Goal: Task Accomplishment & Management: Manage account settings

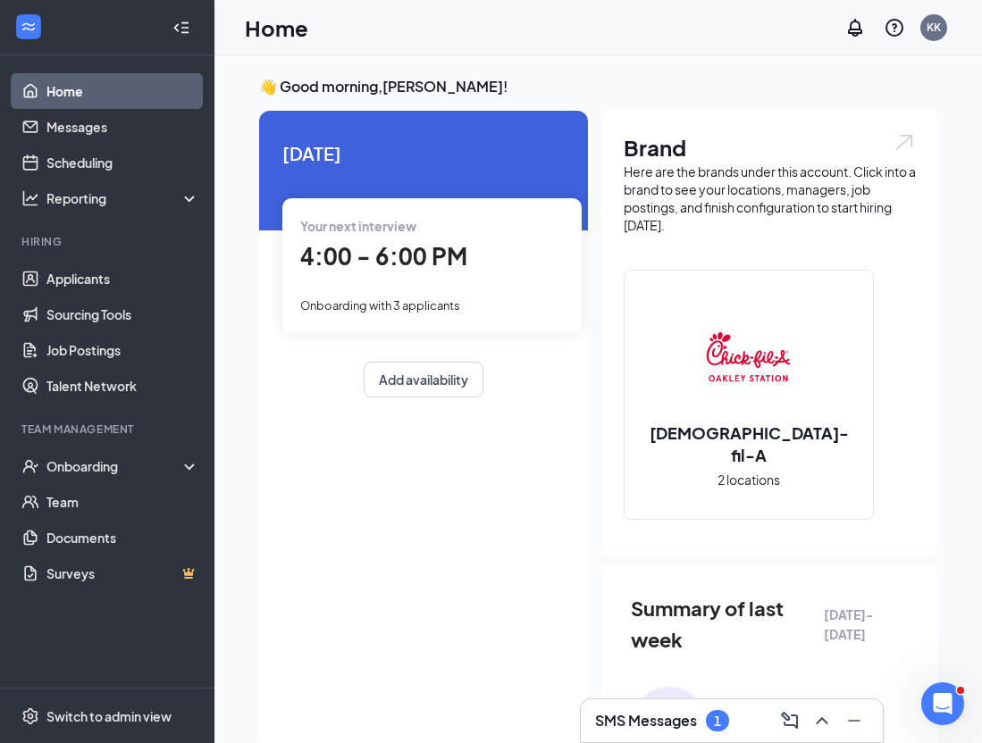
click at [444, 18] on div "Home KK" at bounding box center [597, 27] width 767 height 55
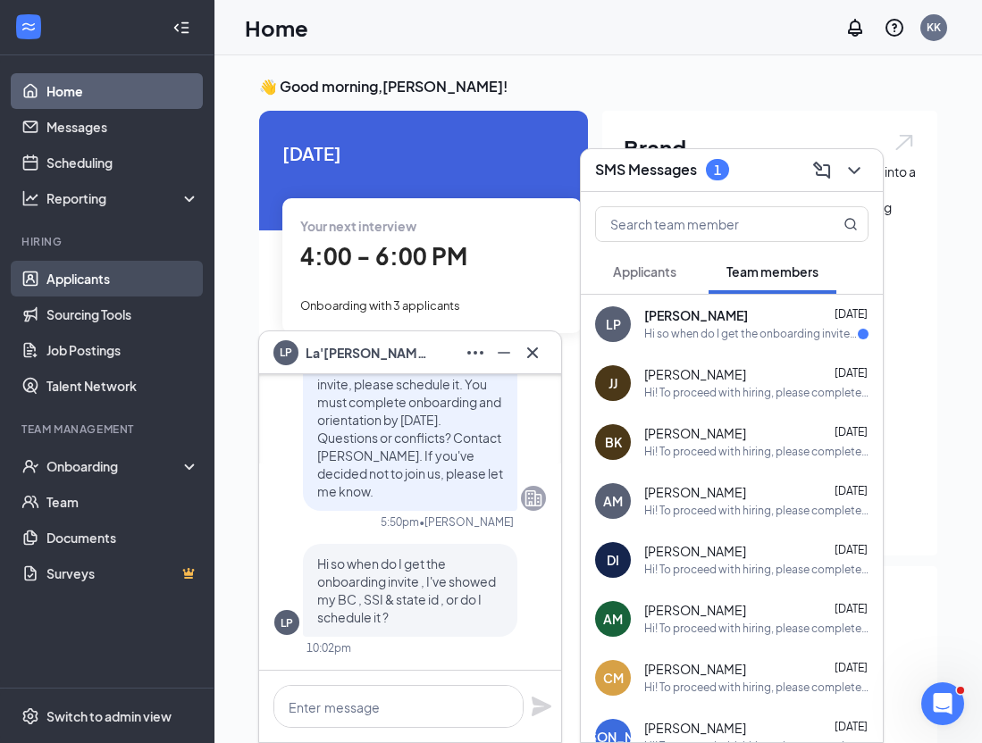
click at [90, 278] on link "Applicants" at bounding box center [122, 279] width 153 height 36
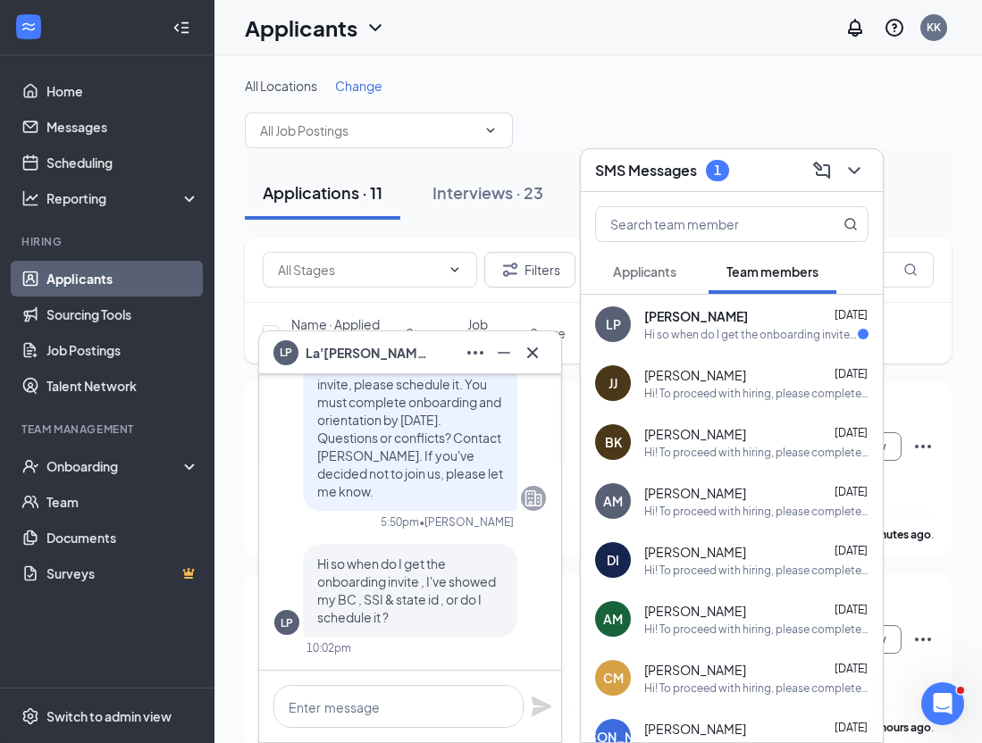
click at [845, 169] on icon "ChevronDown" at bounding box center [853, 170] width 21 height 21
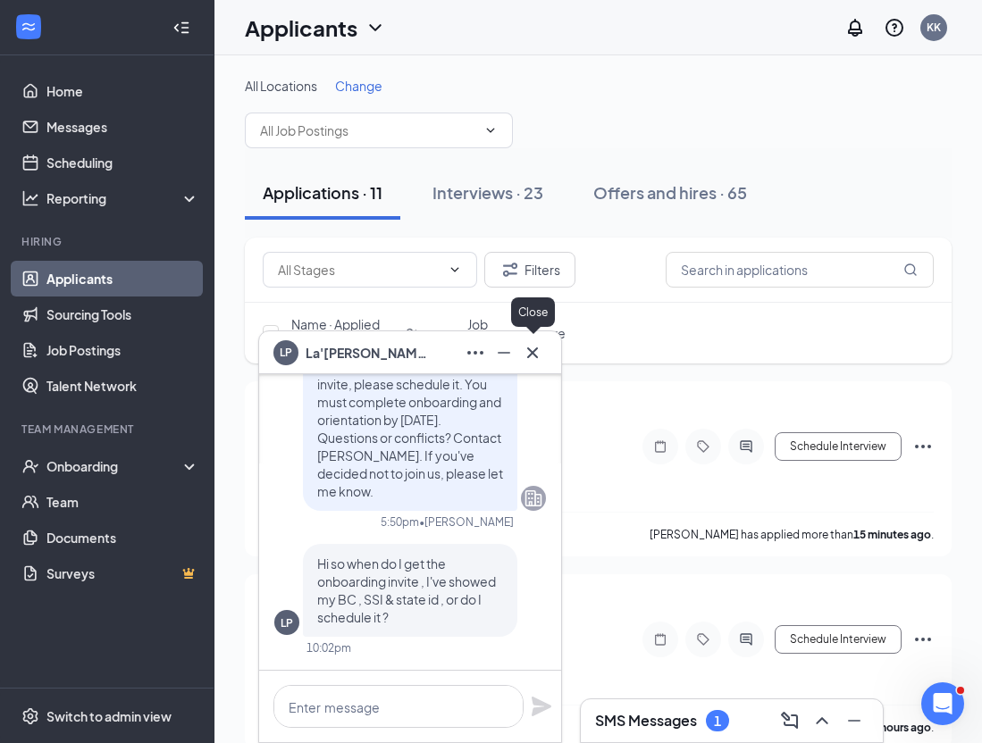
click at [534, 353] on icon "Cross" at bounding box center [532, 352] width 21 height 21
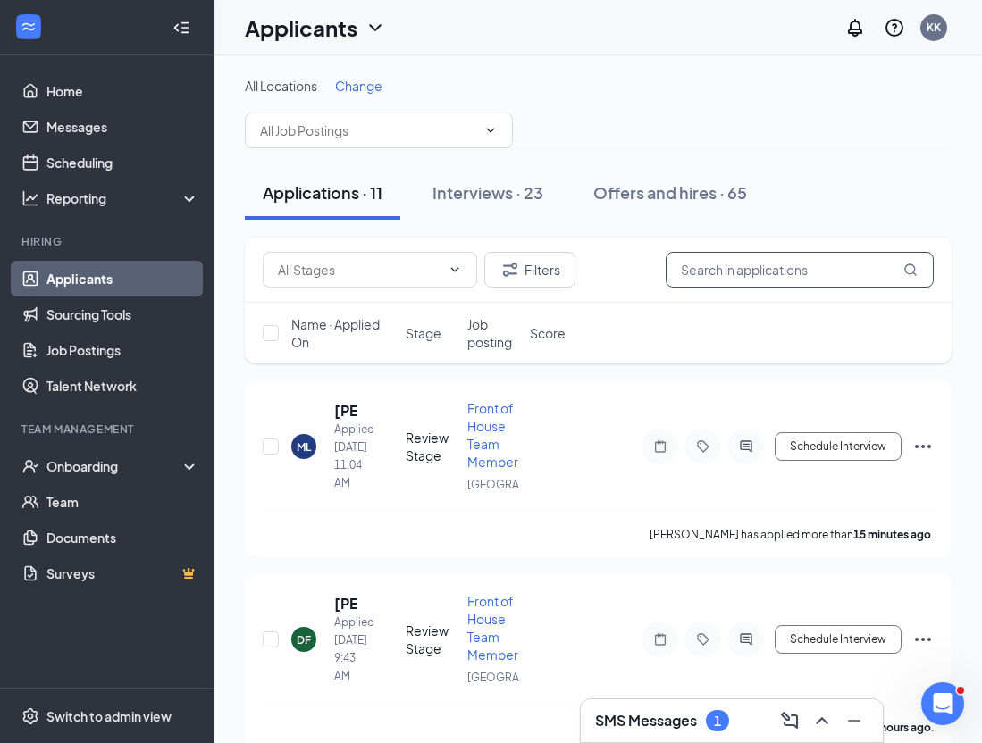
click at [814, 269] on input "text" at bounding box center [799, 270] width 268 height 36
click at [840, 272] on input "text" at bounding box center [799, 270] width 268 height 36
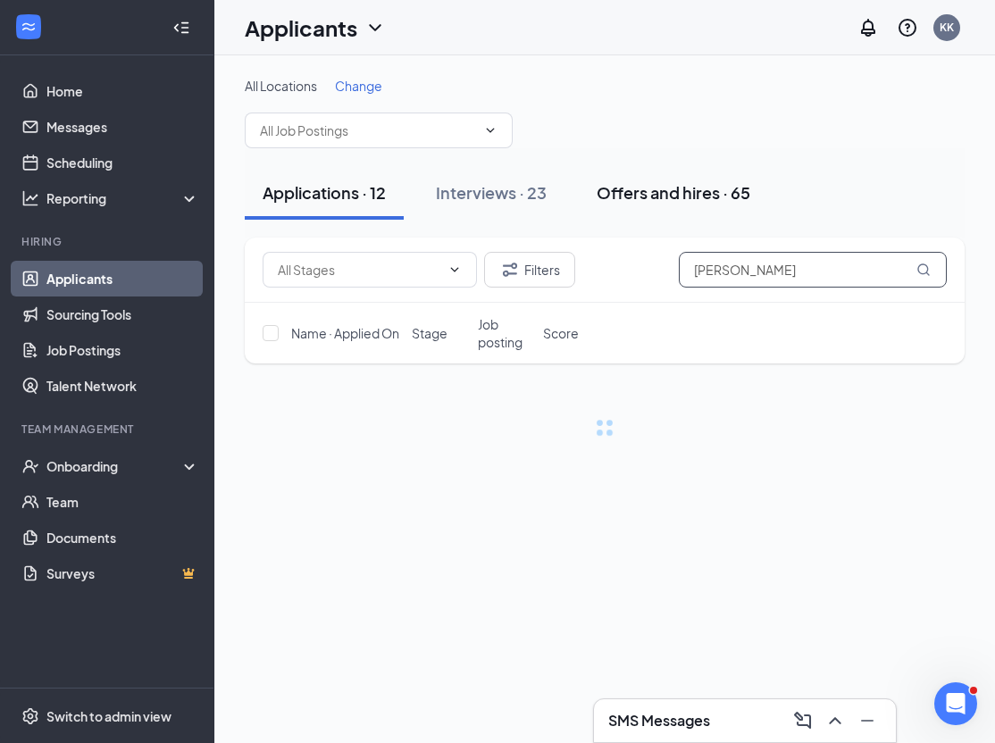
type input "[PERSON_NAME]"
click at [699, 196] on div "Offers and hires · 65" at bounding box center [674, 192] width 154 height 22
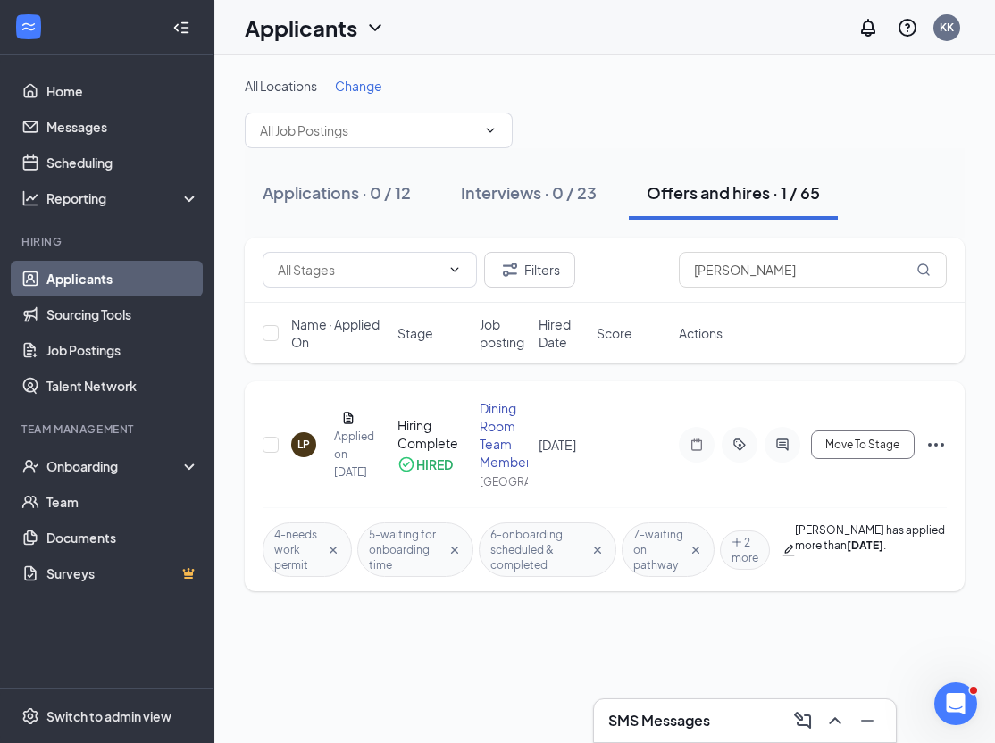
click at [776, 443] on div at bounding box center [783, 445] width 36 height 36
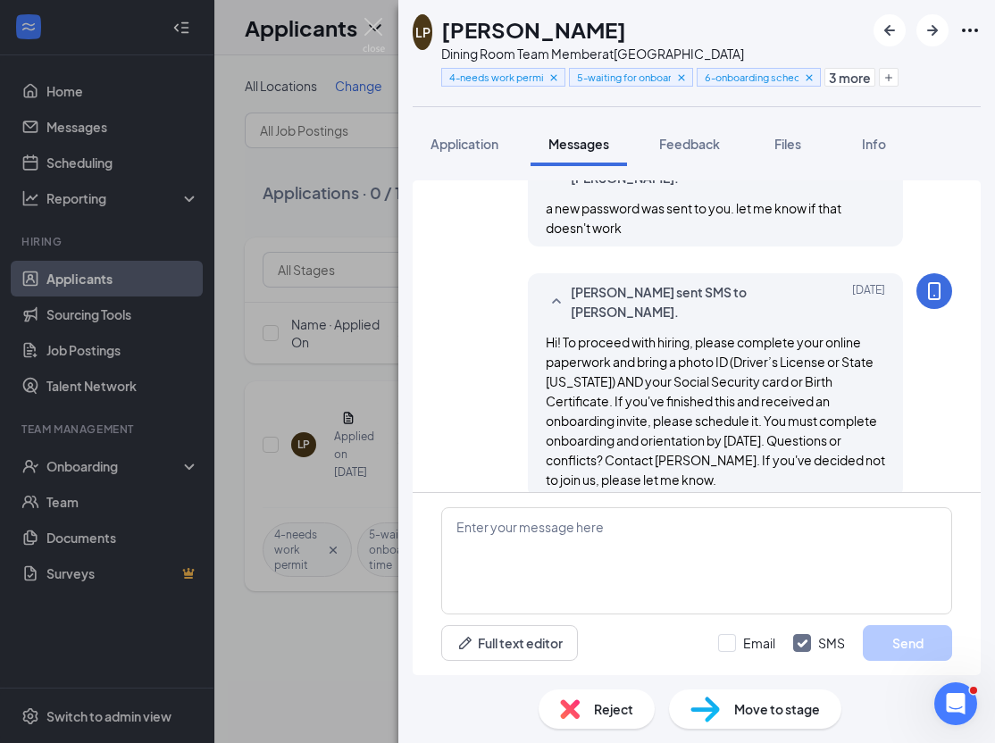
scroll to position [707, 0]
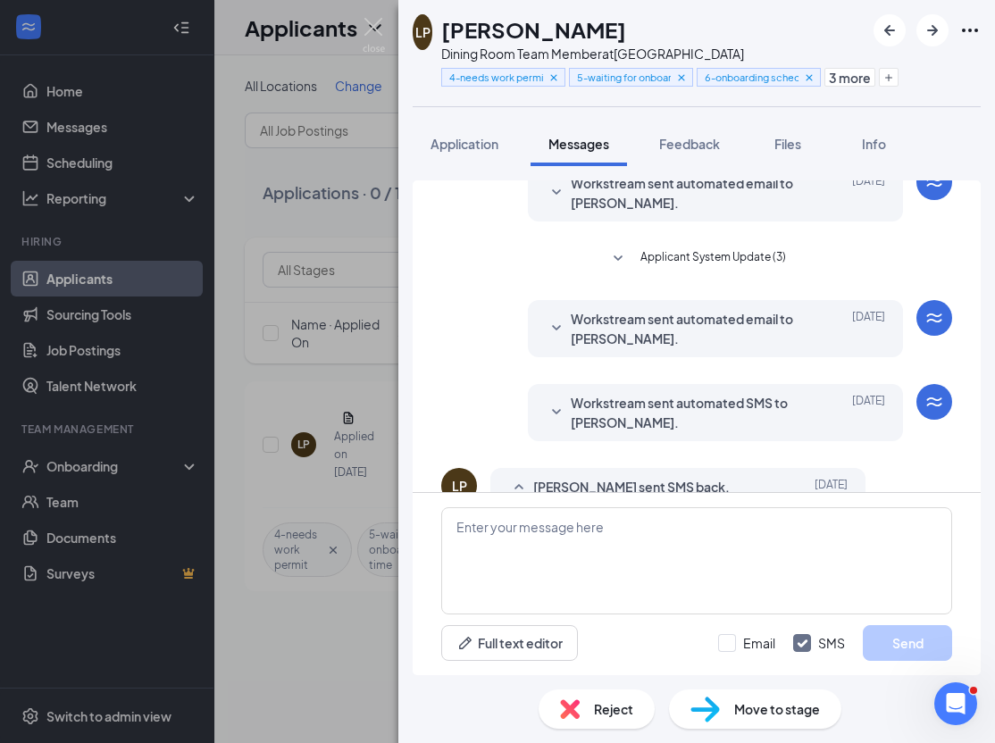
scroll to position [81, 0]
click at [693, 409] on span "Workstream sent automated SMS to [PERSON_NAME]." at bounding box center [688, 413] width 234 height 39
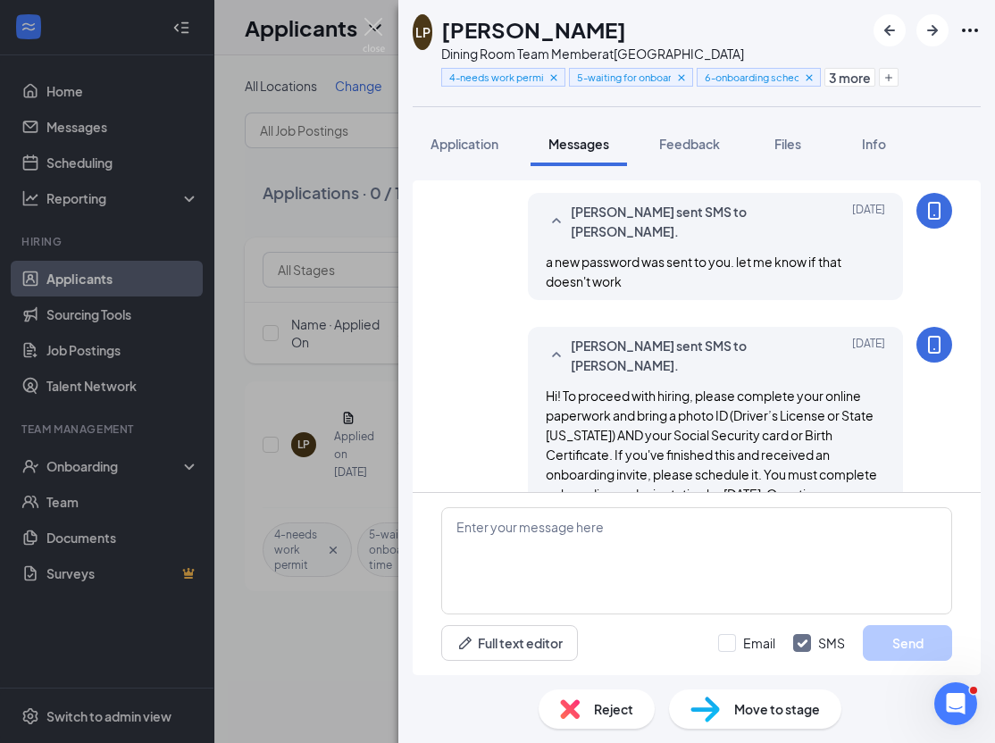
scroll to position [796, 0]
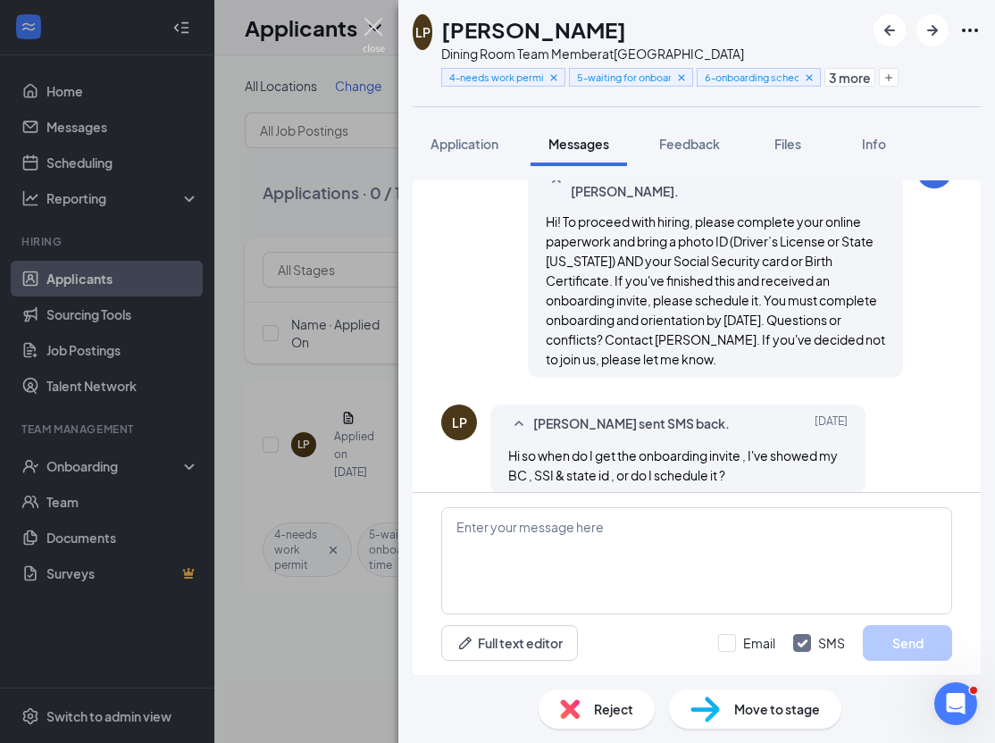
click at [374, 24] on img at bounding box center [374, 35] width 22 height 35
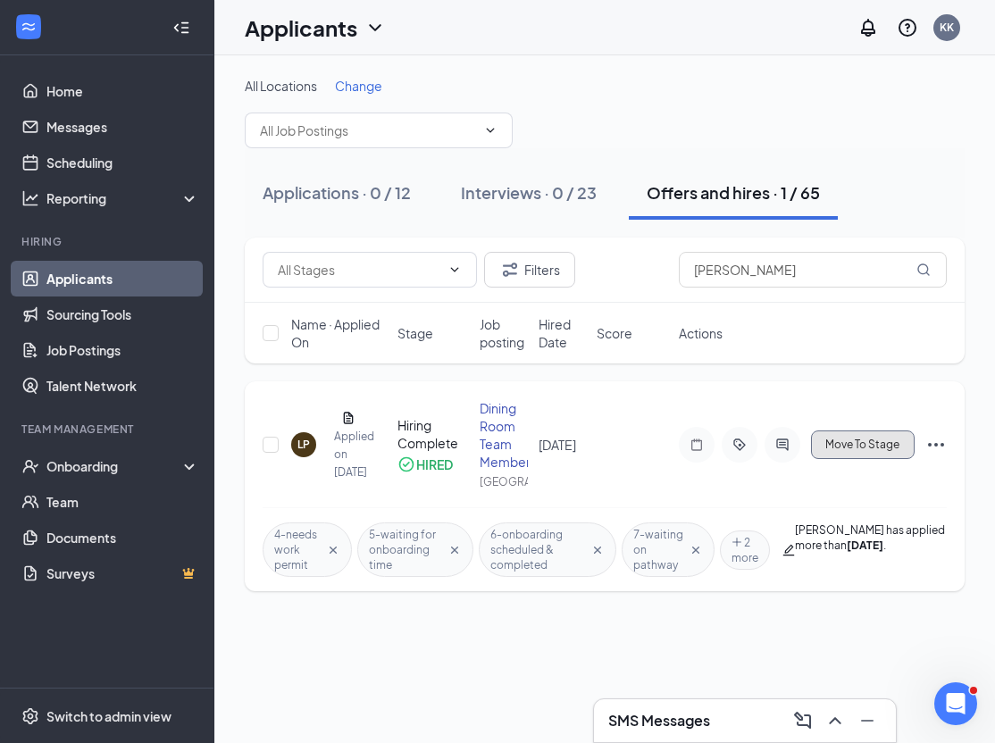
click at [849, 451] on span "Move To Stage" at bounding box center [862, 445] width 74 height 13
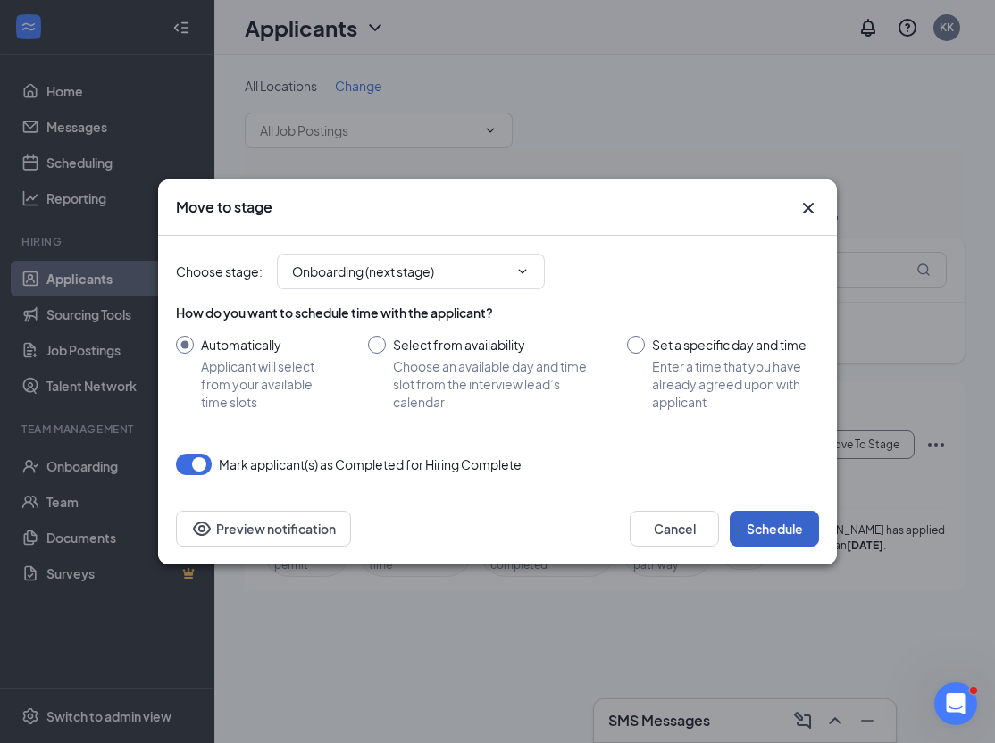
click at [784, 531] on button "Schedule" at bounding box center [774, 529] width 89 height 36
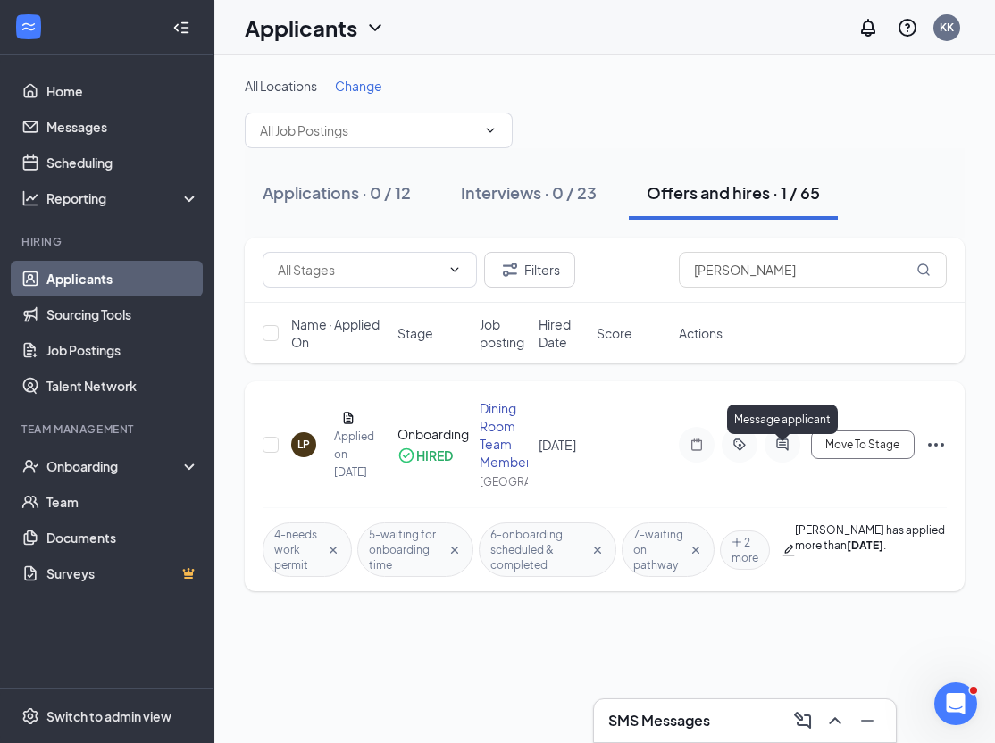
click at [776, 452] on icon "ActiveChat" at bounding box center [782, 445] width 21 height 14
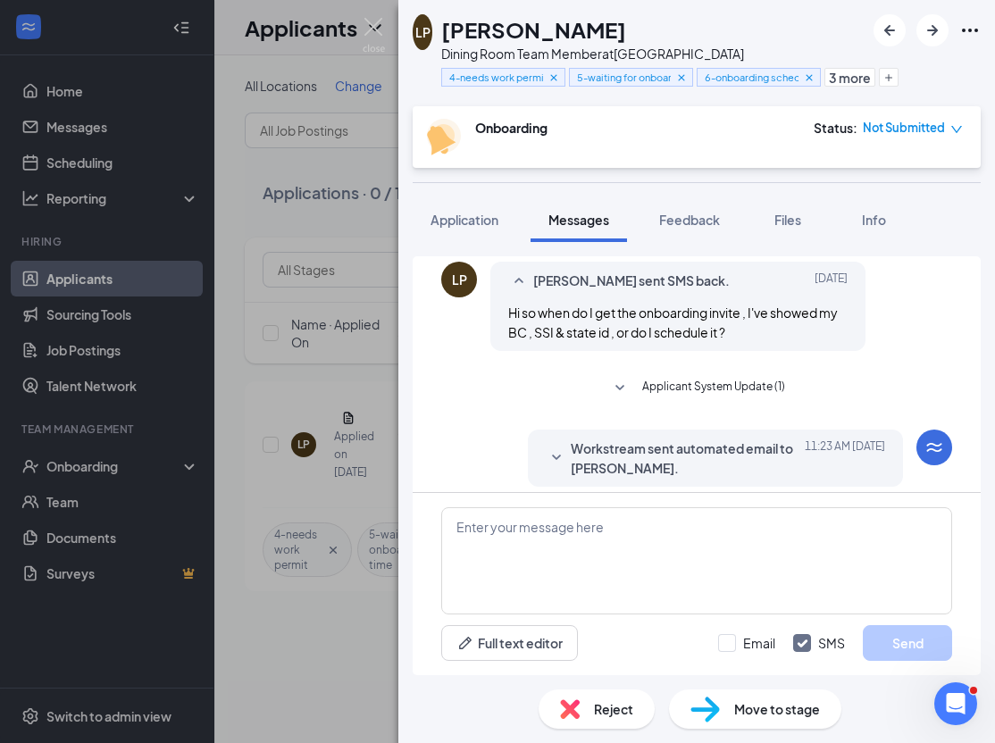
scroll to position [842, 0]
click at [752, 438] on span "Workstream sent automated email to [PERSON_NAME]." at bounding box center [688, 457] width 234 height 39
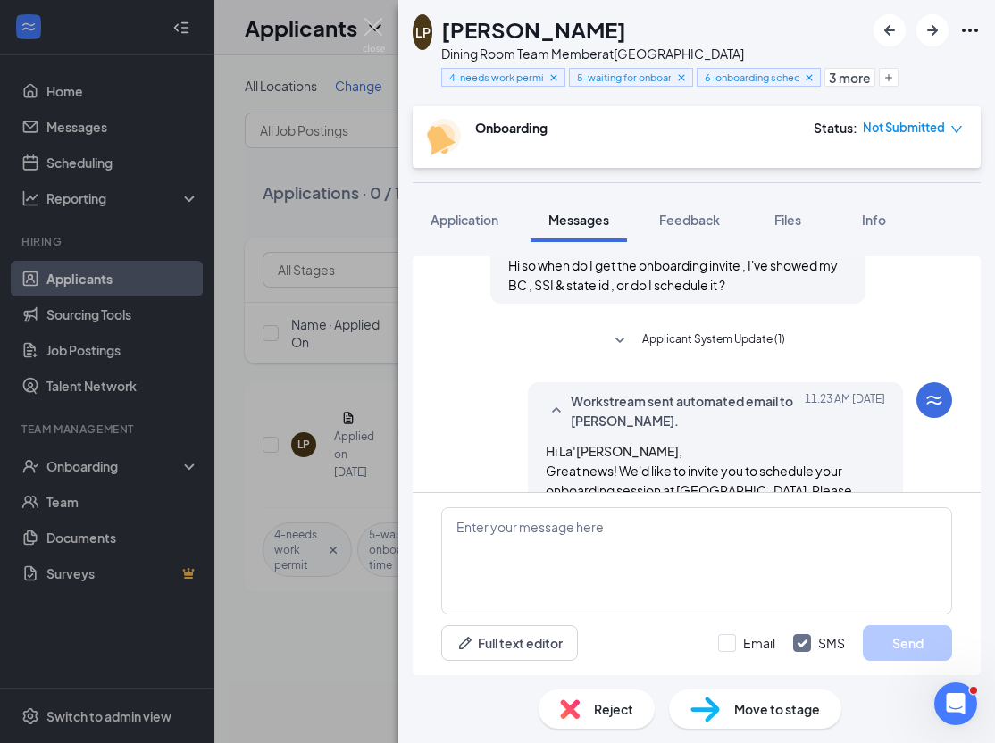
scroll to position [932, 0]
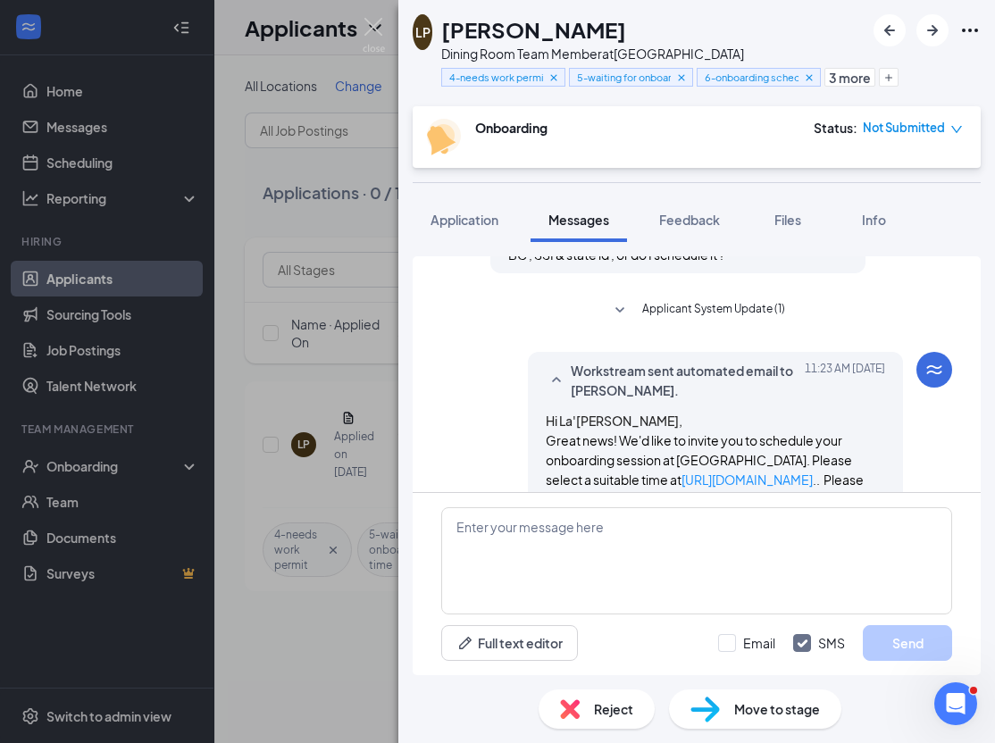
scroll to position [932, 0]
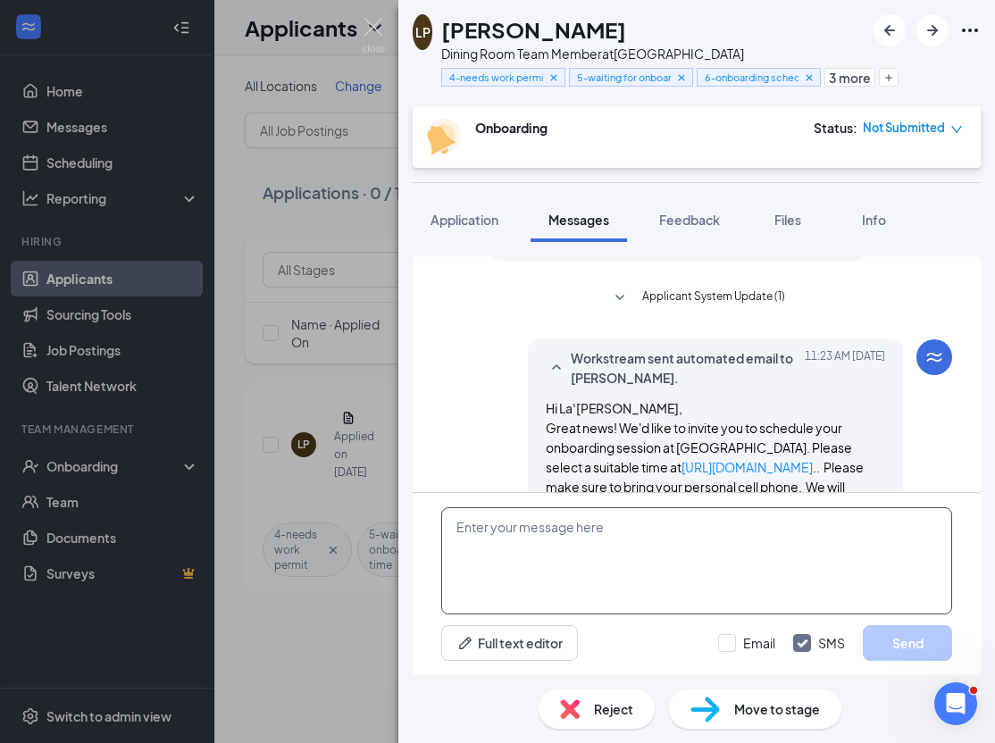
click at [880, 549] on textarea at bounding box center [696, 560] width 511 height 107
click at [751, 523] on textarea "Thanks for reaching out. You can now schedule it." at bounding box center [696, 560] width 511 height 107
type textarea "Thanks for reaching out. You can now schedule onboarding"
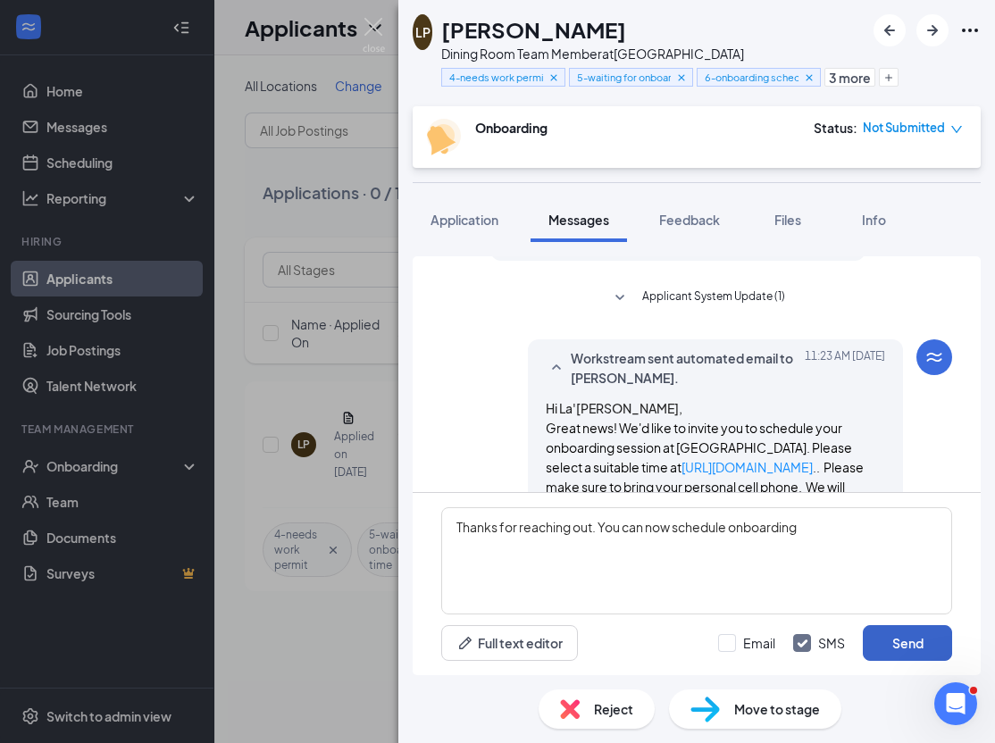
click at [933, 636] on button "Send" at bounding box center [907, 643] width 89 height 36
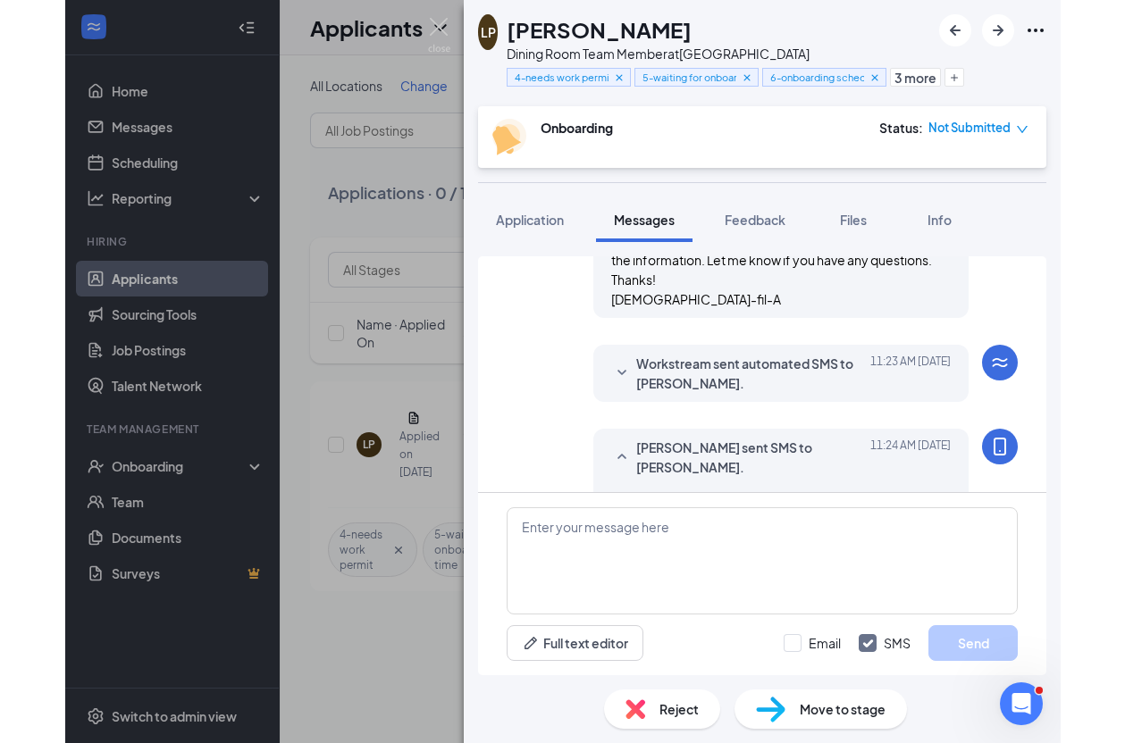
scroll to position [1515, 0]
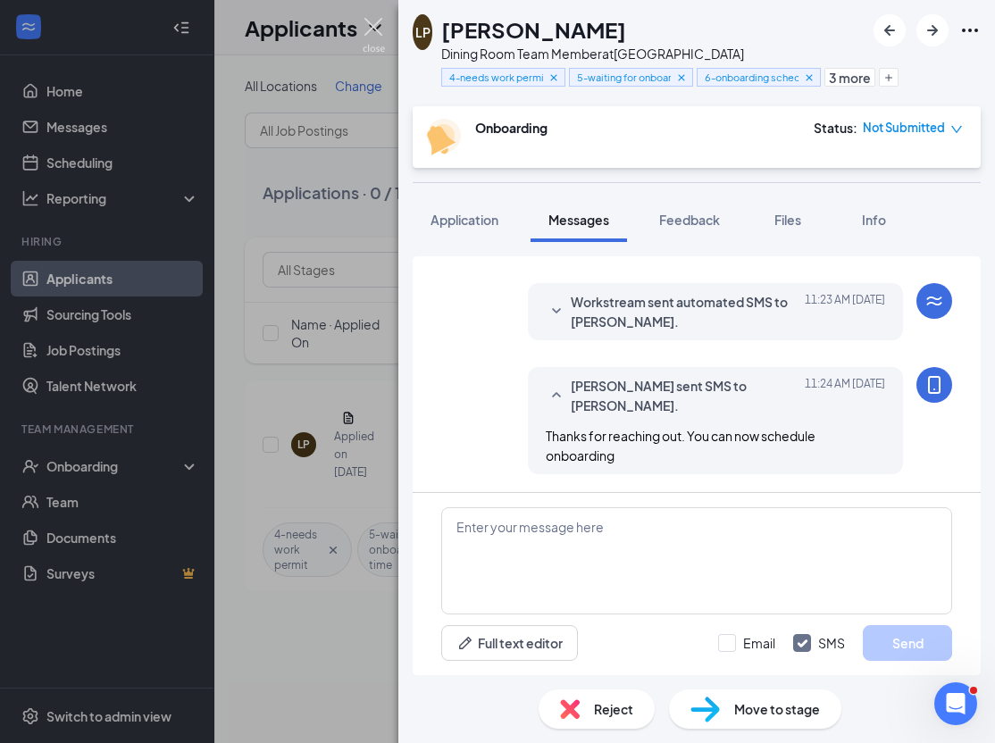
click at [374, 20] on img at bounding box center [374, 35] width 22 height 35
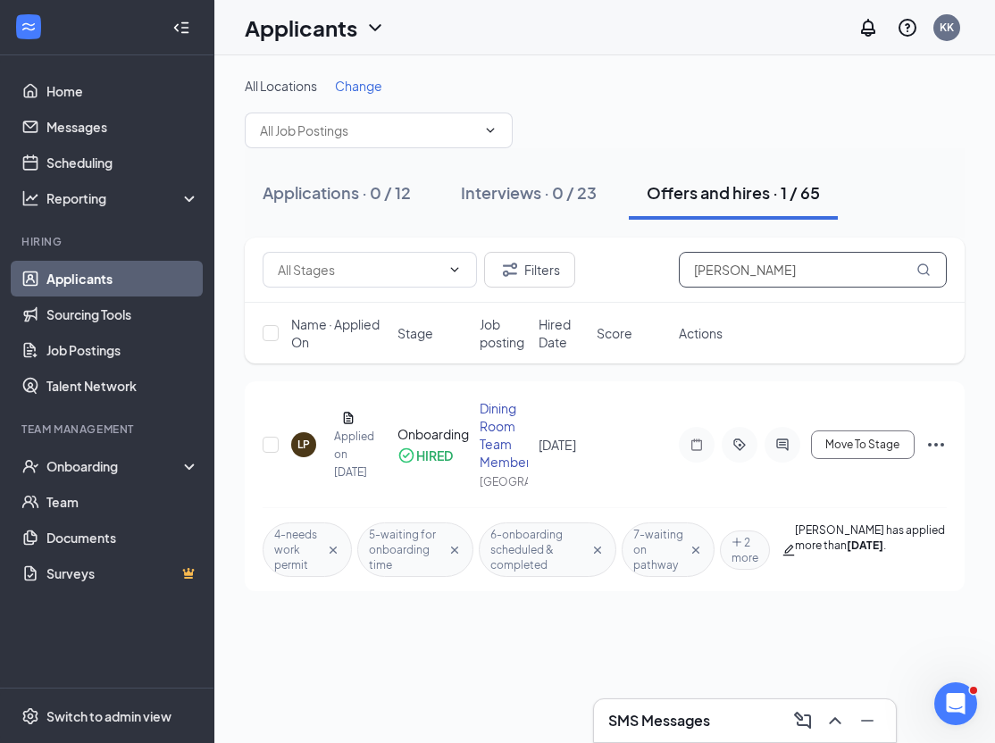
drag, startPoint x: 783, startPoint y: 269, endPoint x: 663, endPoint y: 275, distance: 120.8
click at [663, 275] on div "Filters [PERSON_NAME]" at bounding box center [605, 270] width 684 height 36
click at [353, 422] on div "[PERSON_NAME] Jai’[PERSON_NAME] Applied on [DATE]" at bounding box center [339, 444] width 96 height 73
click at [345, 416] on h5 "[PERSON_NAME]" at bounding box center [341, 418] width 15 height 20
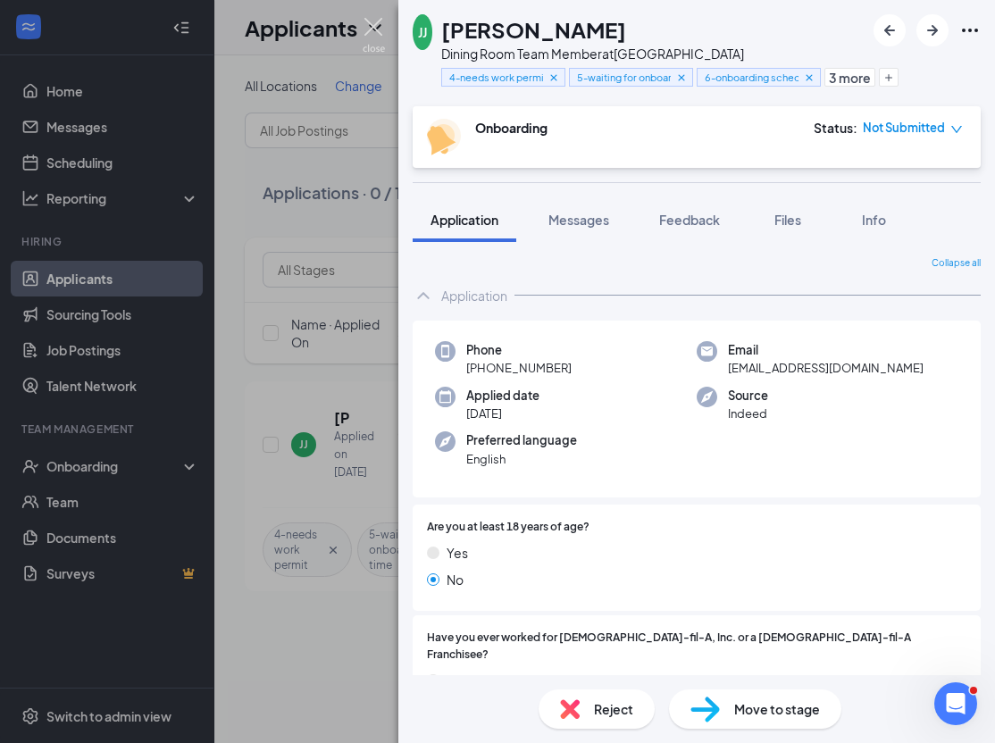
click at [377, 23] on img at bounding box center [374, 35] width 22 height 35
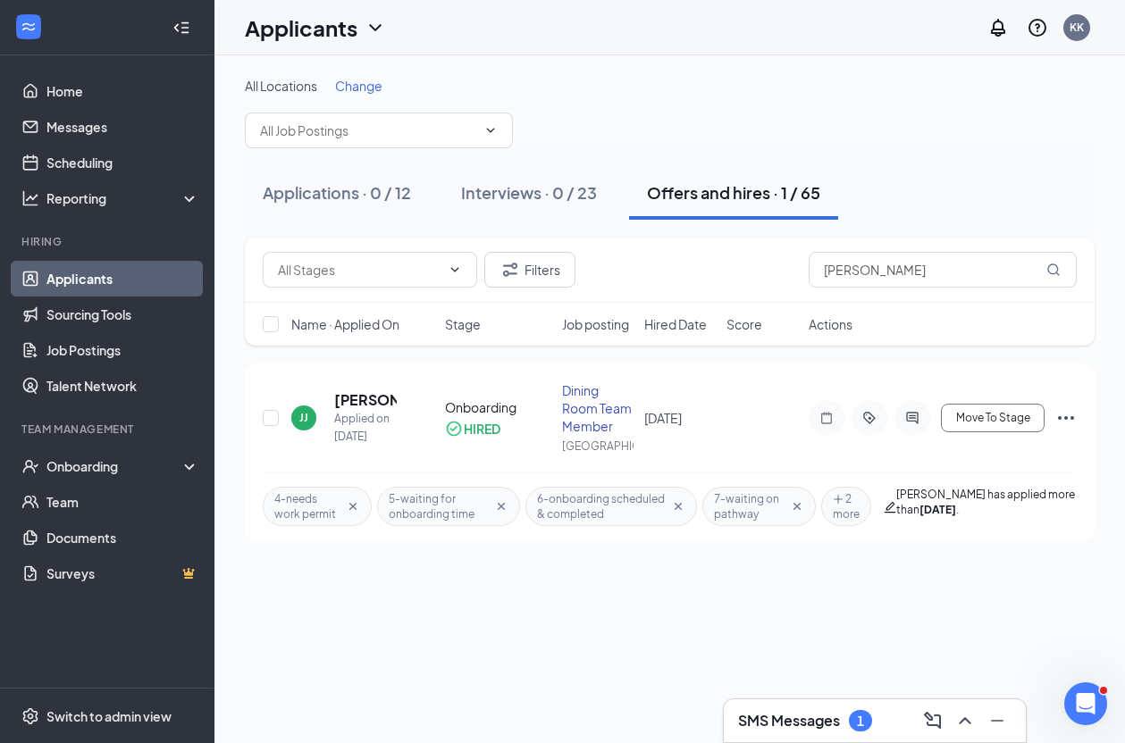
click at [584, 87] on div "All Locations Change" at bounding box center [669, 86] width 849 height 18
click at [661, 57] on div "All Locations Change Applications · 0 / 12 Interviews · 0 / 23 Offers and hires…" at bounding box center [669, 308] width 910 height 506
drag, startPoint x: 941, startPoint y: 272, endPoint x: 746, endPoint y: 289, distance: 195.5
click at [746, 289] on div "Filters [PERSON_NAME]" at bounding box center [669, 270] width 849 height 65
click at [567, 54] on div "Applicants KK" at bounding box center [669, 27] width 910 height 55
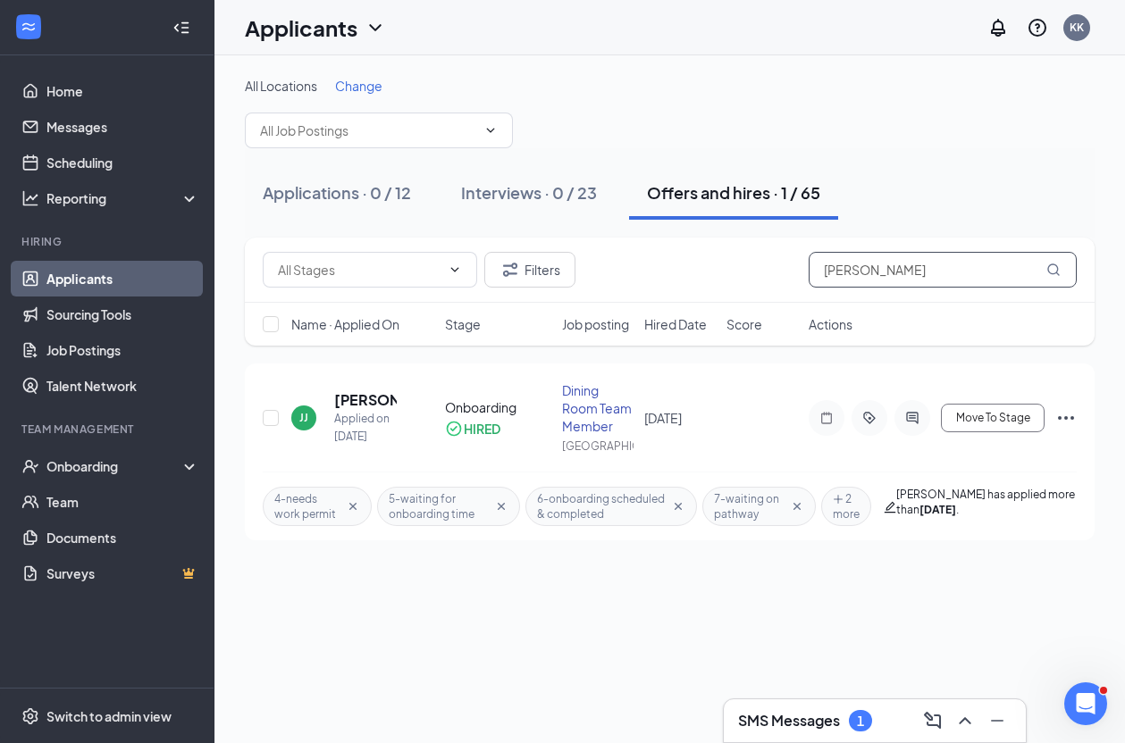
drag, startPoint x: 913, startPoint y: 269, endPoint x: 736, endPoint y: 288, distance: 177.9
click at [736, 288] on div "Filters [PERSON_NAME]" at bounding box center [669, 270] width 849 height 65
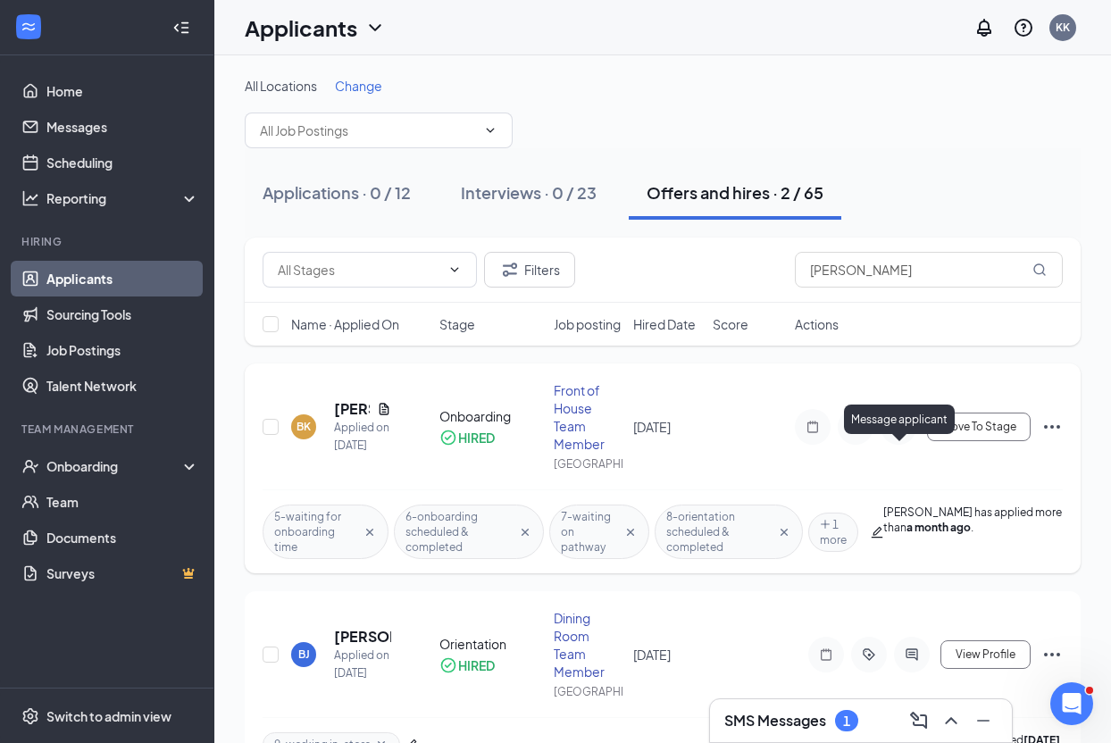
click at [900, 434] on icon "ActiveChat" at bounding box center [898, 427] width 21 height 14
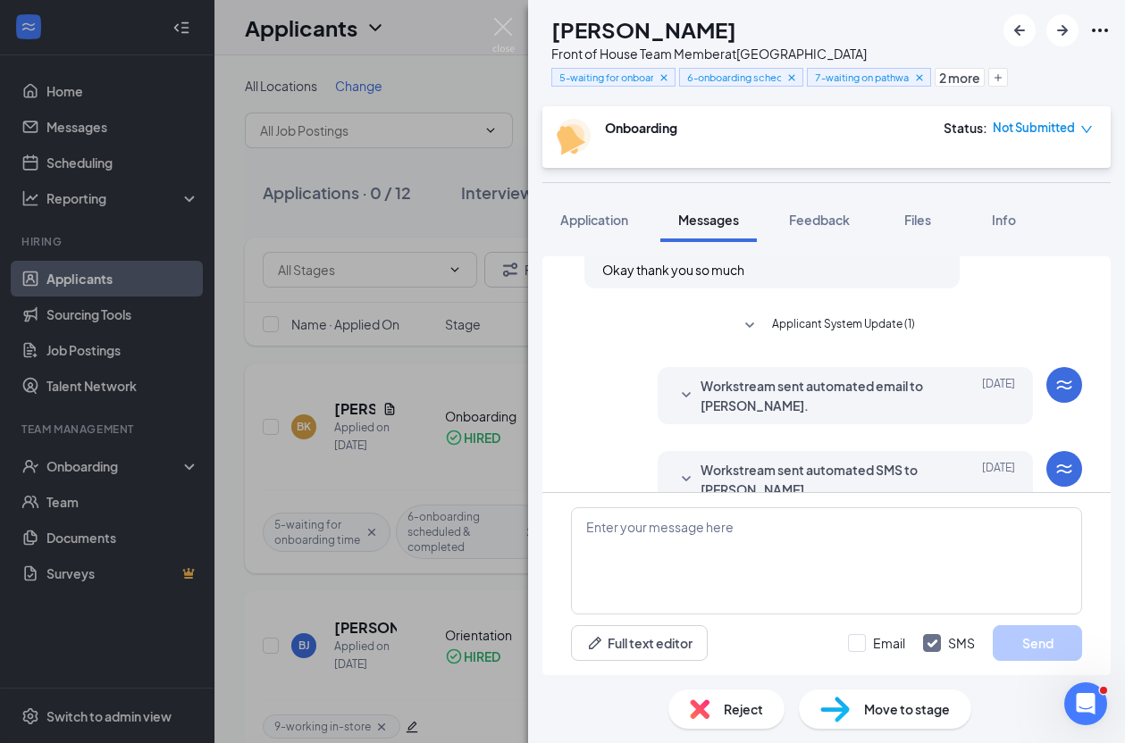
scroll to position [843, 0]
click at [885, 405] on span "Workstream sent automated email to [PERSON_NAME]." at bounding box center [817, 397] width 234 height 39
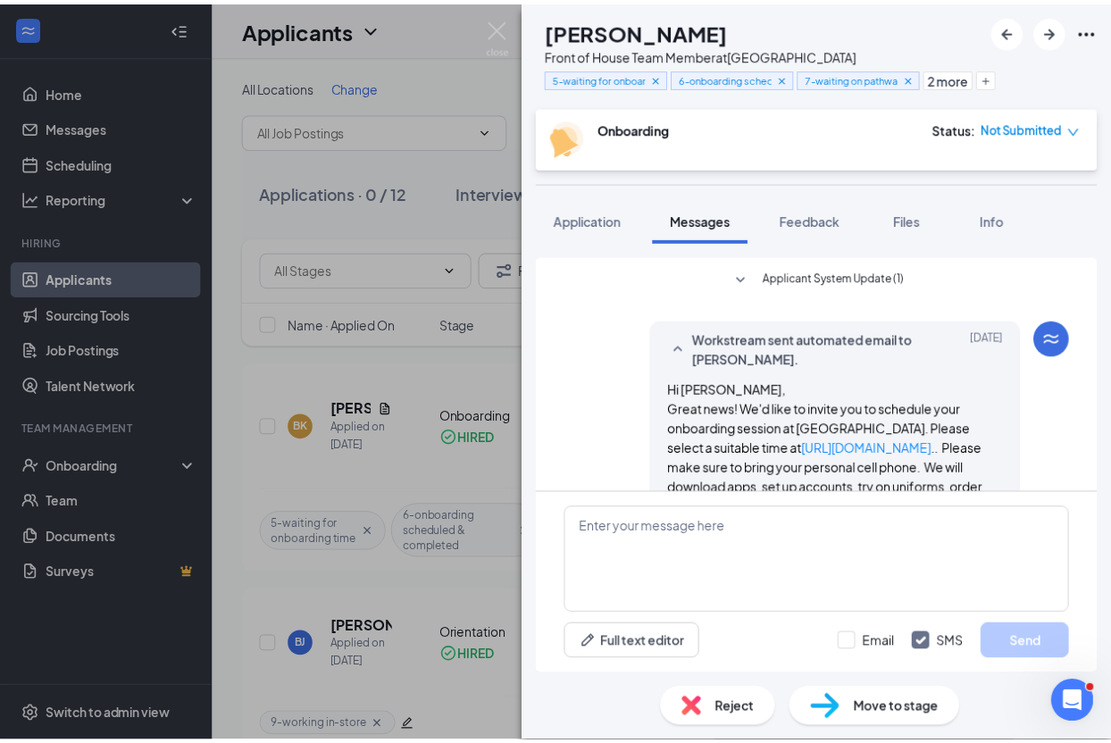
scroll to position [933, 0]
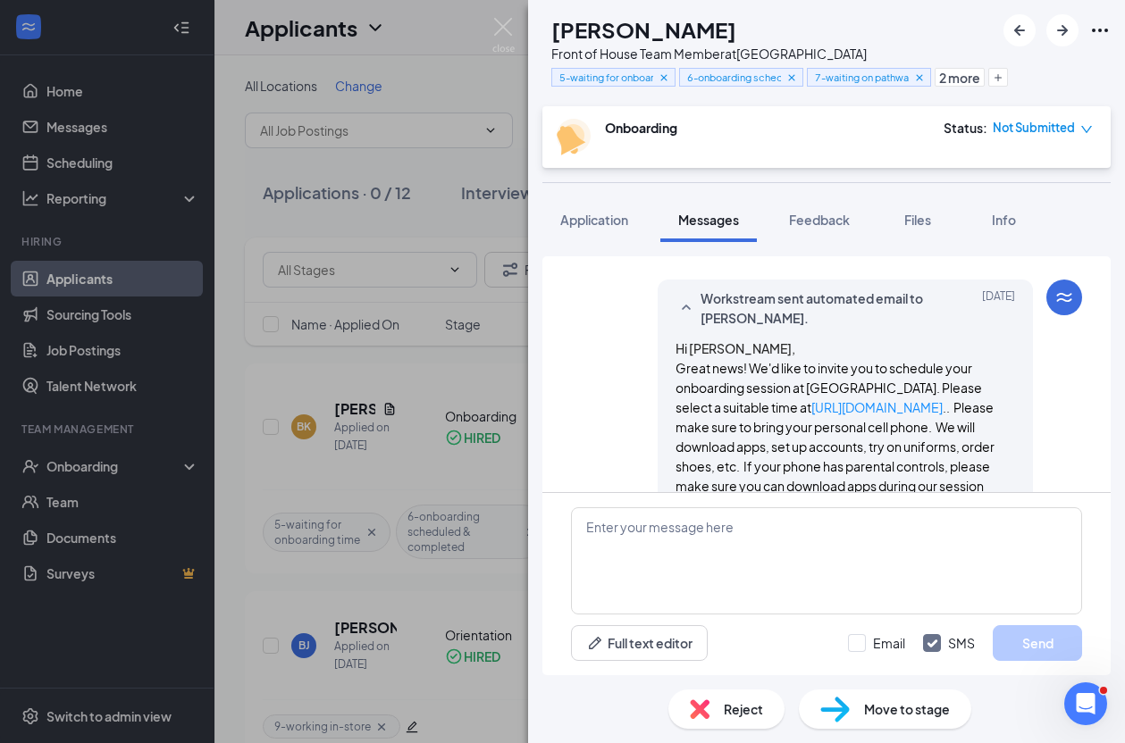
click at [876, 19] on div "[PERSON_NAME]" at bounding box center [772, 29] width 443 height 30
click at [504, 24] on img at bounding box center [503, 35] width 22 height 35
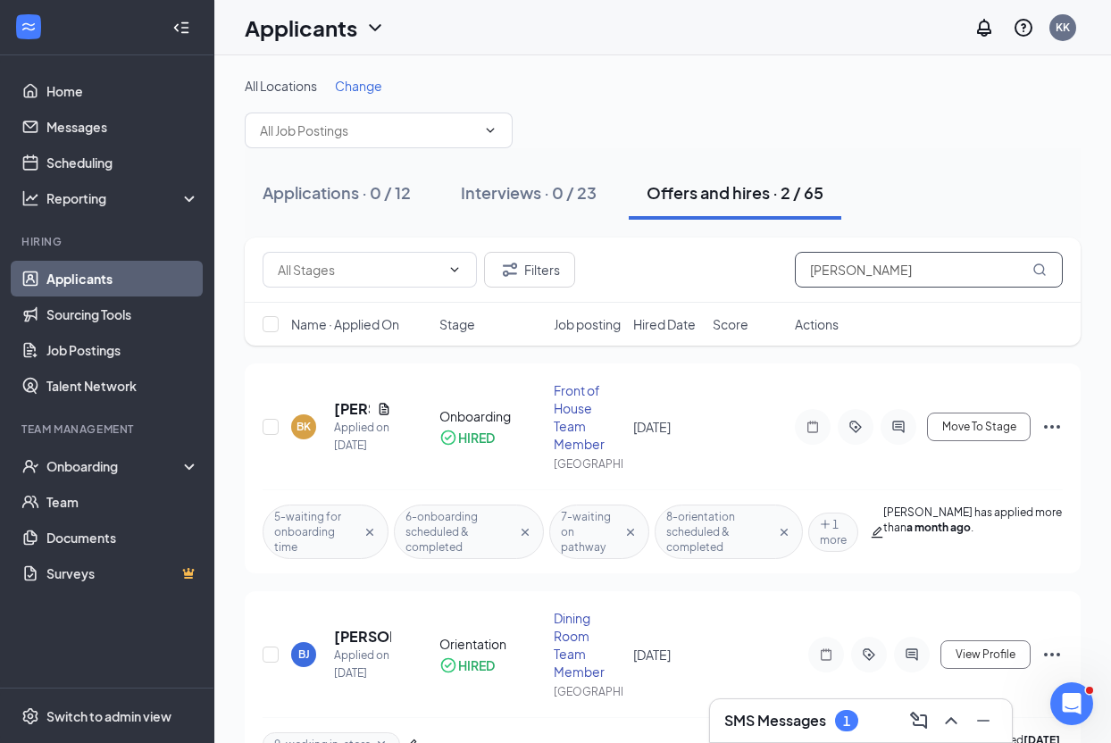
drag, startPoint x: 870, startPoint y: 266, endPoint x: 749, endPoint y: 280, distance: 122.3
click at [749, 280] on div "Filters [PERSON_NAME]" at bounding box center [663, 270] width 800 height 36
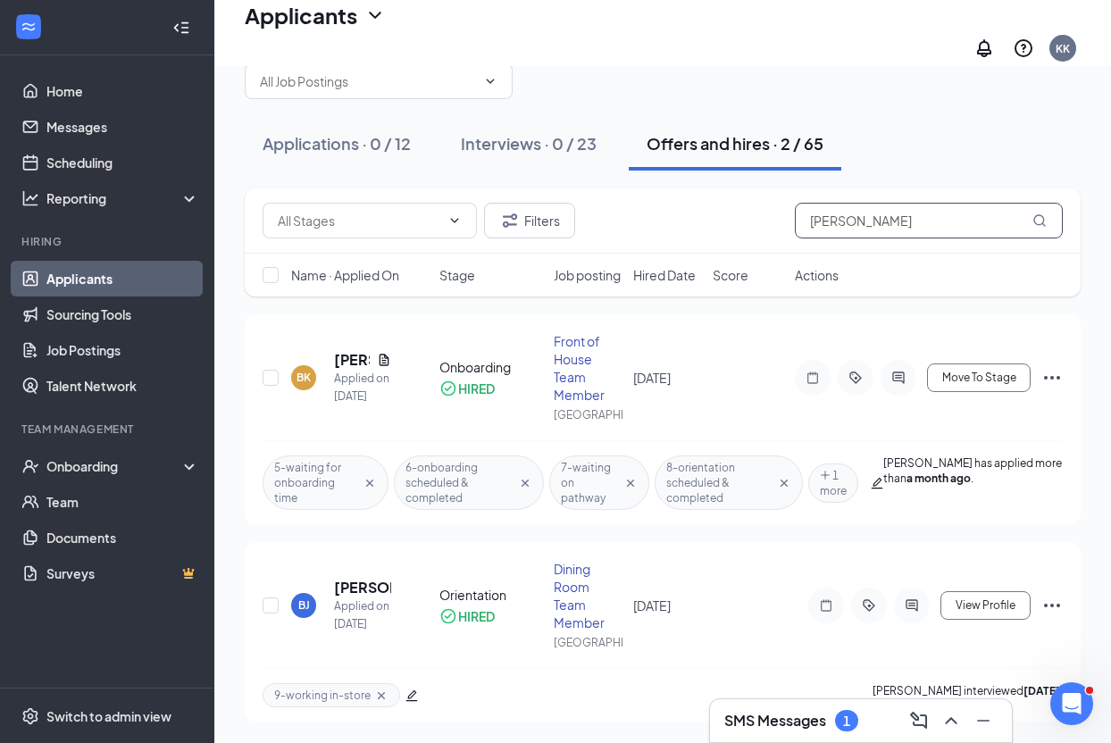
scroll to position [97, 0]
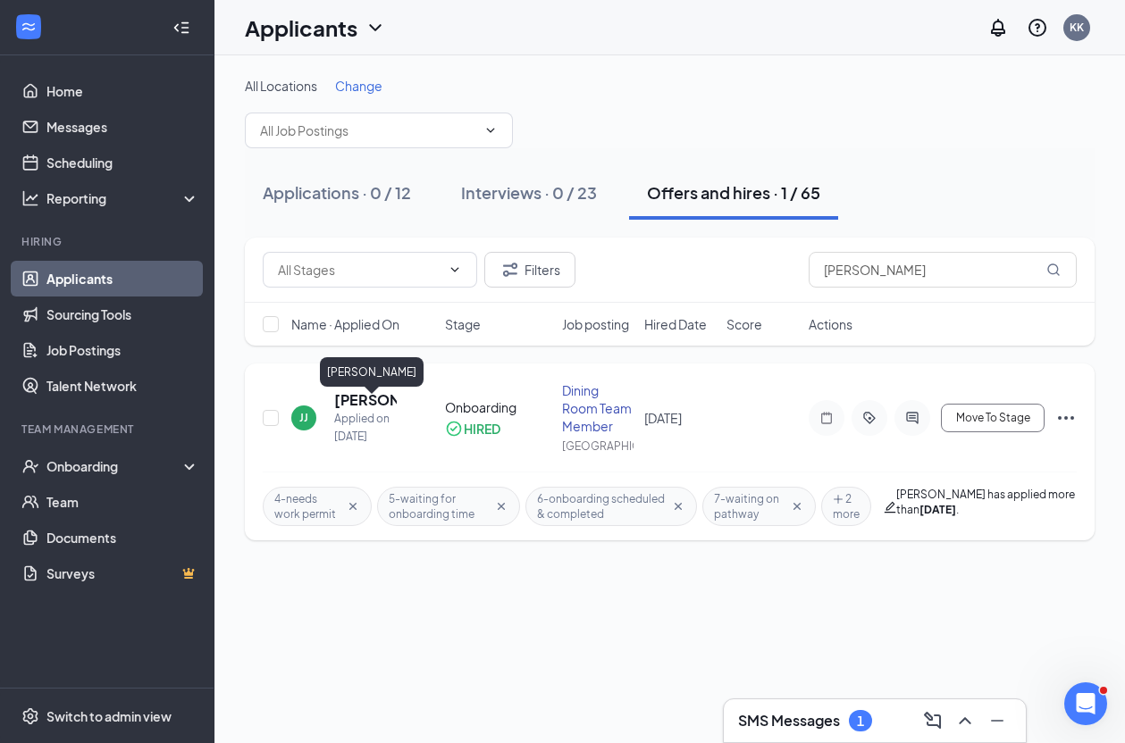
click at [362, 406] on h5 "[PERSON_NAME]" at bounding box center [365, 400] width 63 height 20
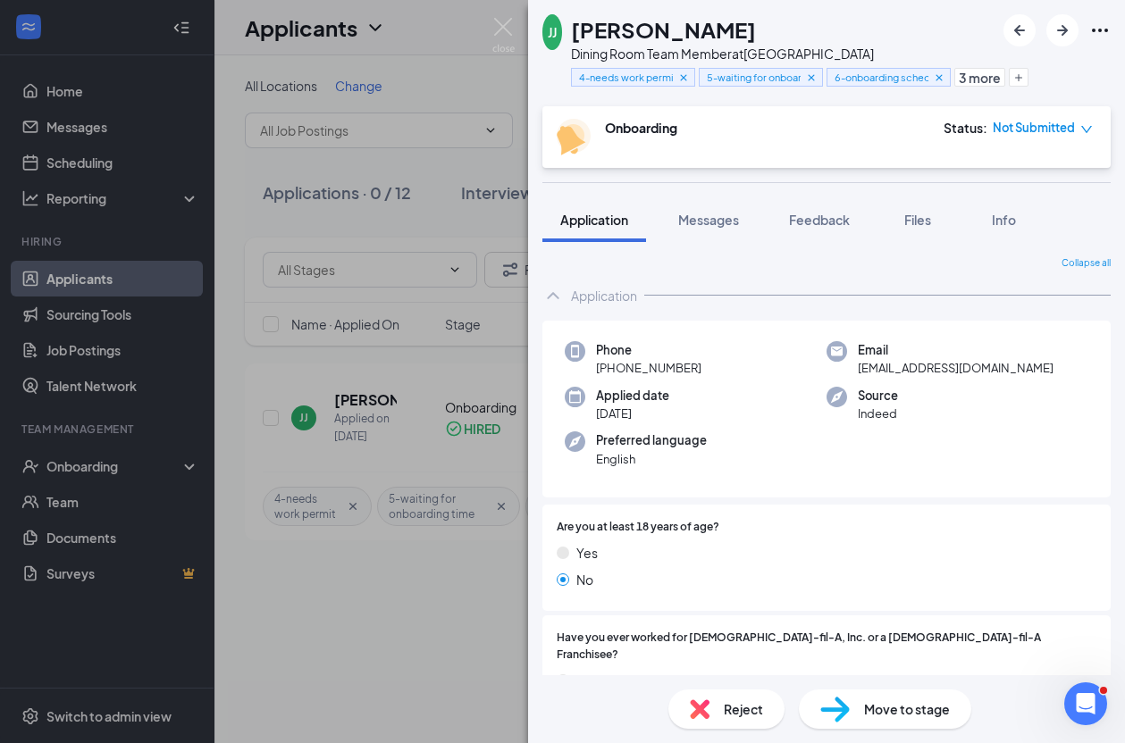
click at [292, 622] on div "[PERSON_NAME] Jai’[PERSON_NAME] Dining Room Team Member at [GEOGRAPHIC_DATA] 4-…" at bounding box center [562, 371] width 1125 height 743
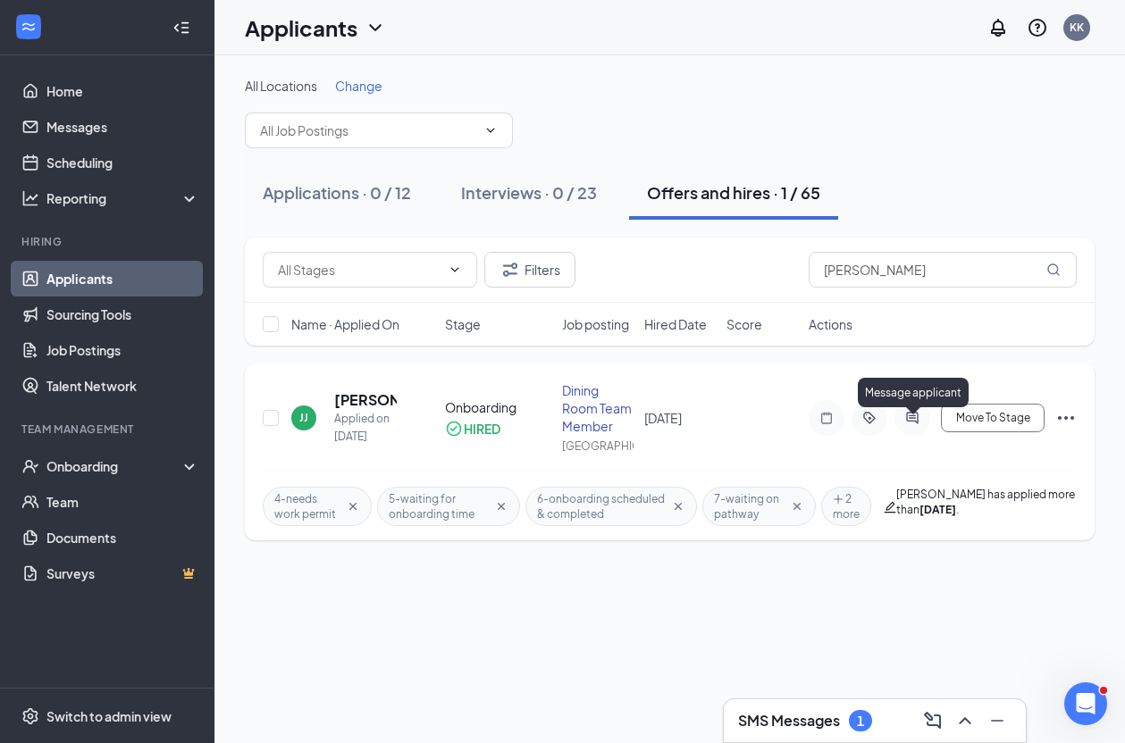
click at [916, 423] on icon "ActiveChat" at bounding box center [911, 418] width 21 height 14
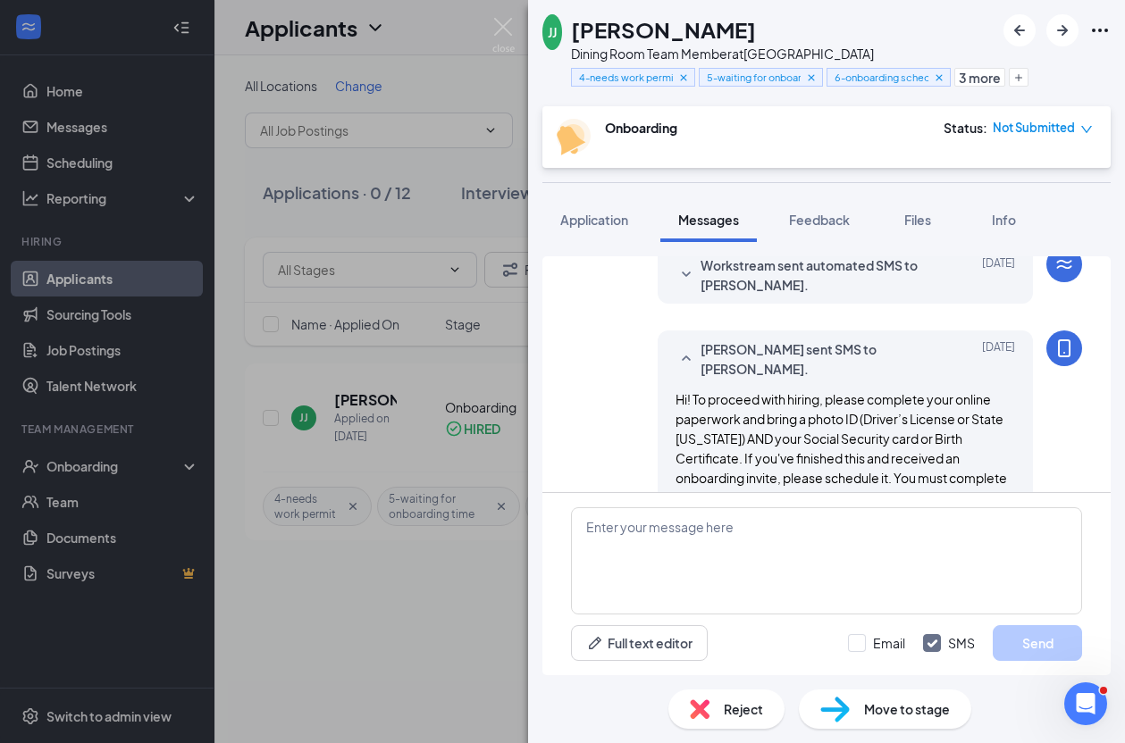
scroll to position [788, 0]
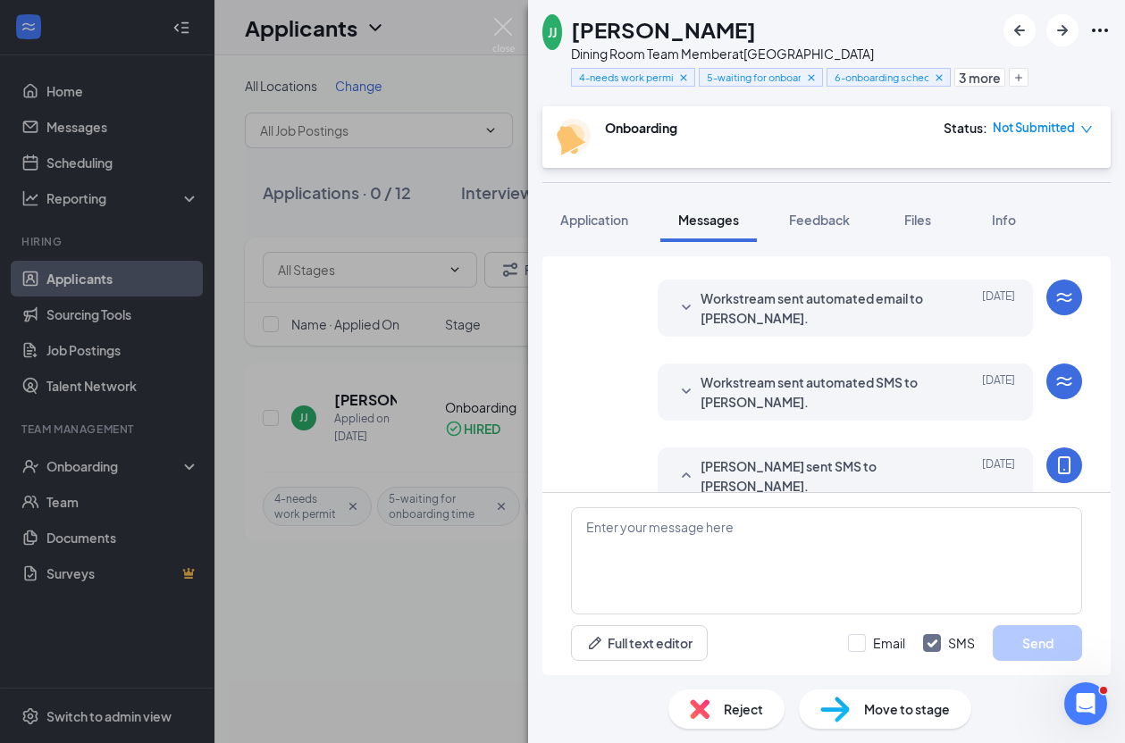
click at [869, 473] on span "[PERSON_NAME] sent SMS to [PERSON_NAME]." at bounding box center [817, 475] width 234 height 39
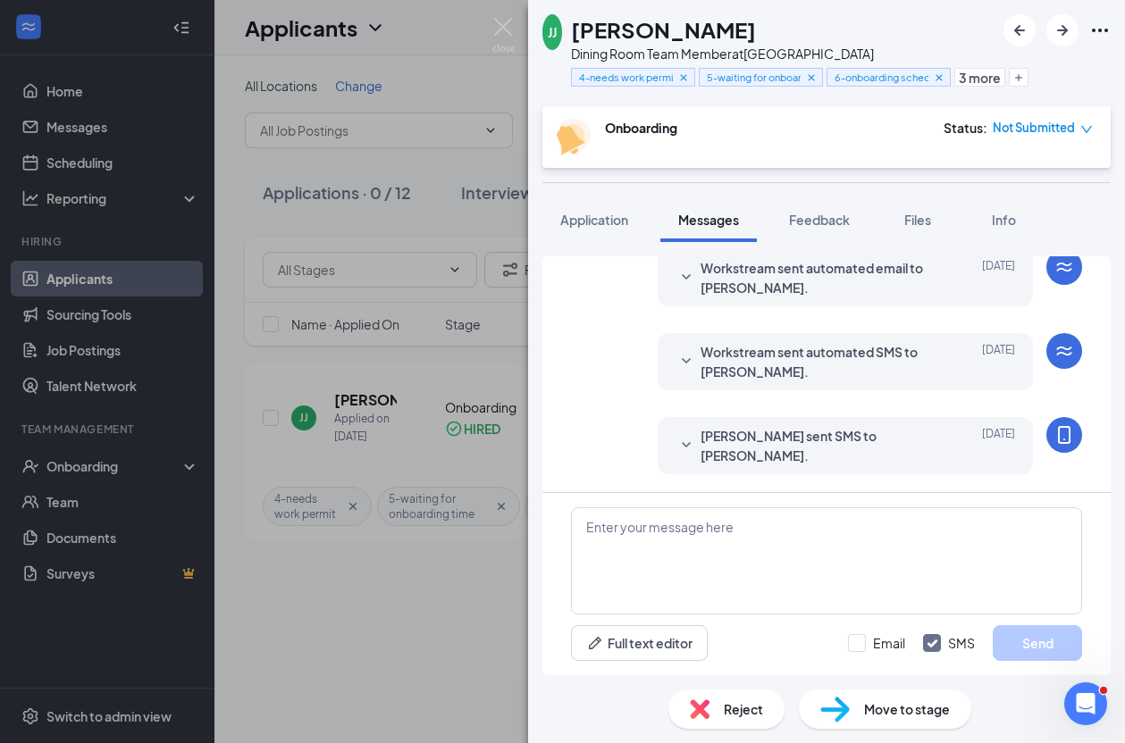
click at [863, 439] on span "[PERSON_NAME] sent SMS to [PERSON_NAME]." at bounding box center [817, 445] width 234 height 39
click at [840, 356] on span "Workstream sent automated SMS to [PERSON_NAME]." at bounding box center [817, 361] width 234 height 39
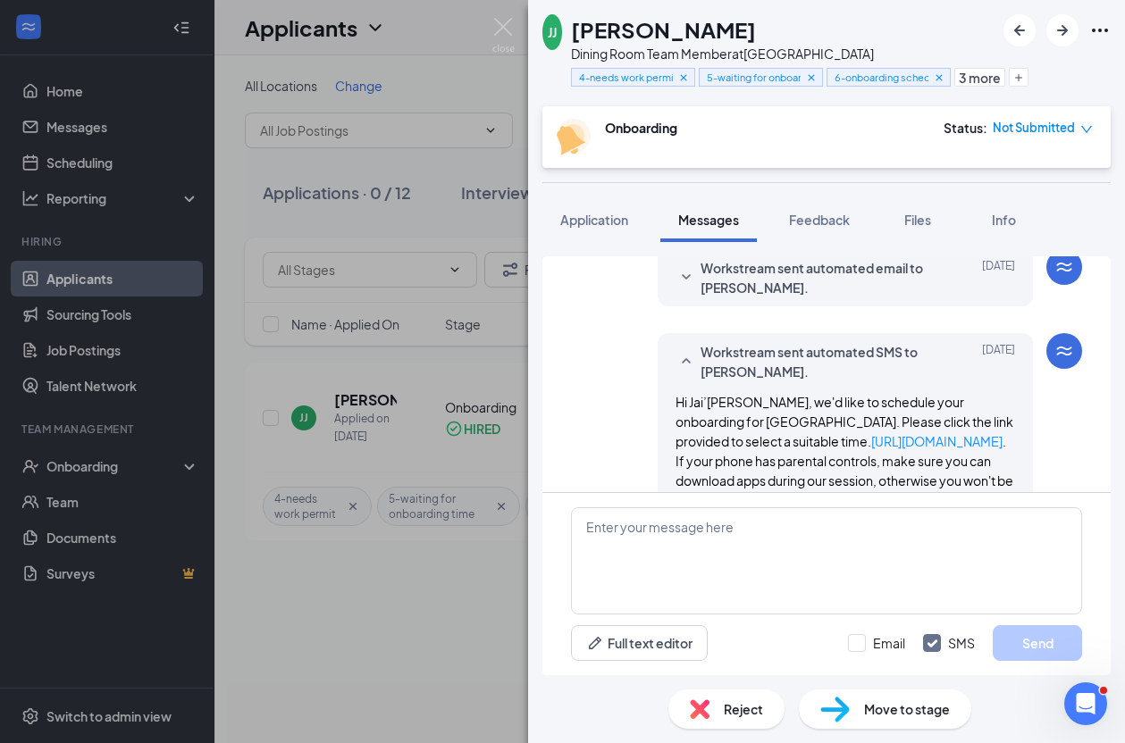
click at [877, 19] on div "[PERSON_NAME]" at bounding box center [782, 29] width 423 height 30
click at [500, 29] on img at bounding box center [503, 35] width 22 height 35
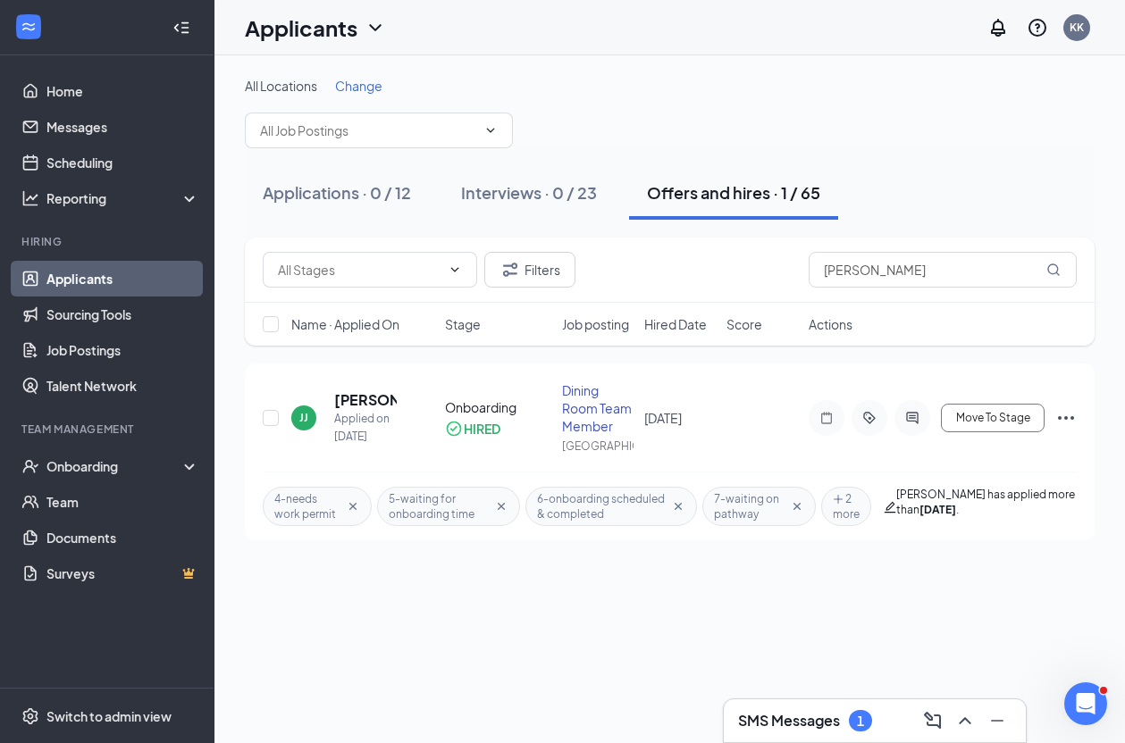
click at [259, 630] on div "All Locations Change Applications · 0 / 12 Interviews · 0 / 23 Offers and hires…" at bounding box center [669, 399] width 910 height 688
click at [260, 629] on div "All Locations Change Applications · 0 / 12 Interviews · 0 / 23 Offers and hires…" at bounding box center [669, 399] width 910 height 688
drag, startPoint x: 911, startPoint y: 283, endPoint x: 695, endPoint y: 322, distance: 219.7
click at [695, 322] on div "Filters [PERSON_NAME] Name · Applied On Stage Job posting Hired Date Score Acti…" at bounding box center [669, 292] width 849 height 108
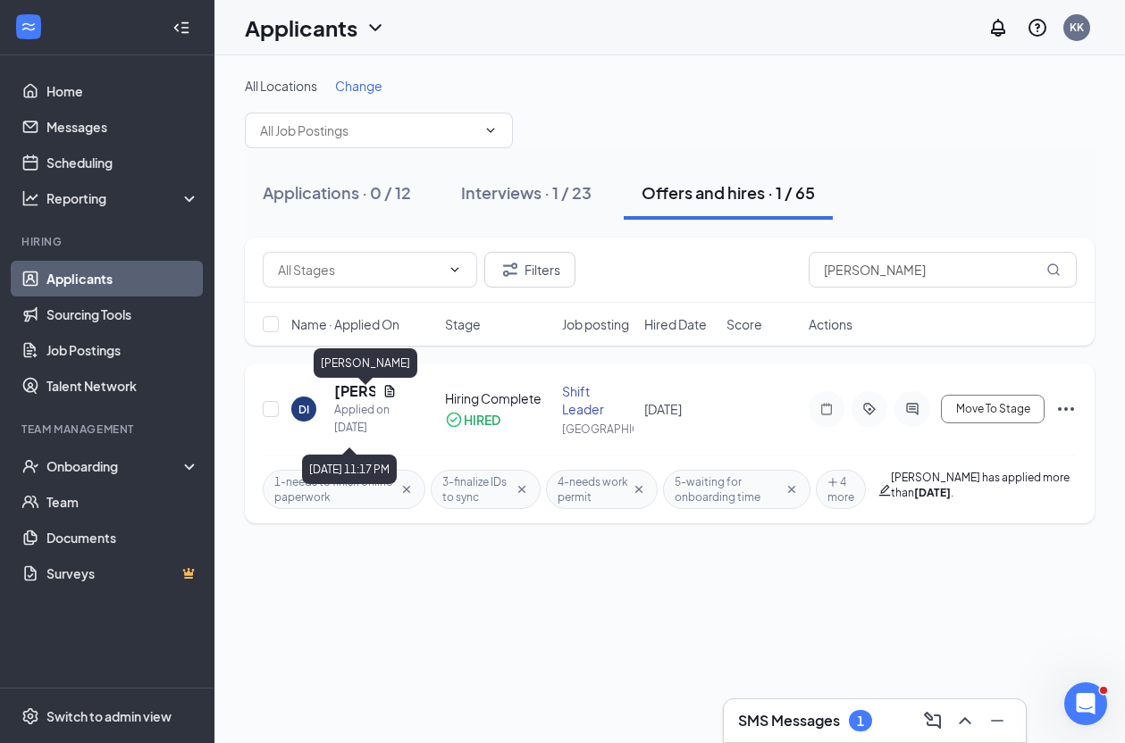
click at [338, 401] on h5 "[PERSON_NAME]" at bounding box center [354, 391] width 41 height 20
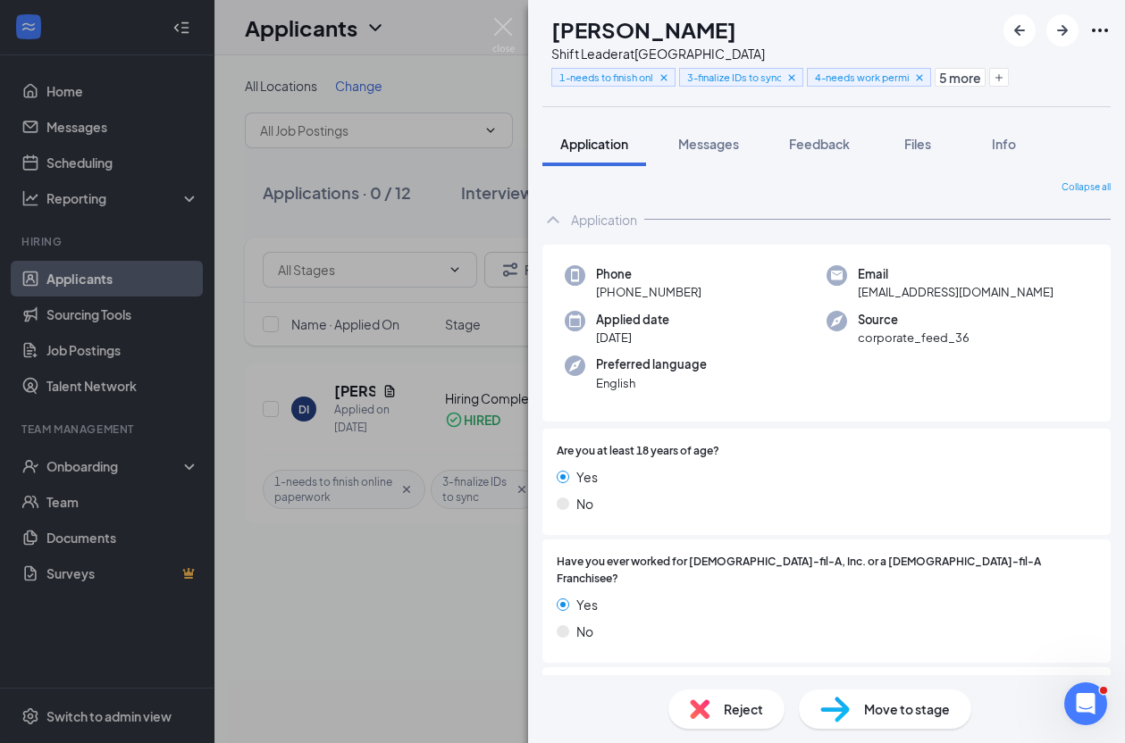
click at [268, 644] on div "DI [PERSON_NAME] Shift Leader at [GEOGRAPHIC_DATA] 1-needs to finish online pap…" at bounding box center [562, 371] width 1125 height 743
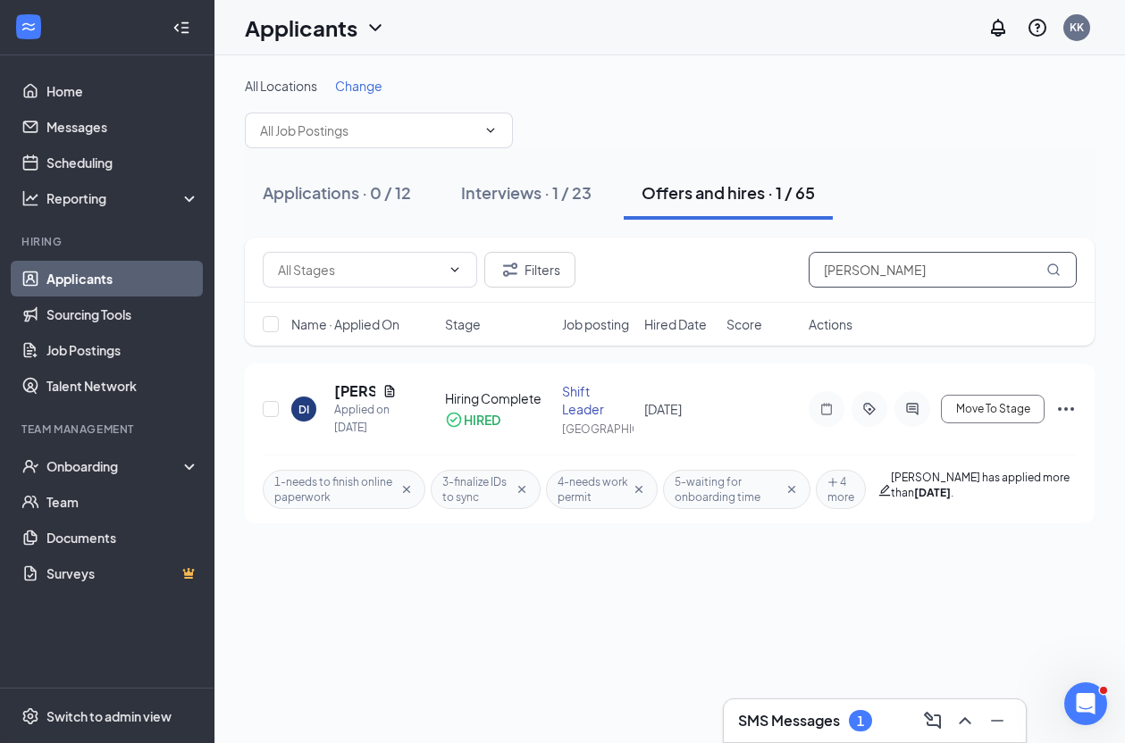
drag, startPoint x: 883, startPoint y: 274, endPoint x: 677, endPoint y: 312, distance: 209.7
click at [677, 312] on div "Filters [PERSON_NAME] Name · Applied On Stage Job posting Hired Date Score Acti…" at bounding box center [669, 292] width 849 height 108
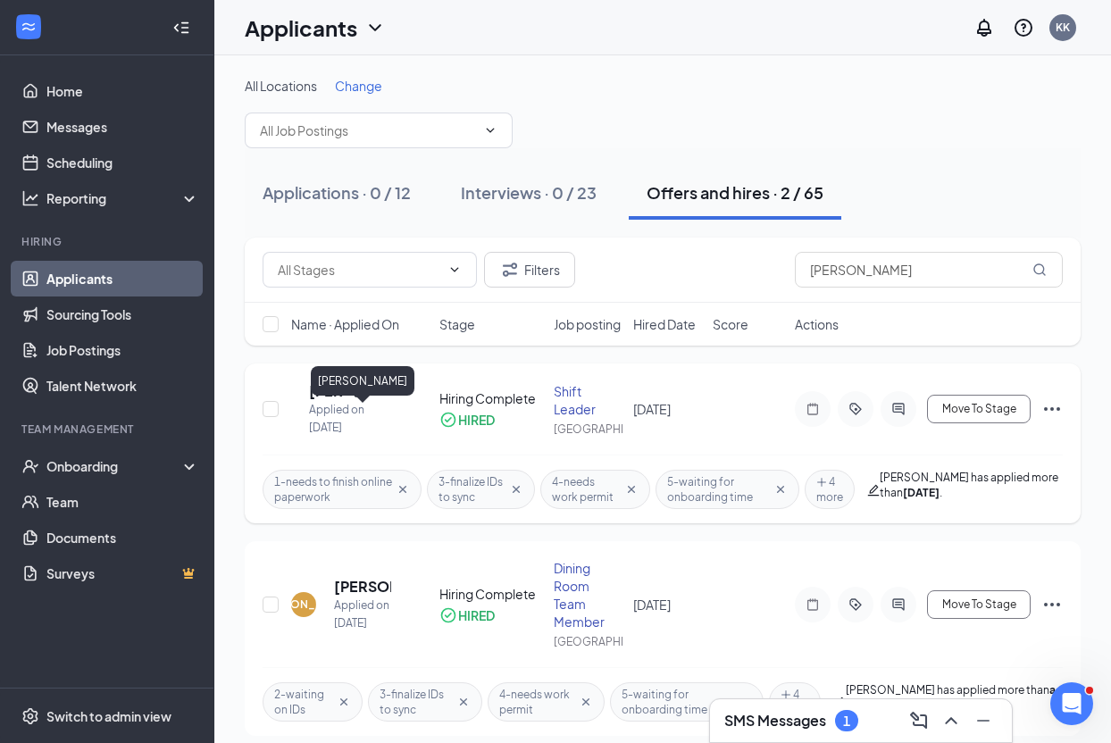
click at [340, 401] on h5 "[PERSON_NAME]" at bounding box center [327, 391] width 36 height 20
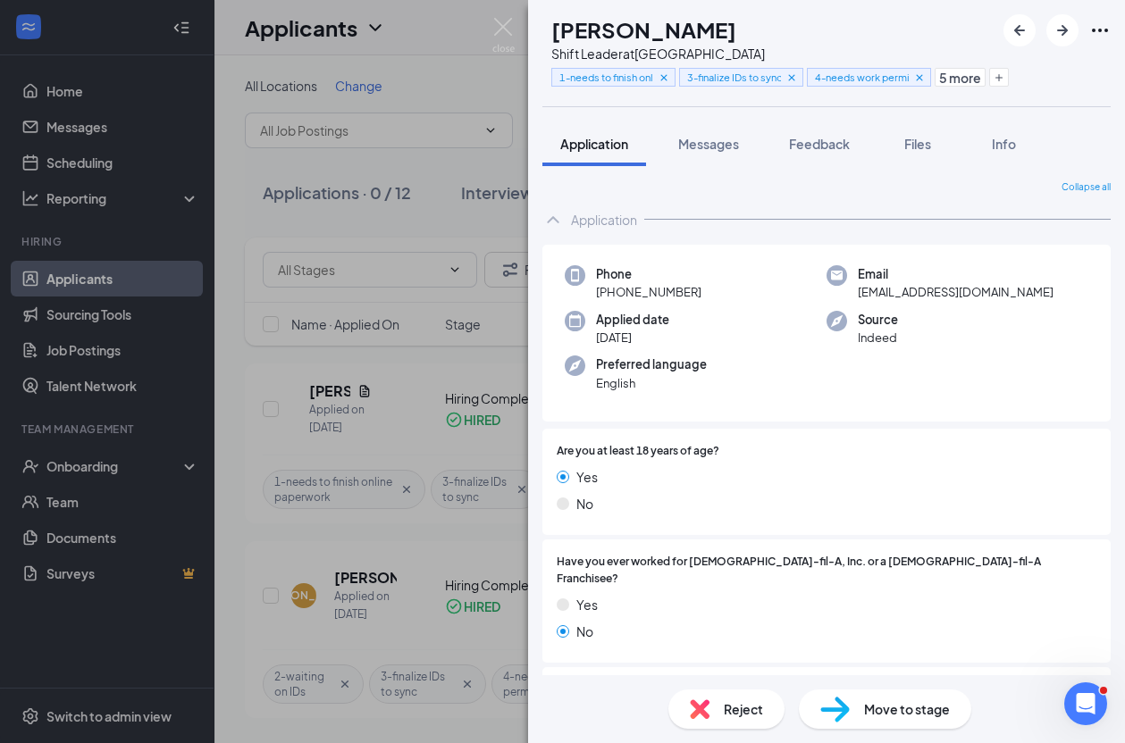
click at [240, 463] on div "[PERSON_NAME] Leader at [GEOGRAPHIC_DATA] 1-needs to finish online paperwork 3-…" at bounding box center [562, 371] width 1125 height 743
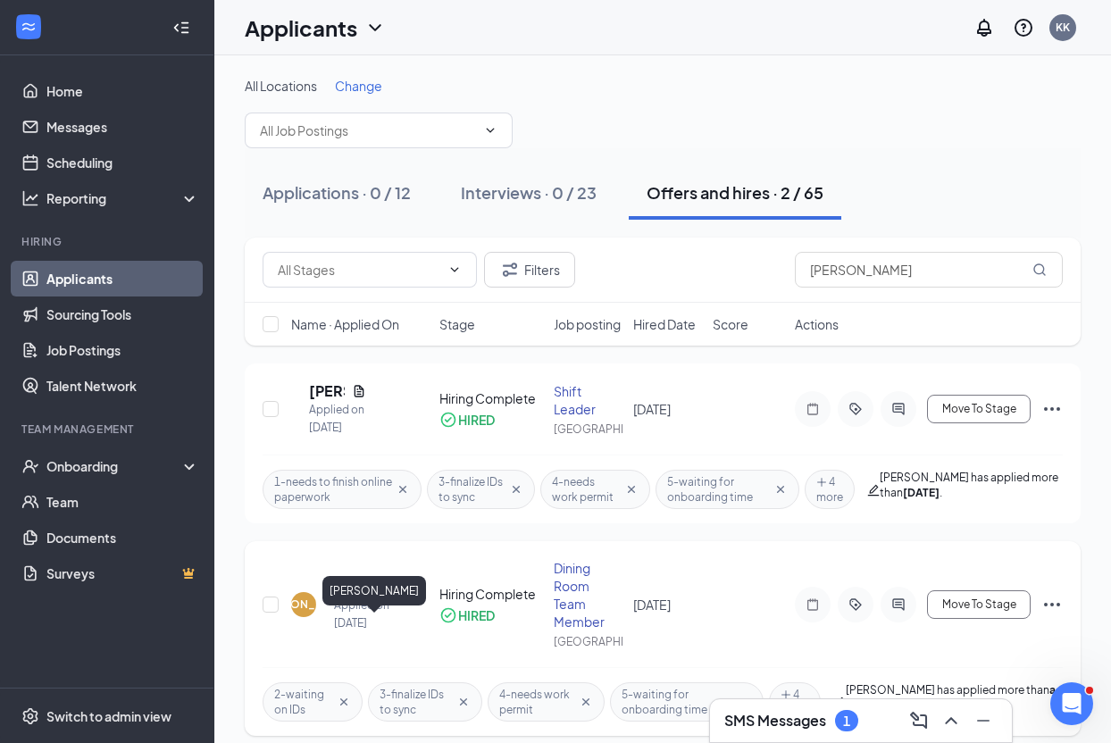
click at [370, 597] on h5 "[PERSON_NAME]" at bounding box center [362, 587] width 57 height 20
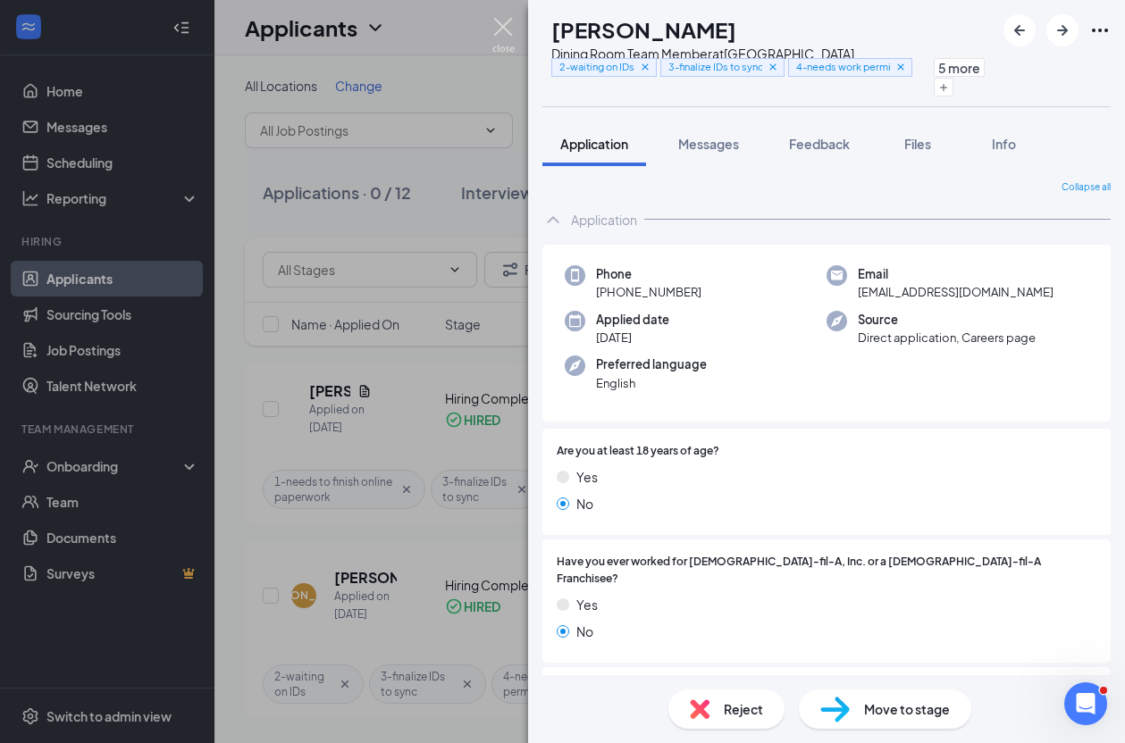
click at [504, 23] on img at bounding box center [503, 35] width 22 height 35
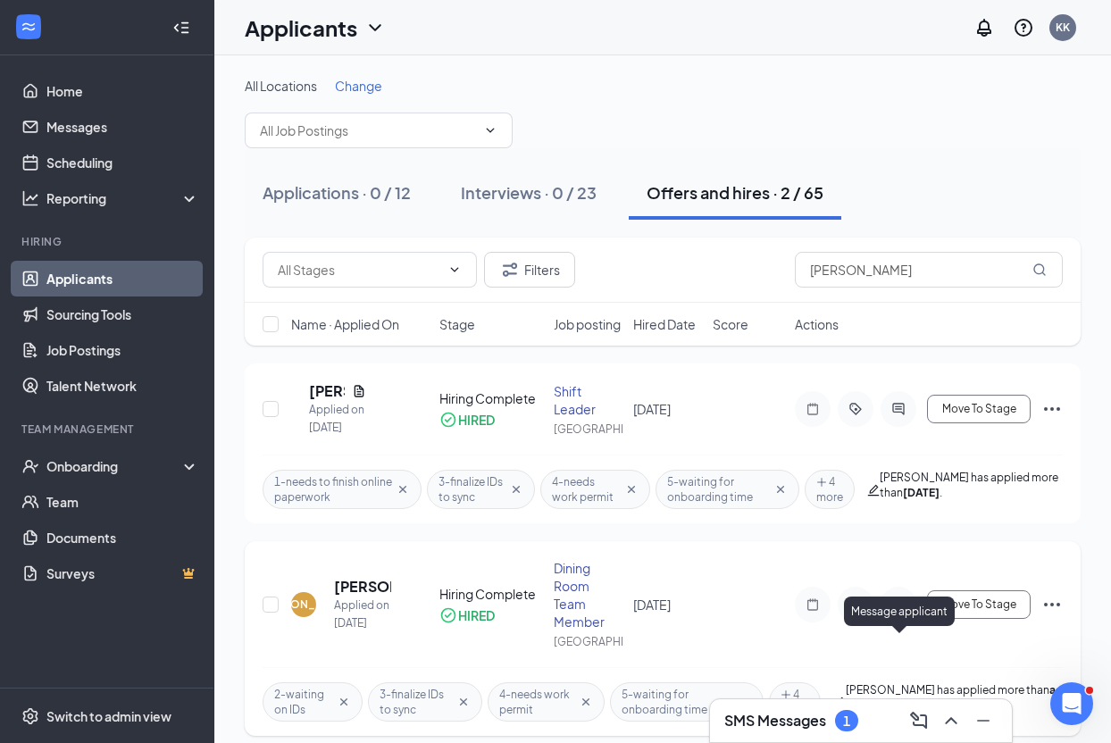
click at [897, 612] on icon "ActiveChat" at bounding box center [898, 605] width 21 height 14
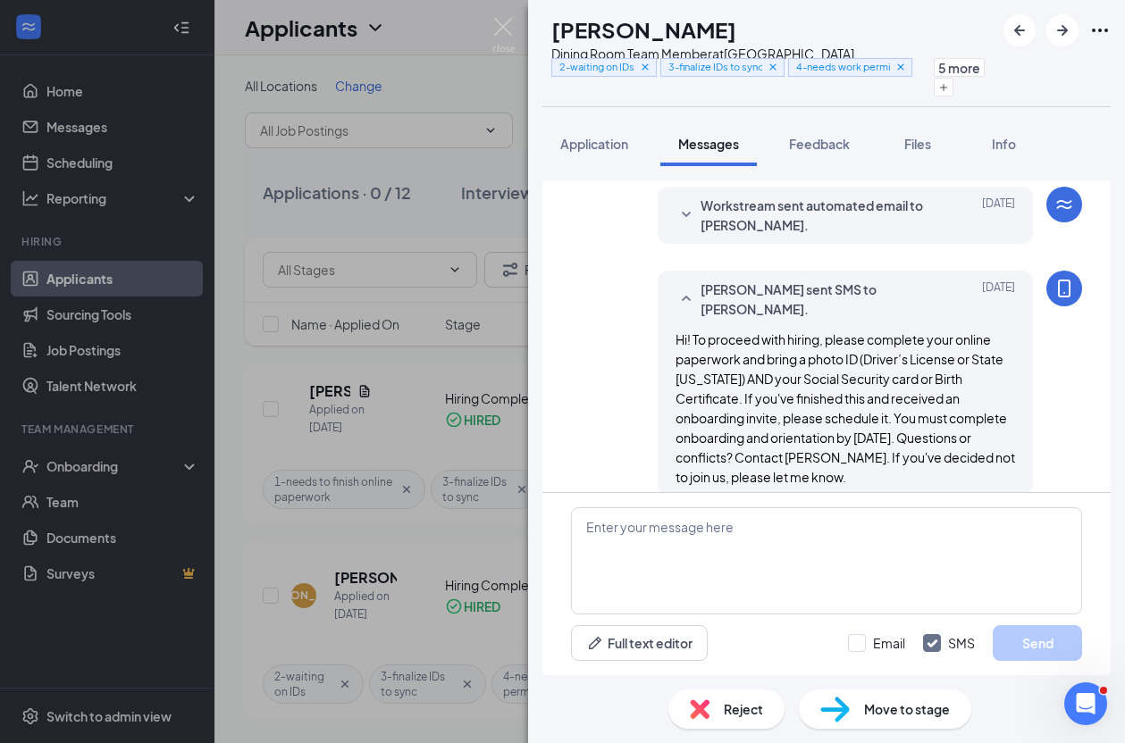
scroll to position [533, 0]
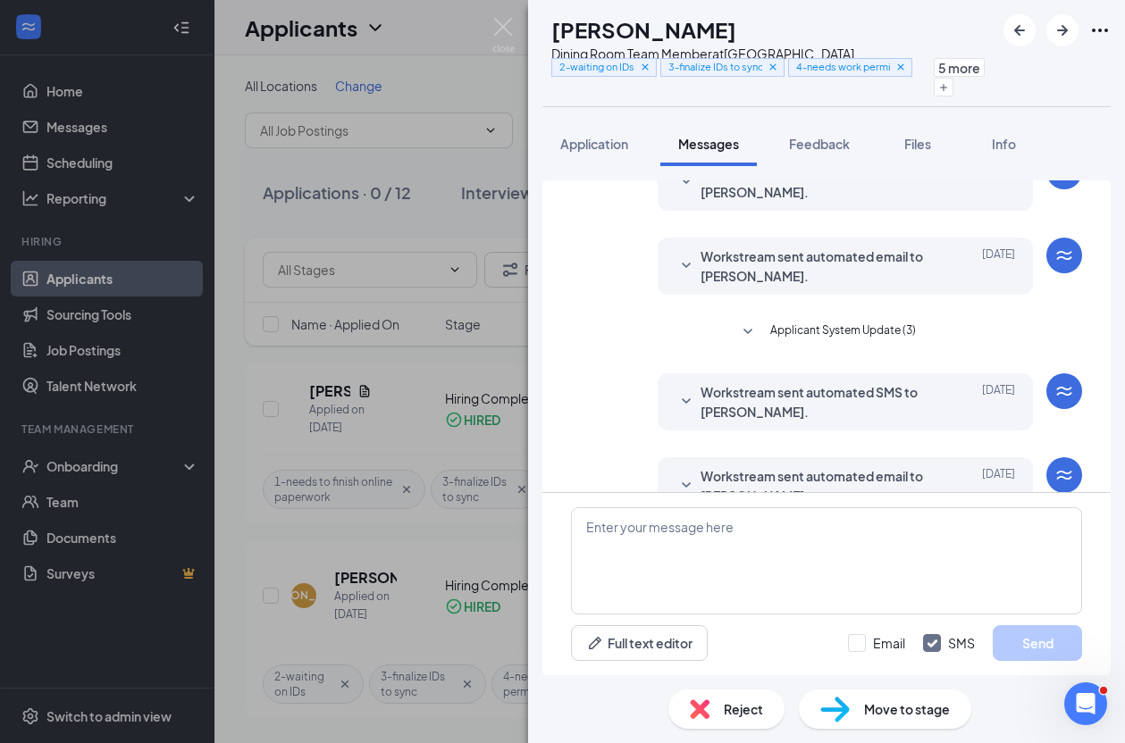
scroll to position [444, 0]
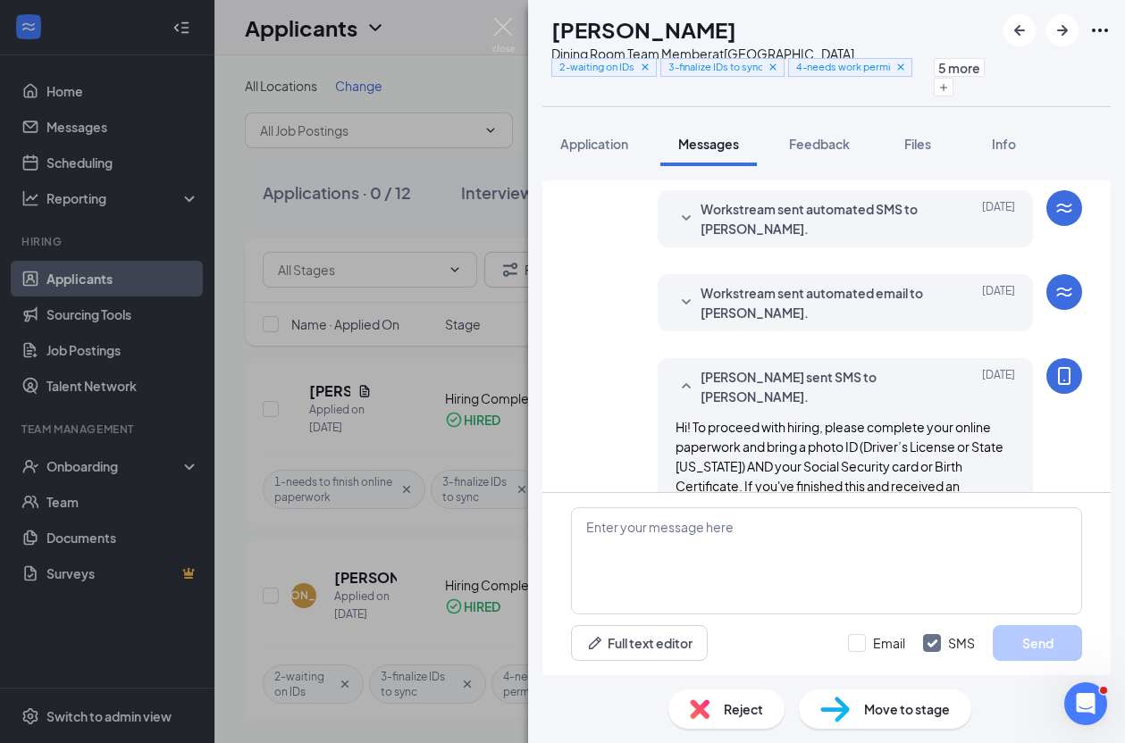
click at [857, 305] on span "Workstream sent automated email to [PERSON_NAME]." at bounding box center [817, 302] width 234 height 39
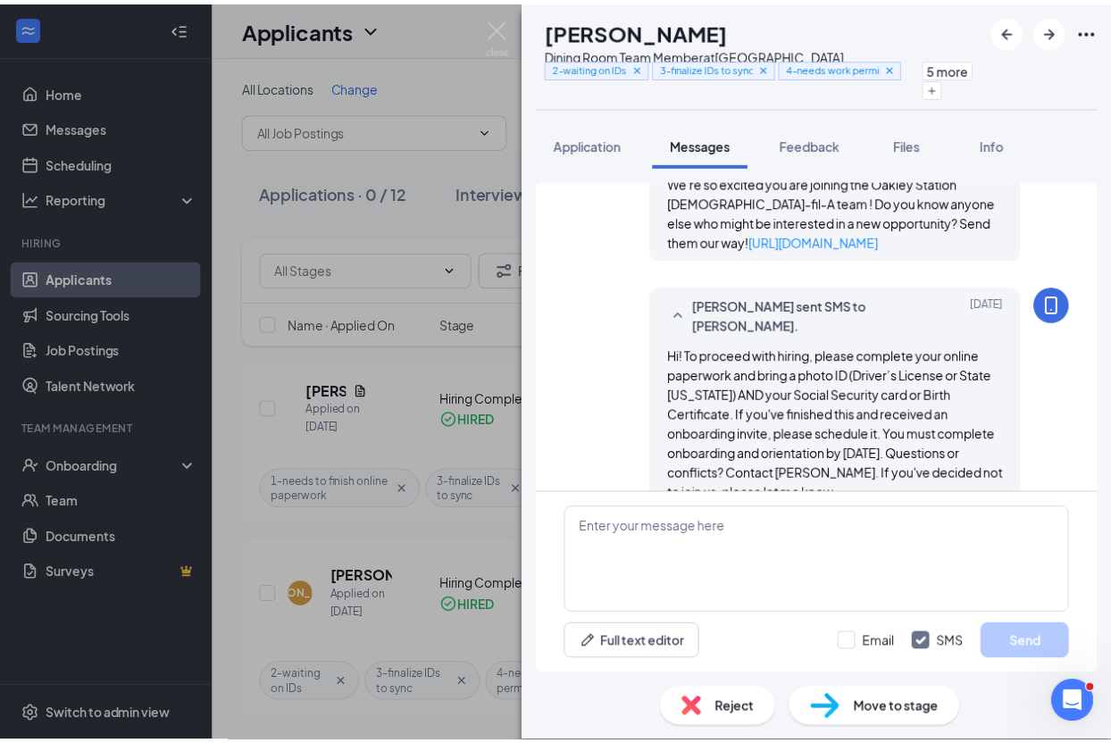
scroll to position [623, 0]
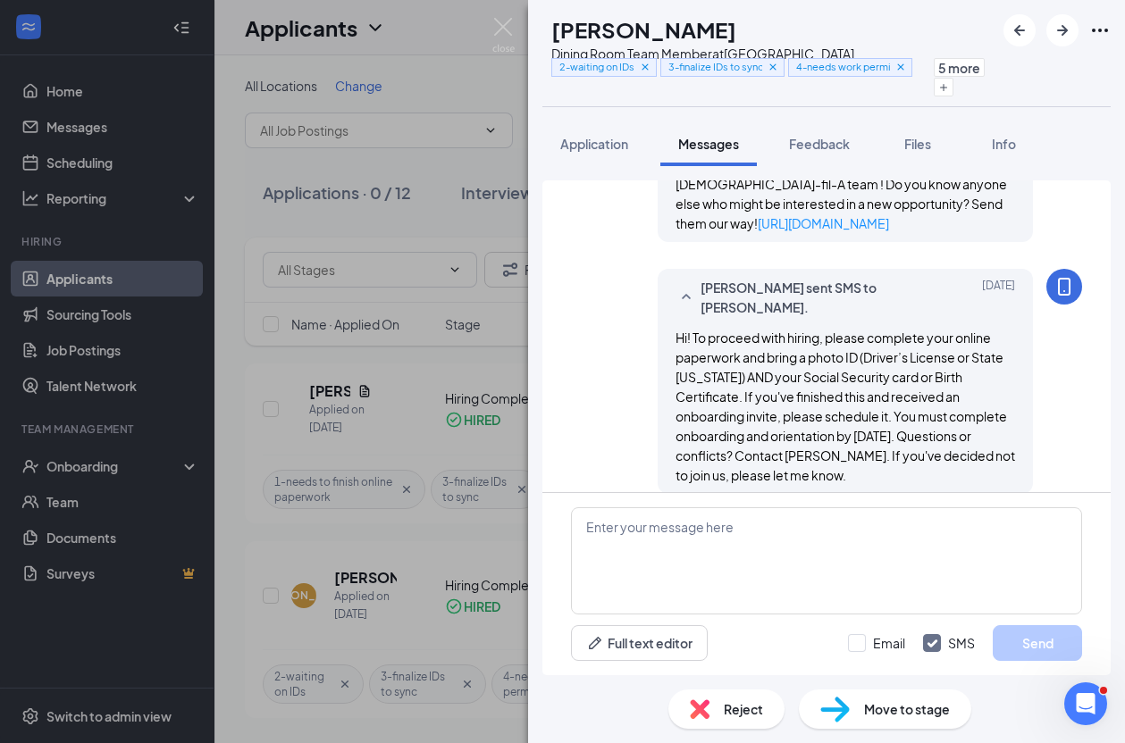
click at [246, 372] on div "[PERSON_NAME] Dining Room Team Member at [GEOGRAPHIC_DATA] 2-waiting on IDs 3-f…" at bounding box center [562, 371] width 1125 height 743
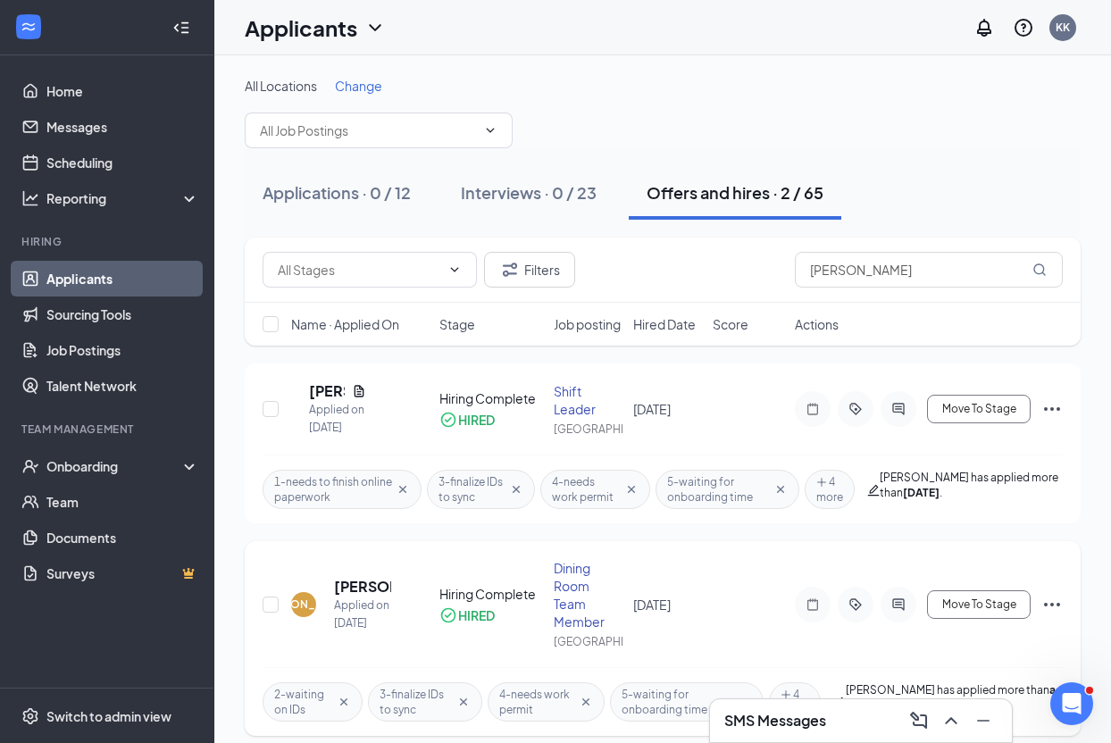
scroll to position [62, 0]
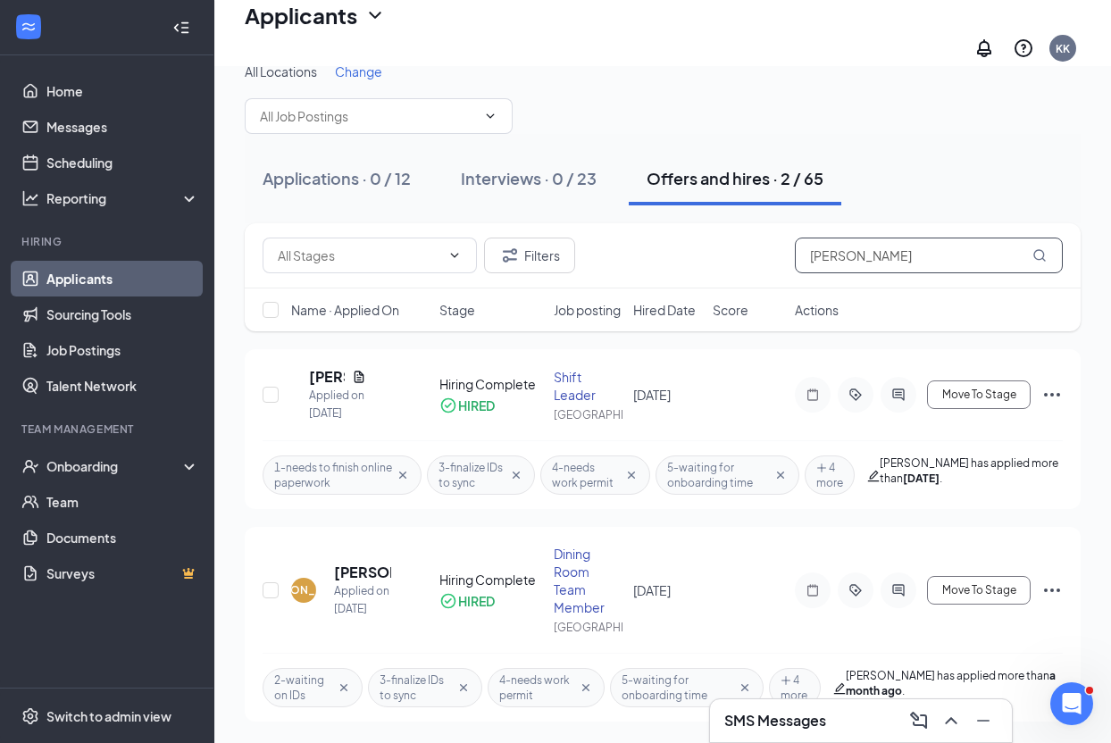
drag, startPoint x: 892, startPoint y: 206, endPoint x: 744, endPoint y: 208, distance: 148.3
click at [744, 238] on div "Filters jacob" at bounding box center [663, 256] width 800 height 36
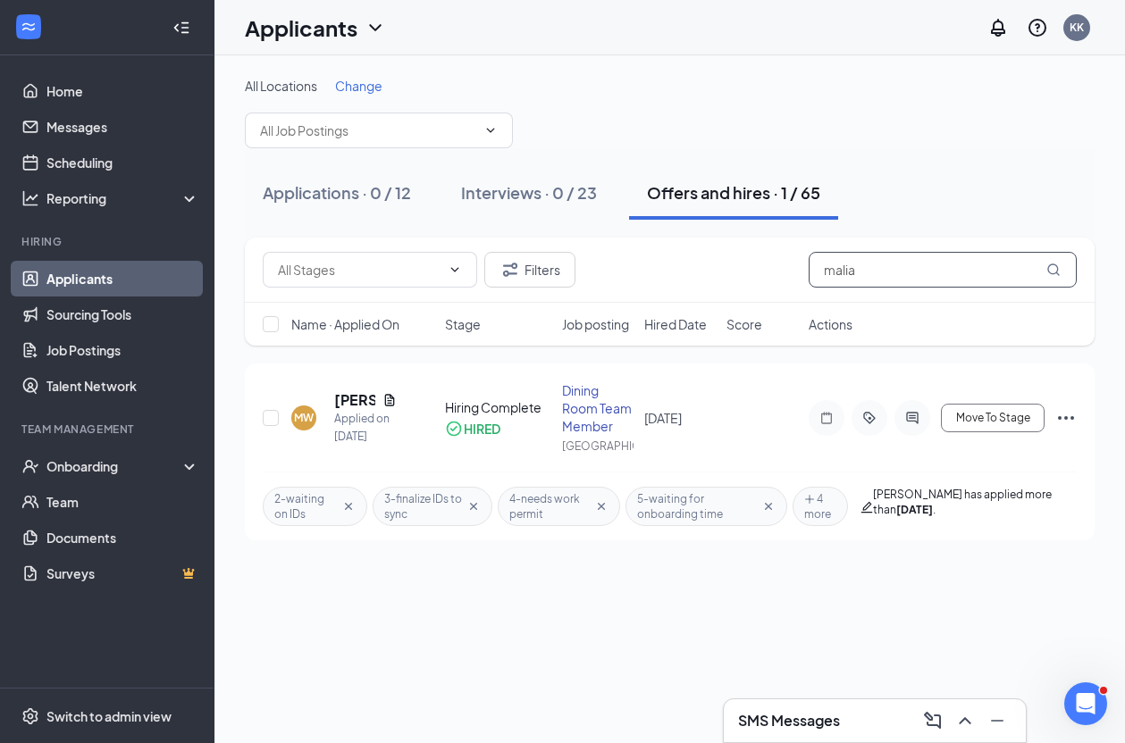
type input "malia"
click at [866, 724] on div "1" at bounding box center [860, 720] width 23 height 21
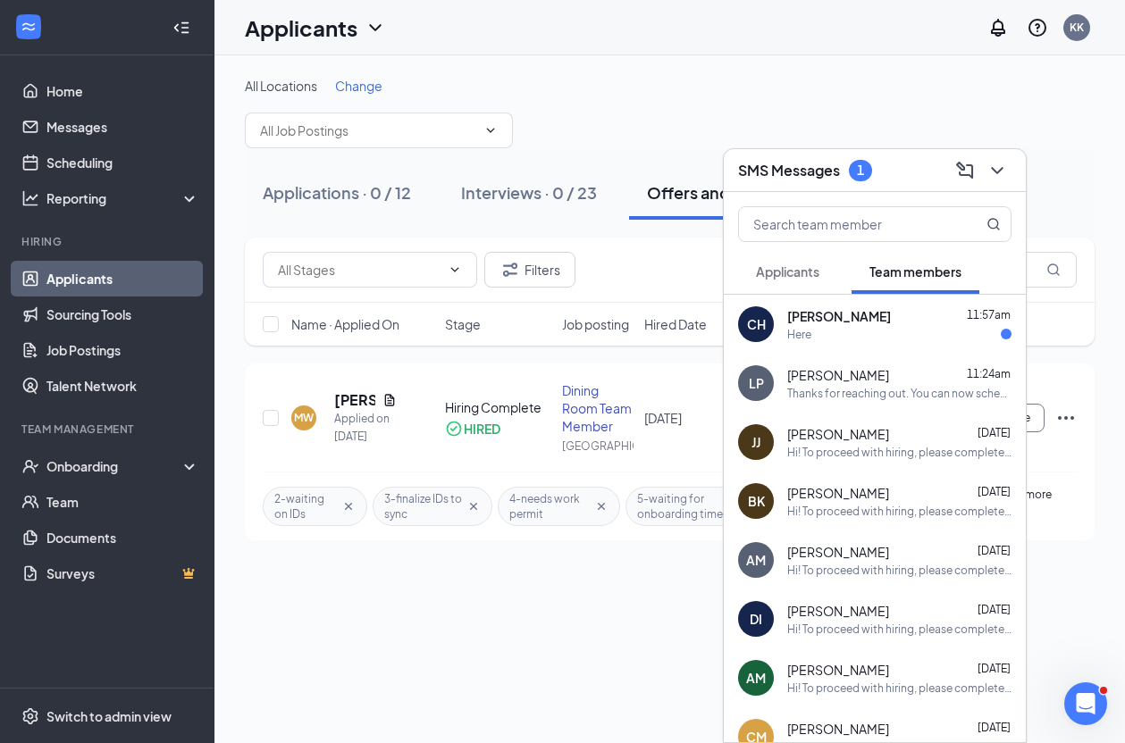
click at [916, 325] on div "[PERSON_NAME] 11:57am Here" at bounding box center [899, 324] width 224 height 35
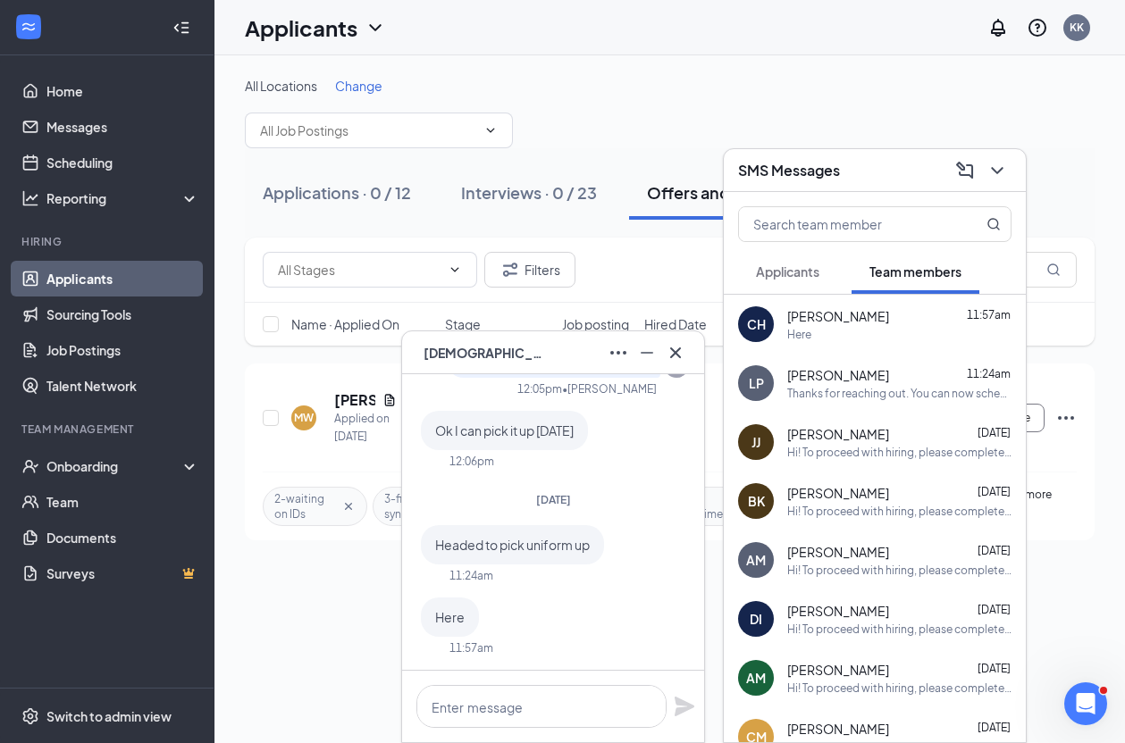
click at [864, 316] on span "[PERSON_NAME]" at bounding box center [838, 316] width 102 height 18
click at [551, 704] on textarea at bounding box center [541, 706] width 250 height 43
type textarea "where are you"
click at [683, 710] on icon "Plane" at bounding box center [684, 707] width 20 height 20
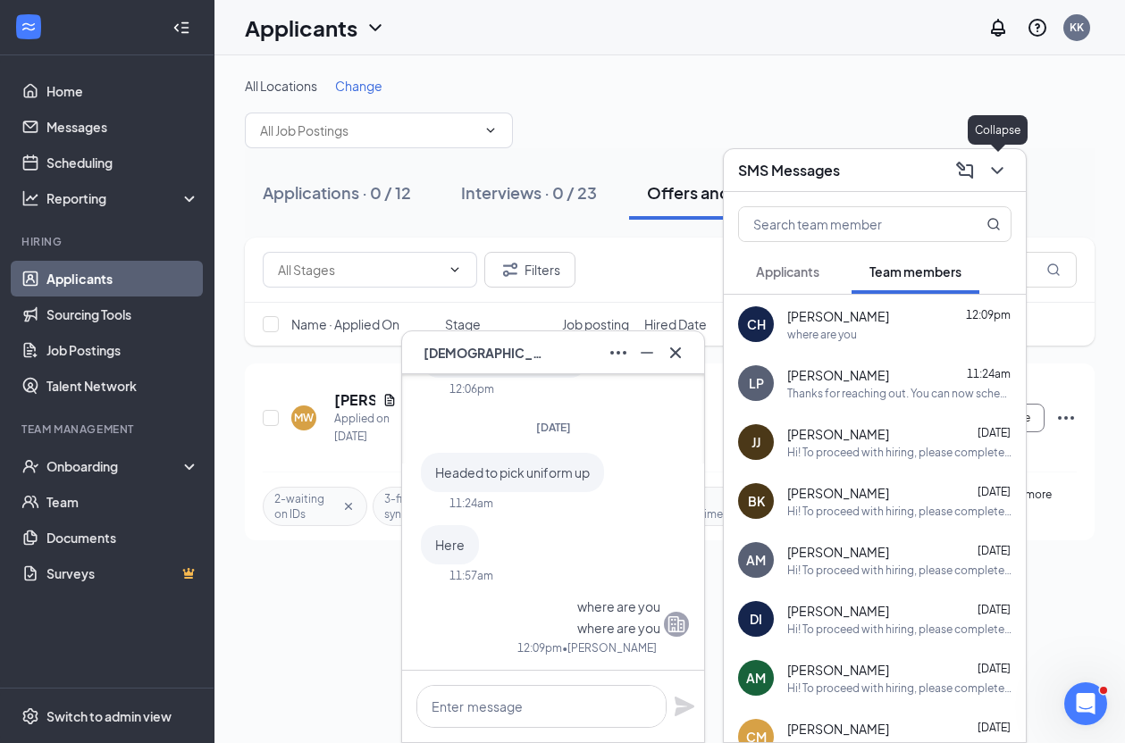
click at [981, 168] on icon "ChevronDown" at bounding box center [996, 170] width 21 height 21
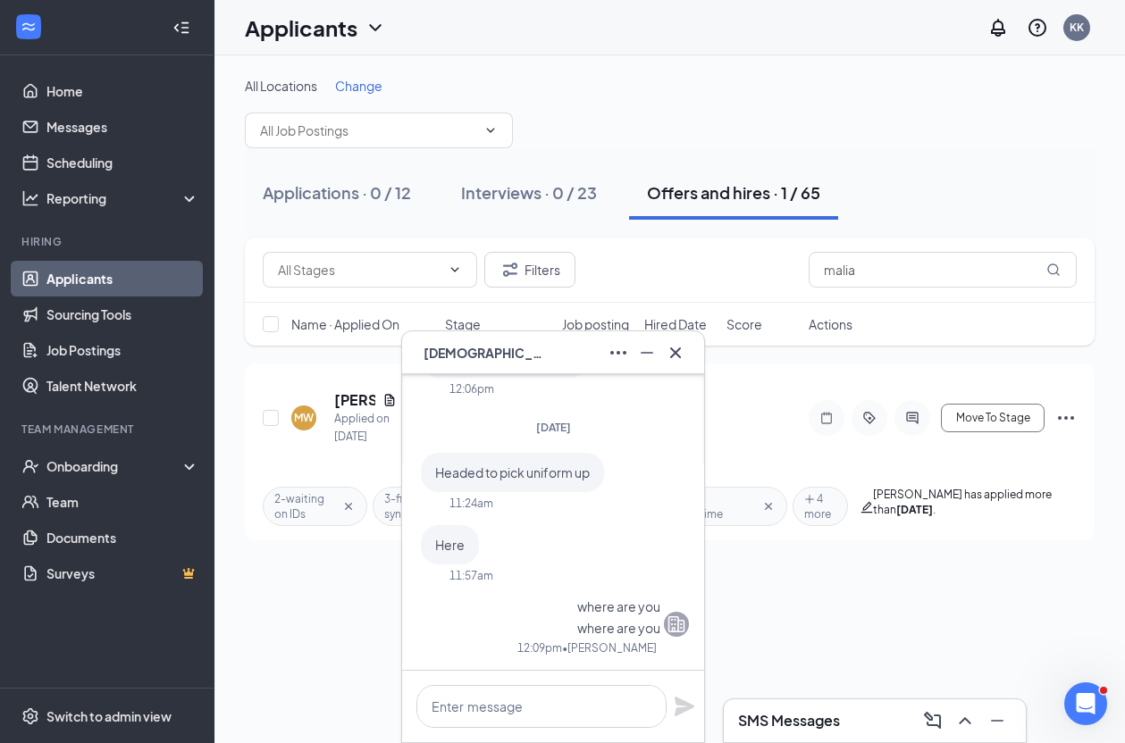
click at [795, 79] on div "All Locations Change" at bounding box center [669, 86] width 849 height 18
click at [681, 359] on icon "Cross" at bounding box center [675, 352] width 21 height 21
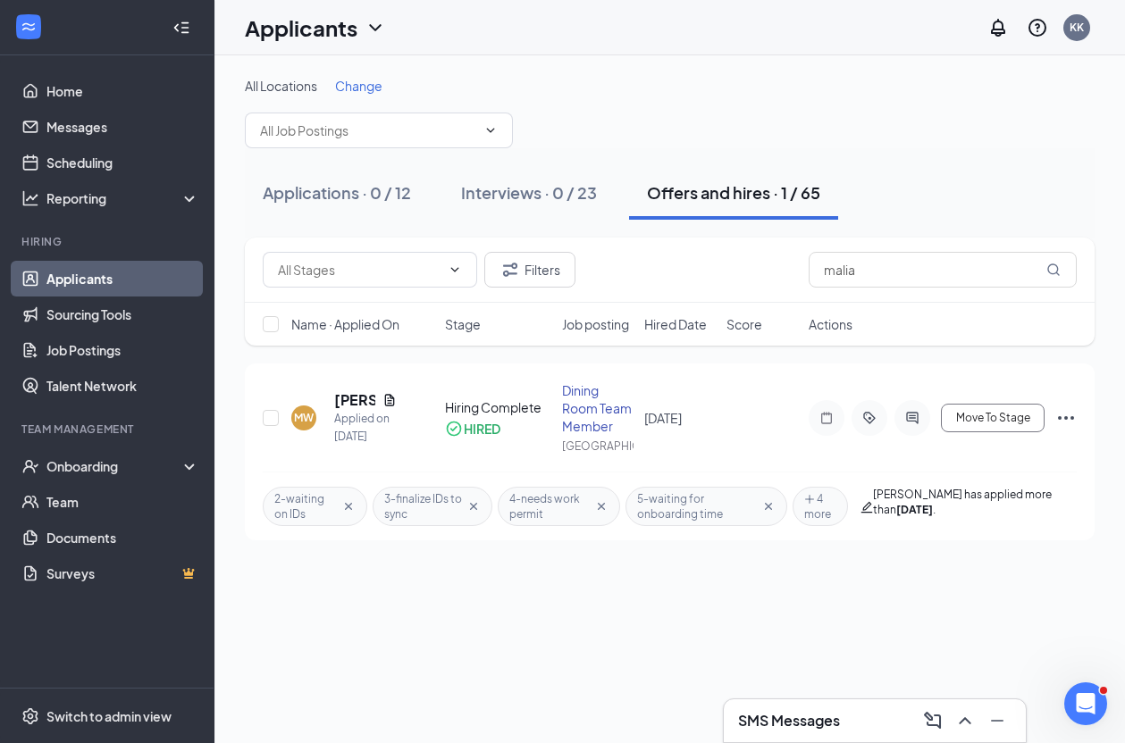
click at [778, 141] on div "All Locations Change" at bounding box center [669, 112] width 849 height 71
click at [795, 725] on h3 "SMS Messages" at bounding box center [789, 721] width 102 height 20
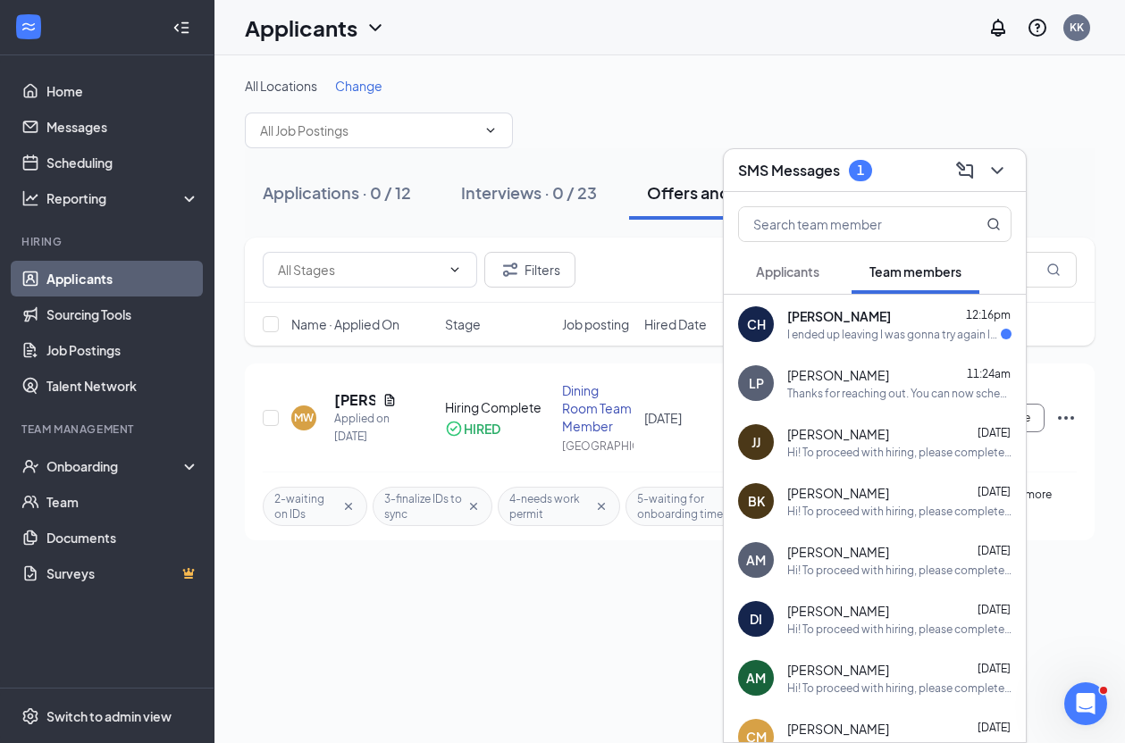
click at [872, 339] on div "I ended up leaving I was gonna try again later it looked super busy" at bounding box center [893, 334] width 213 height 15
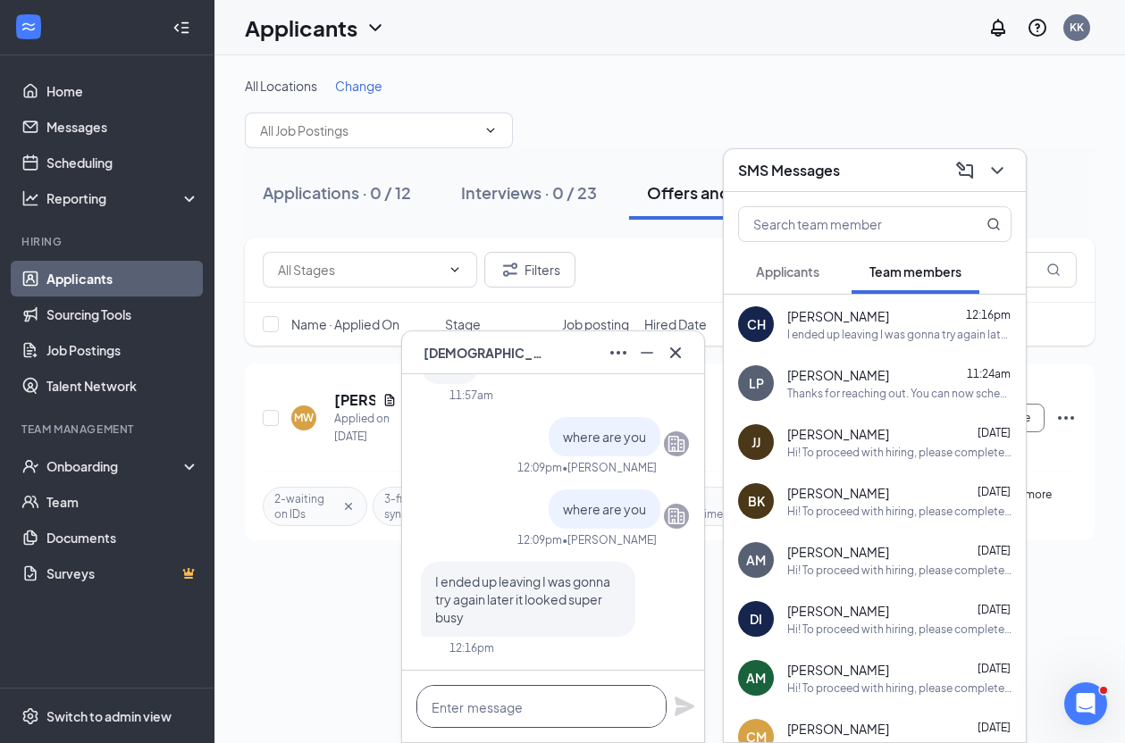
click at [590, 698] on textarea at bounding box center [541, 706] width 250 height 43
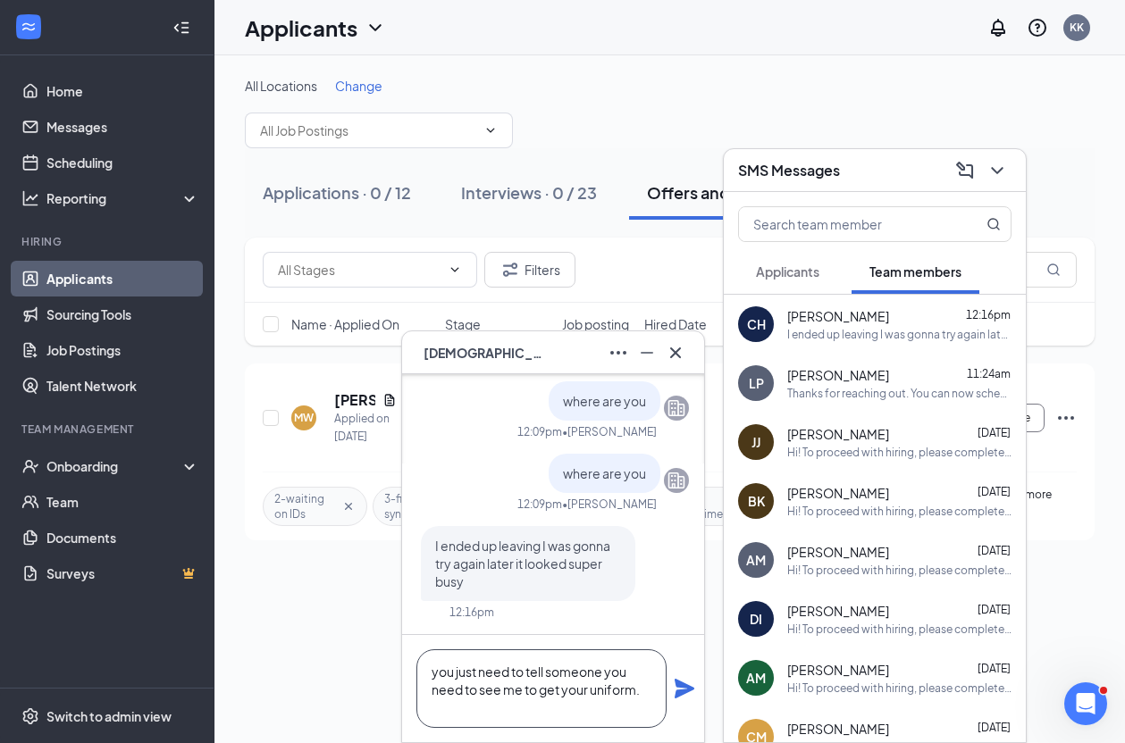
type textarea "you just need to tell someone you need to see me to get your uniform."
click at [686, 690] on icon "Plane" at bounding box center [684, 689] width 20 height 20
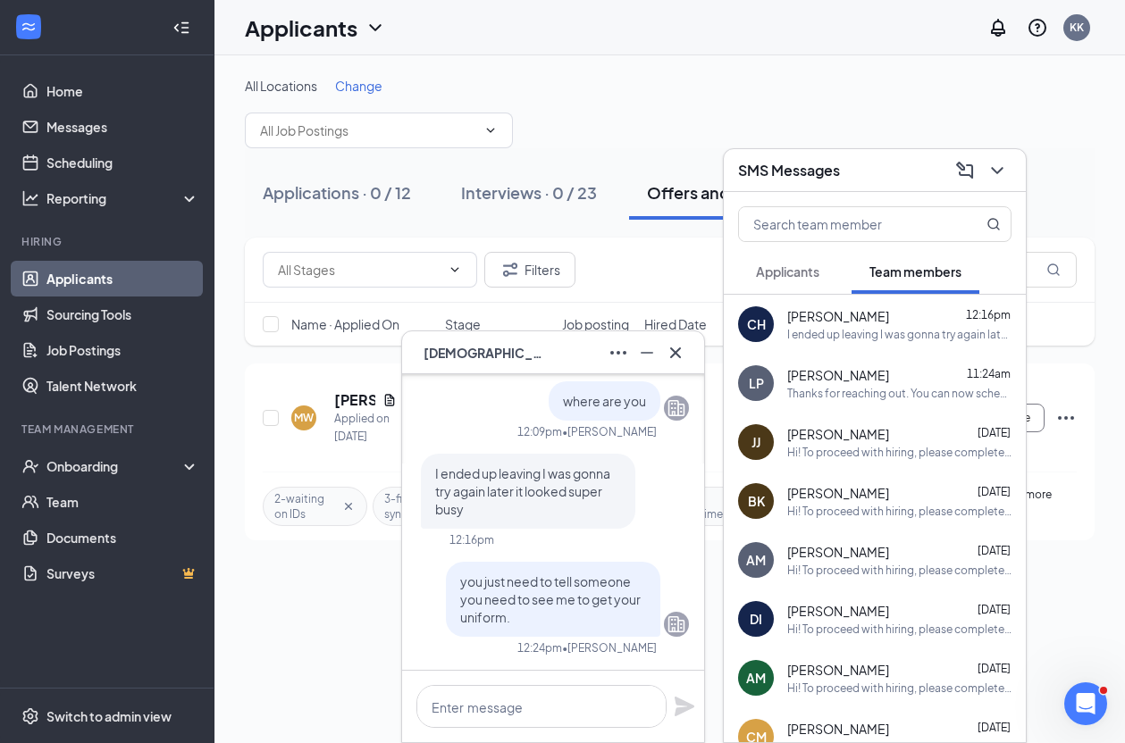
click at [894, 35] on div "Applicants KK" at bounding box center [669, 27] width 910 height 55
click at [672, 349] on icon "Cross" at bounding box center [675, 352] width 11 height 11
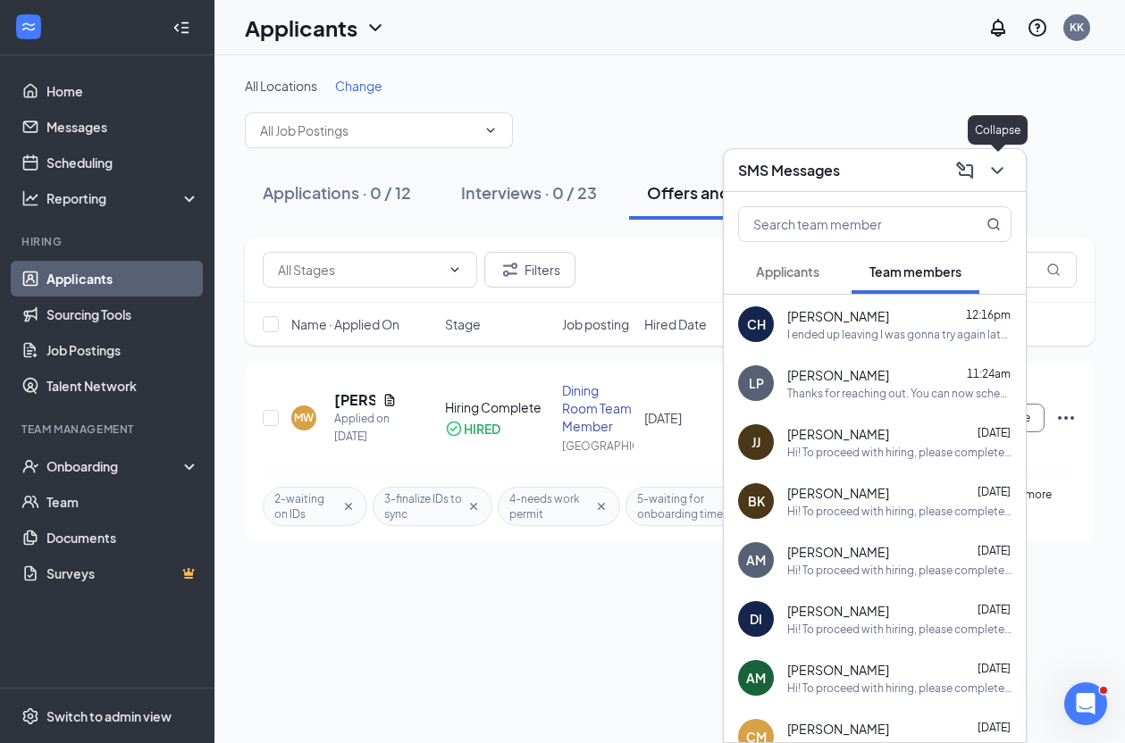
click at [981, 172] on icon "ChevronDown" at bounding box center [996, 170] width 21 height 21
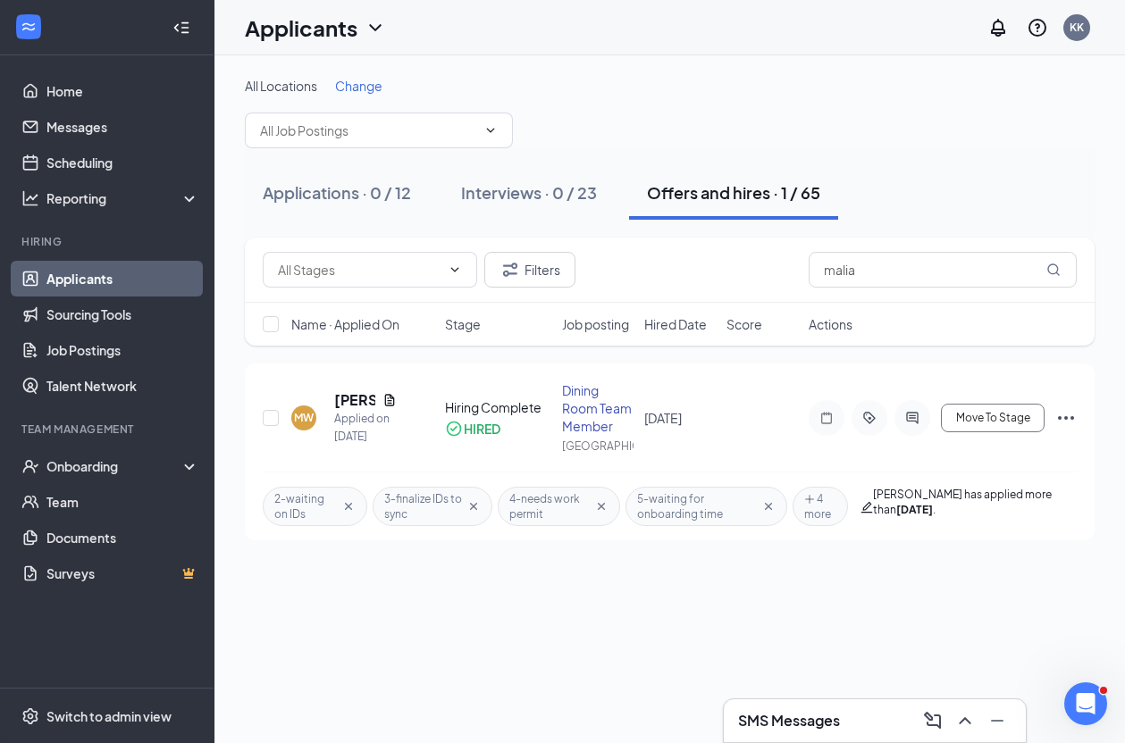
click at [698, 97] on div "All Locations Change" at bounding box center [669, 112] width 849 height 71
click at [628, 692] on div "All Locations Change Applications · 0 / 12 Interviews · 0 / 23 Offers and hires…" at bounding box center [669, 399] width 910 height 688
click at [833, 718] on h3 "SMS Messages" at bounding box center [789, 721] width 102 height 20
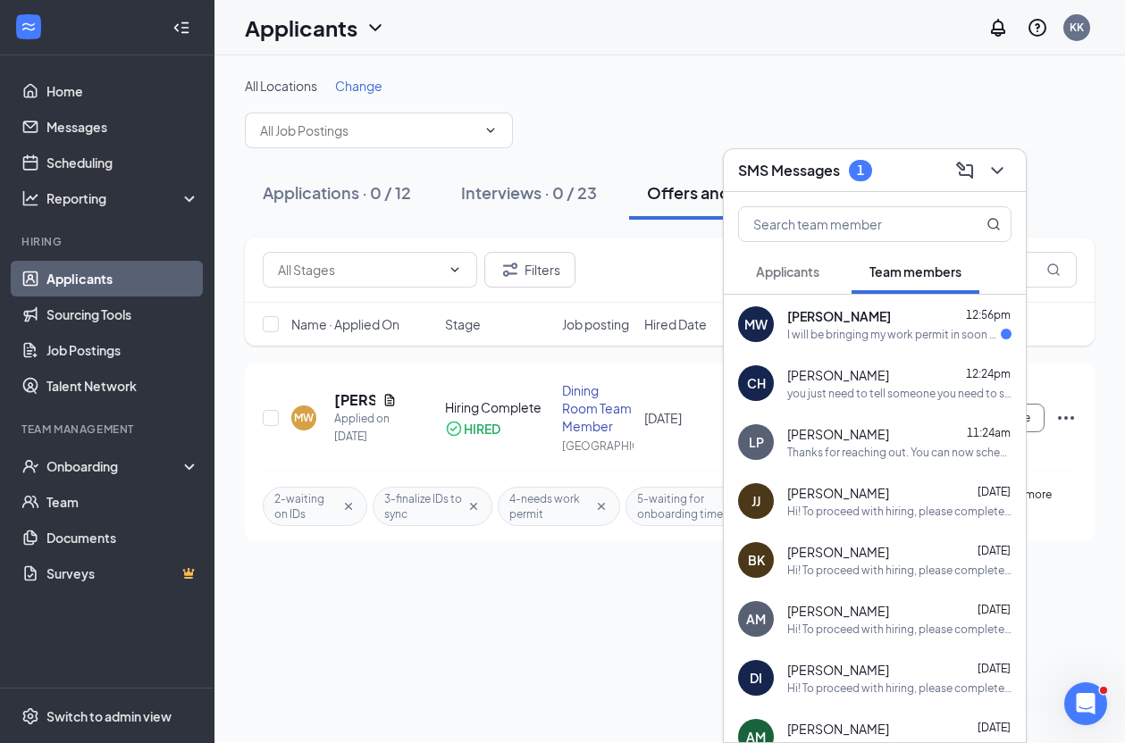
click at [891, 321] on span "[PERSON_NAME]" at bounding box center [839, 316] width 104 height 18
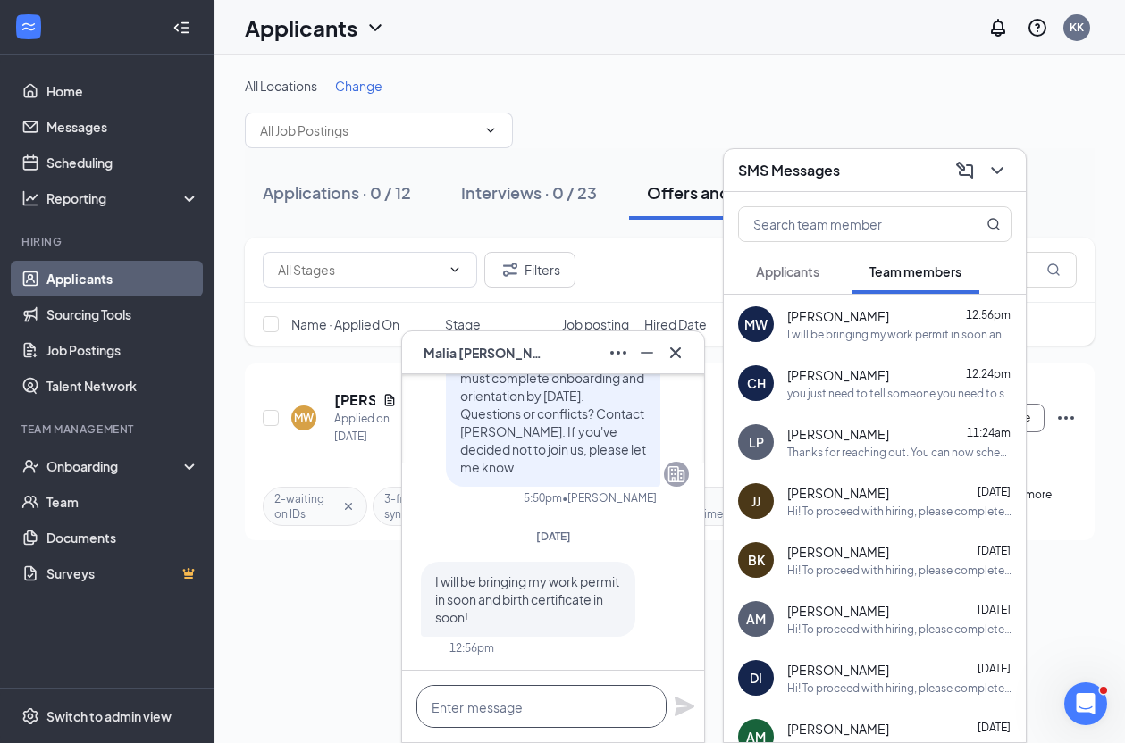
click at [576, 712] on textarea at bounding box center [541, 706] width 250 height 43
type textarea "ok"
click at [683, 708] on icon "Plane" at bounding box center [684, 707] width 20 height 20
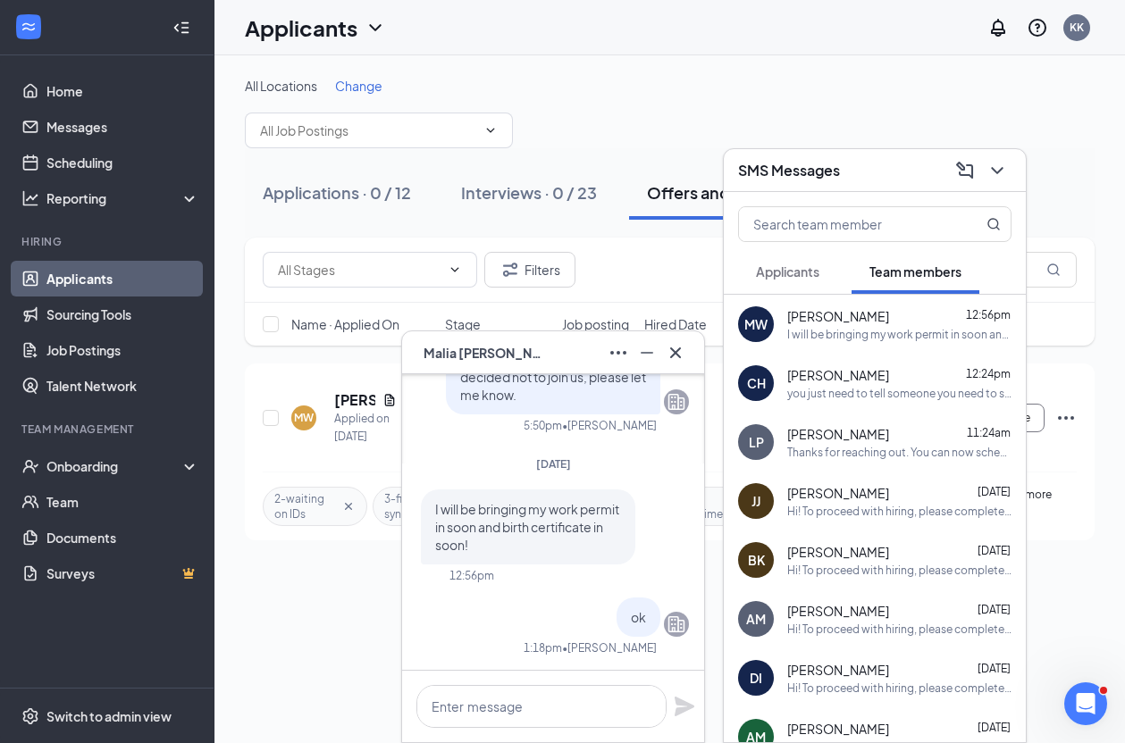
click at [900, 46] on div "Applicants KK" at bounding box center [669, 27] width 910 height 55
click at [917, 226] on input "text" at bounding box center [845, 224] width 212 height 34
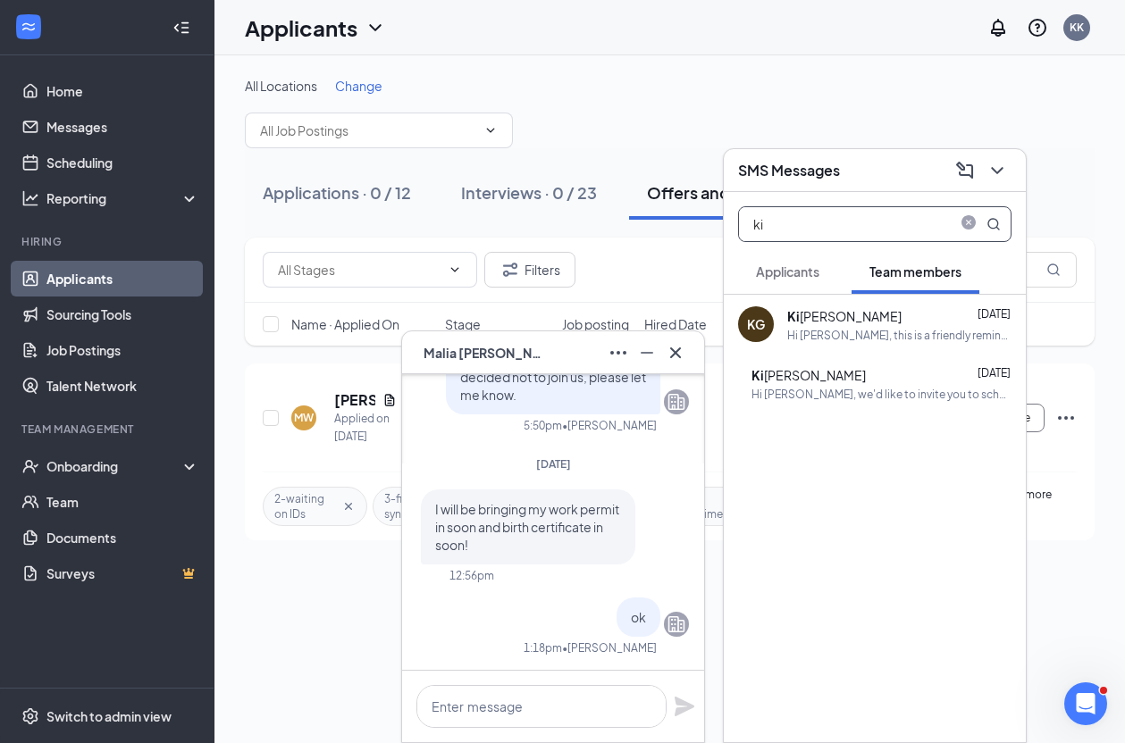
type input "ki"
click at [822, 380] on div "Ki [PERSON_NAME]" at bounding box center [808, 375] width 114 height 20
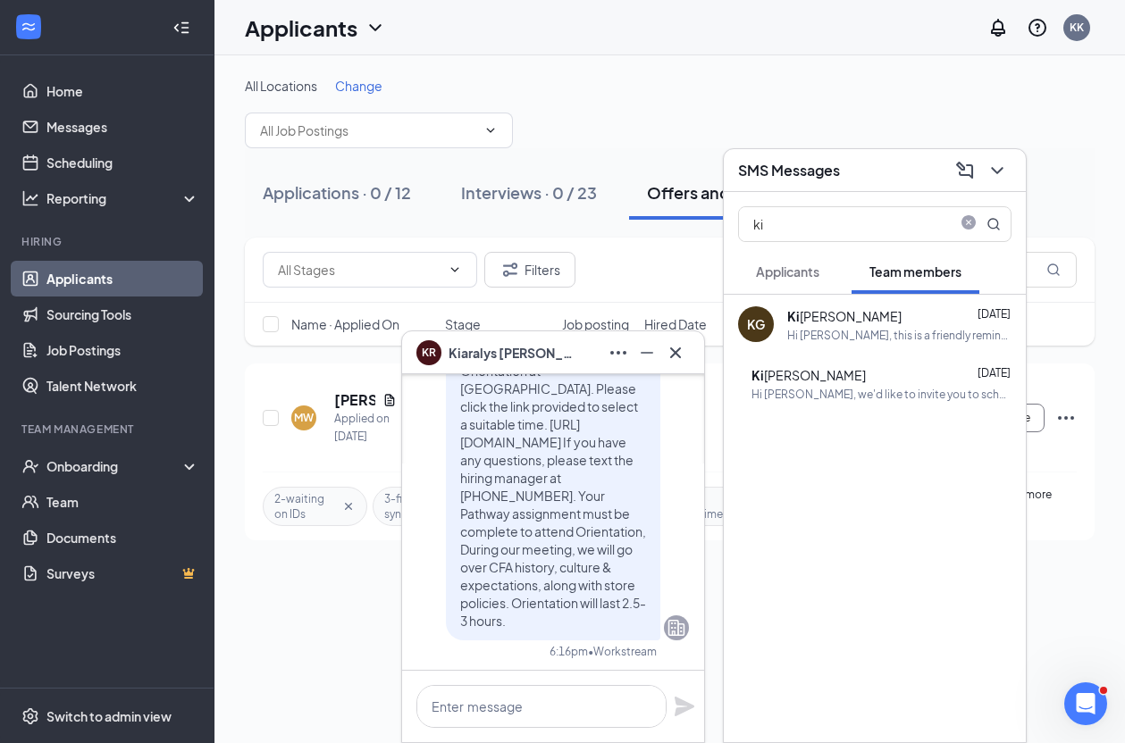
scroll to position [0, 0]
click at [744, 13] on div "Applicants KK" at bounding box center [669, 27] width 910 height 55
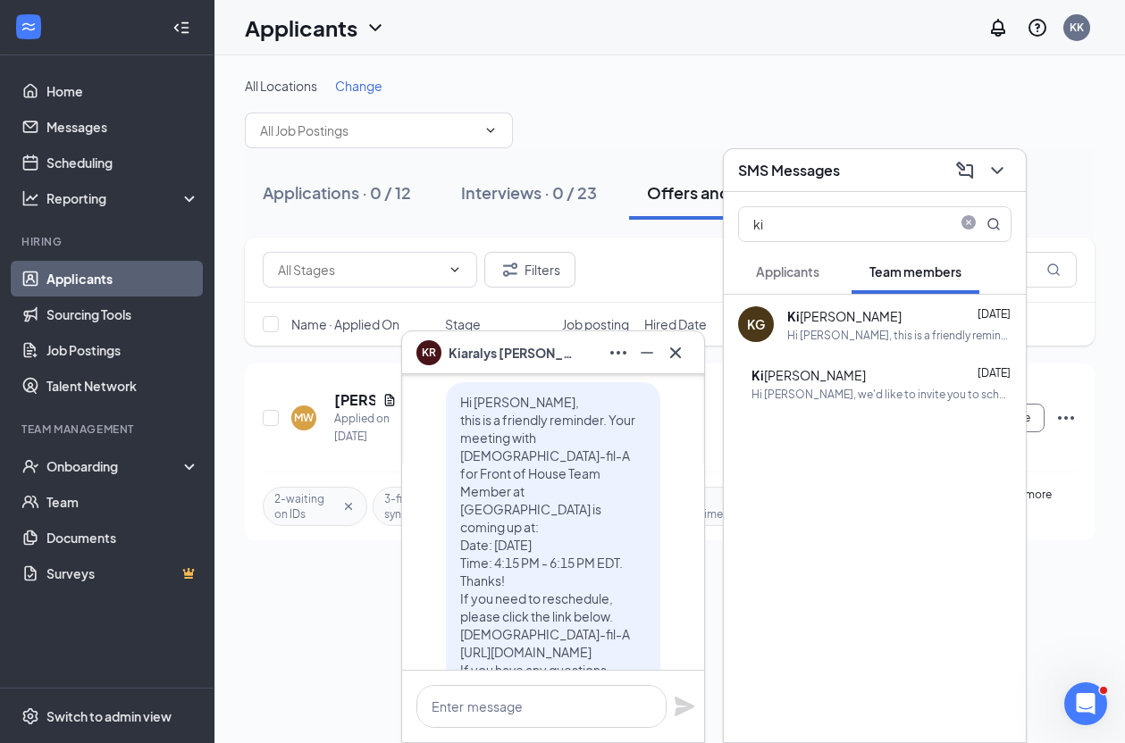
scroll to position [-357, 0]
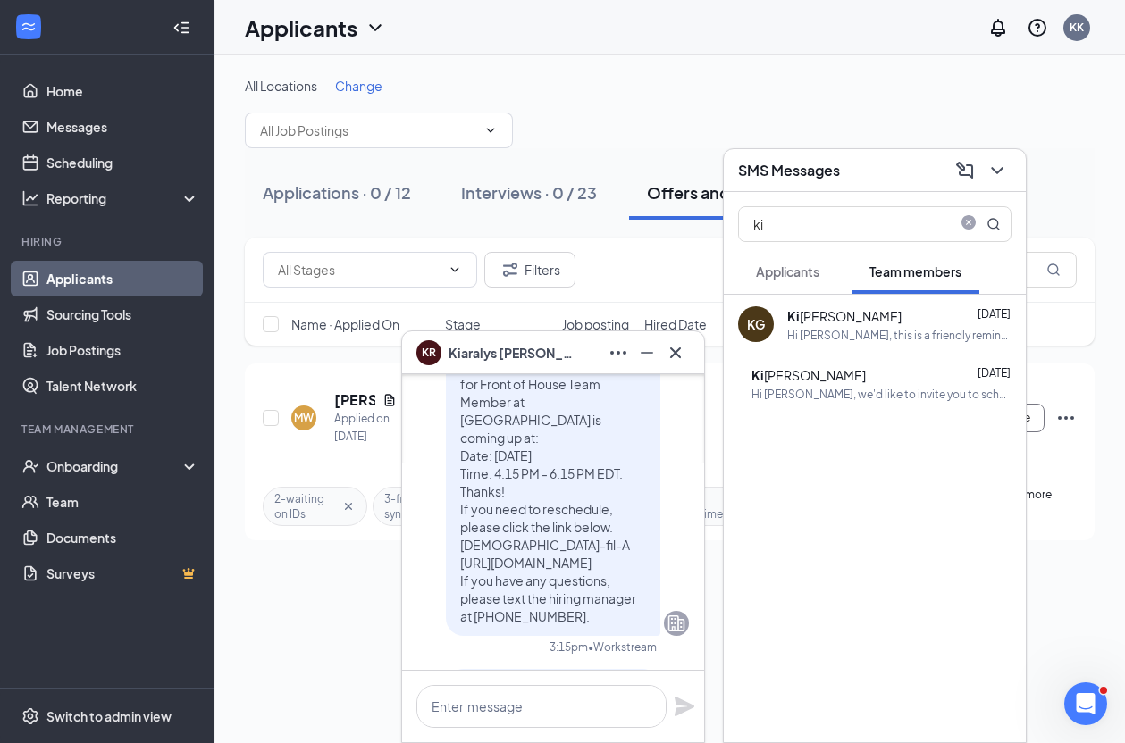
click at [913, 717] on div "KG Ki [PERSON_NAME] [DATE] Hi [PERSON_NAME], this is a friendly reminder. Your …" at bounding box center [875, 519] width 302 height 448
click at [917, 697] on div "KG Ki [PERSON_NAME] [DATE] Hi [PERSON_NAME], this is a friendly reminder. Your …" at bounding box center [875, 519] width 302 height 448
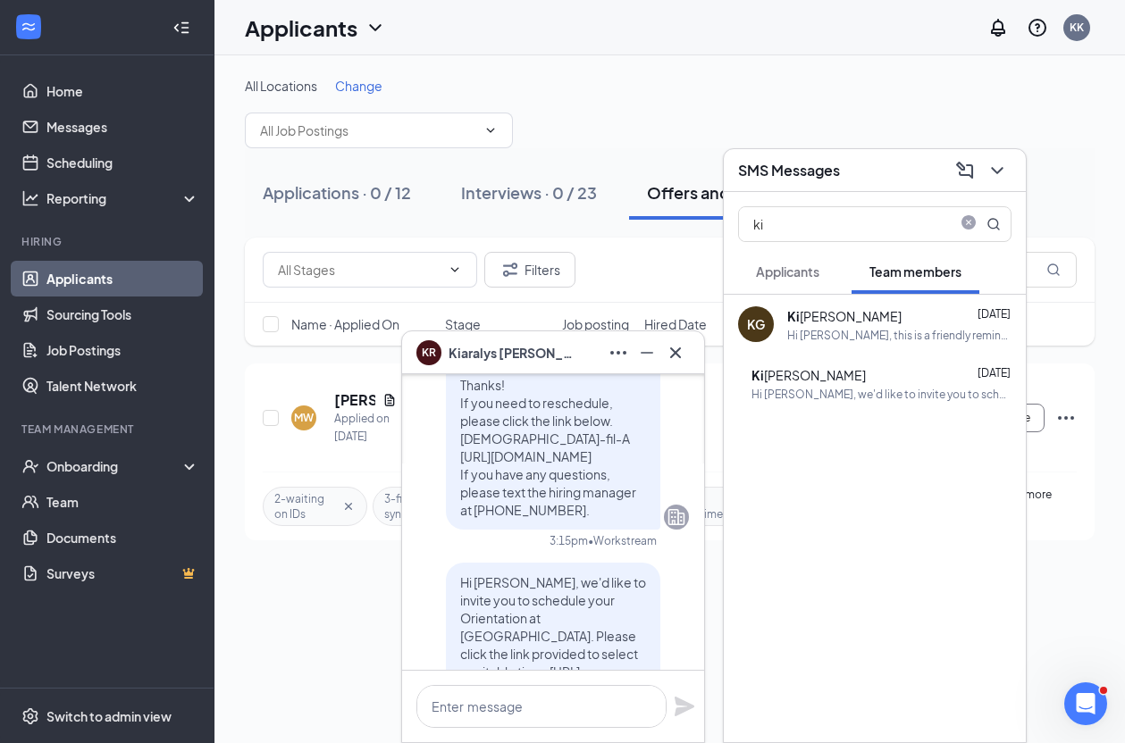
scroll to position [0, 0]
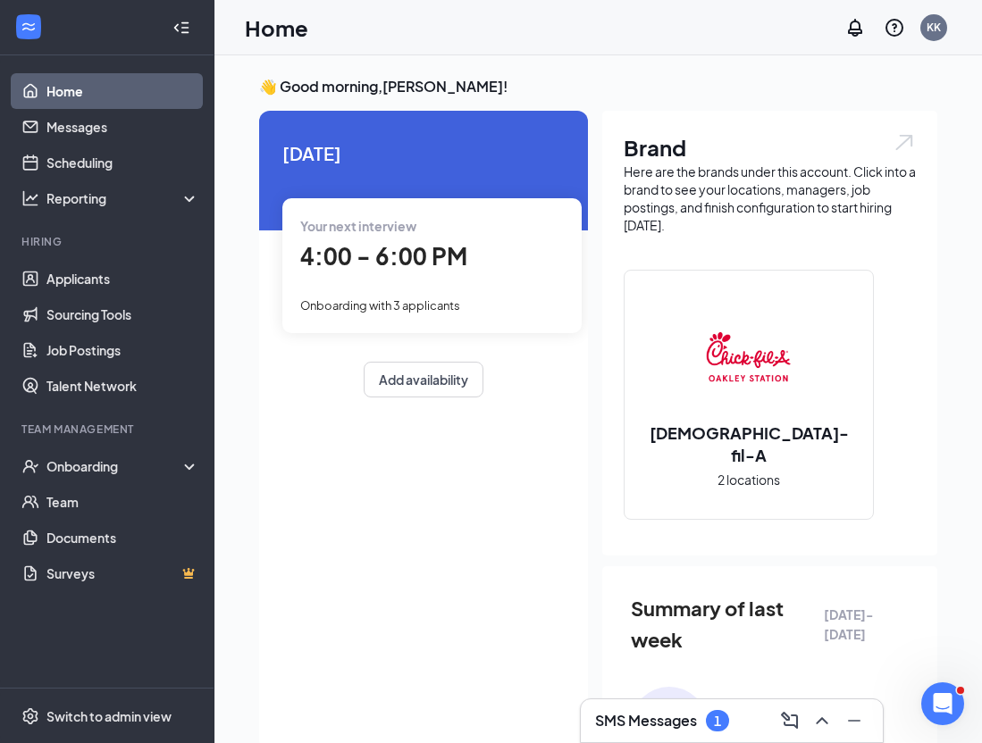
click at [684, 714] on h3 "SMS Messages" at bounding box center [646, 721] width 102 height 20
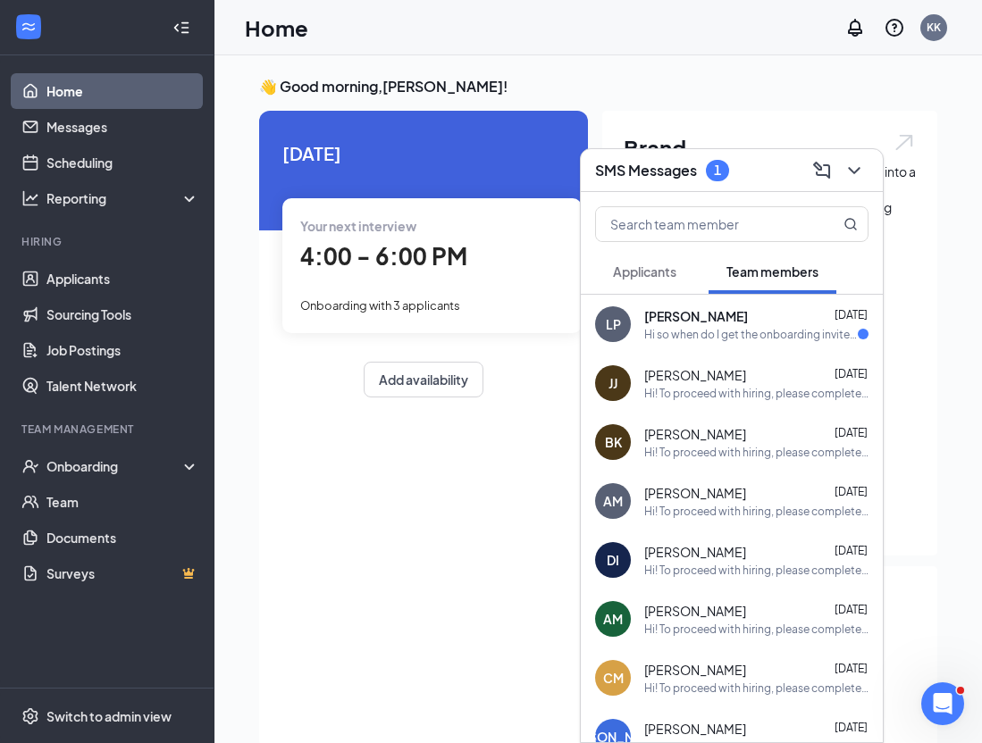
click at [684, 321] on span "[PERSON_NAME]" at bounding box center [696, 316] width 104 height 18
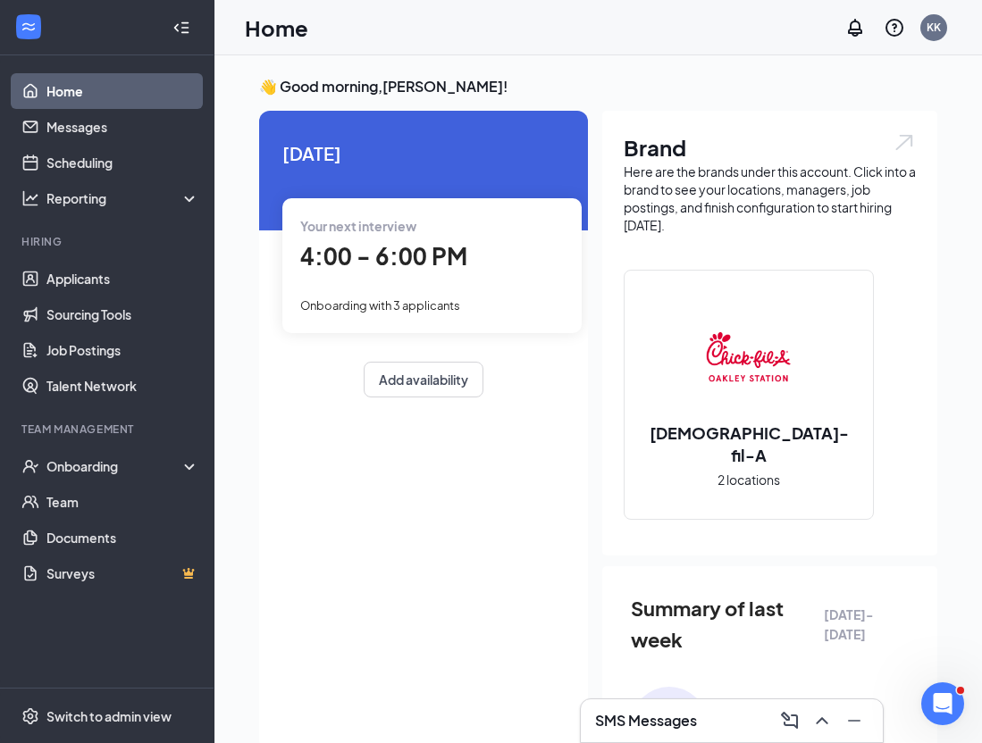
drag, startPoint x: 576, startPoint y: 26, endPoint x: 572, endPoint y: 36, distance: 10.8
click at [576, 26] on div "Home KK" at bounding box center [597, 27] width 767 height 55
click at [93, 470] on div "Onboarding" at bounding box center [115, 466] width 138 height 18
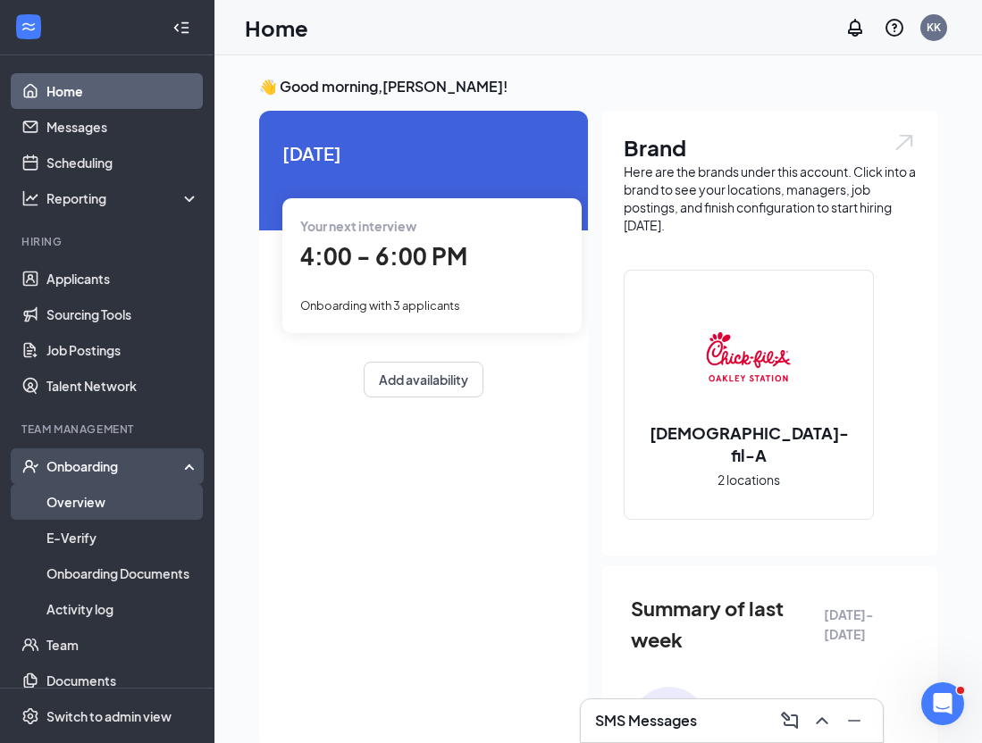
click at [85, 499] on link "Overview" at bounding box center [122, 502] width 153 height 36
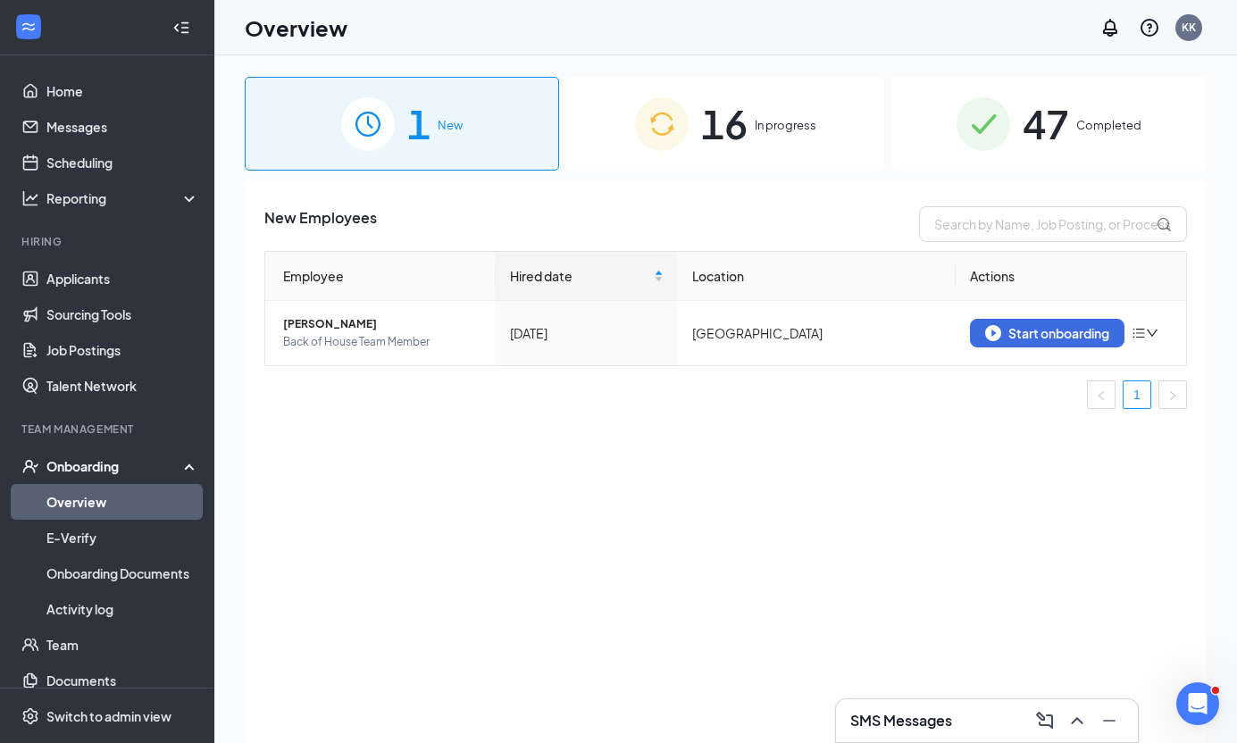
click at [723, 113] on span "16" at bounding box center [724, 124] width 46 height 62
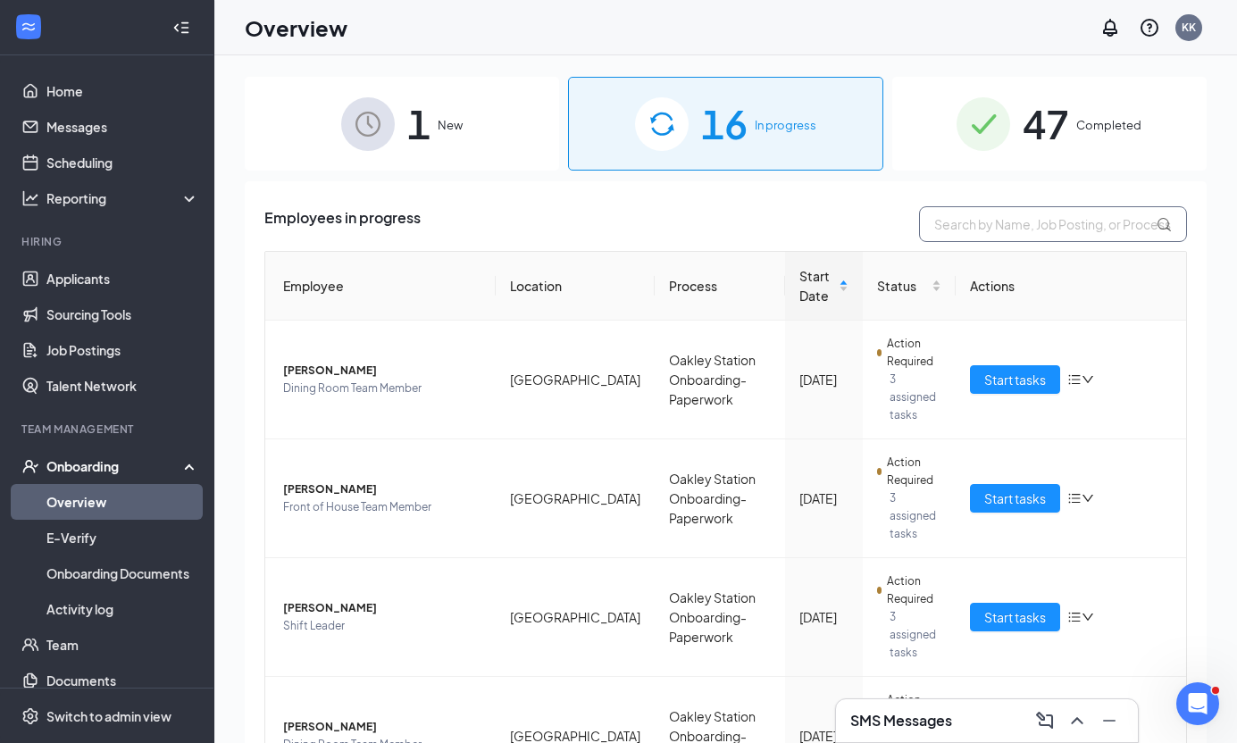
click at [981, 220] on input "text" at bounding box center [1053, 224] width 268 height 36
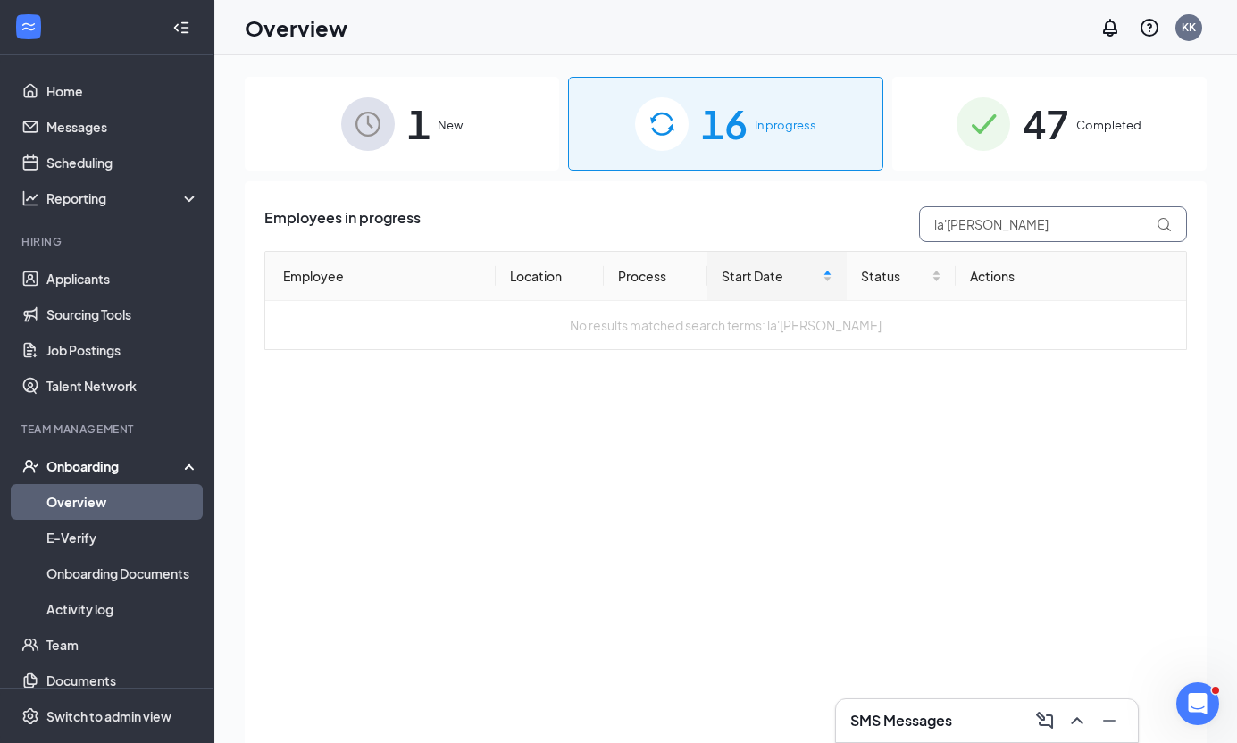
type input "la'maria"
click at [981, 133] on span "47" at bounding box center [1046, 124] width 46 height 62
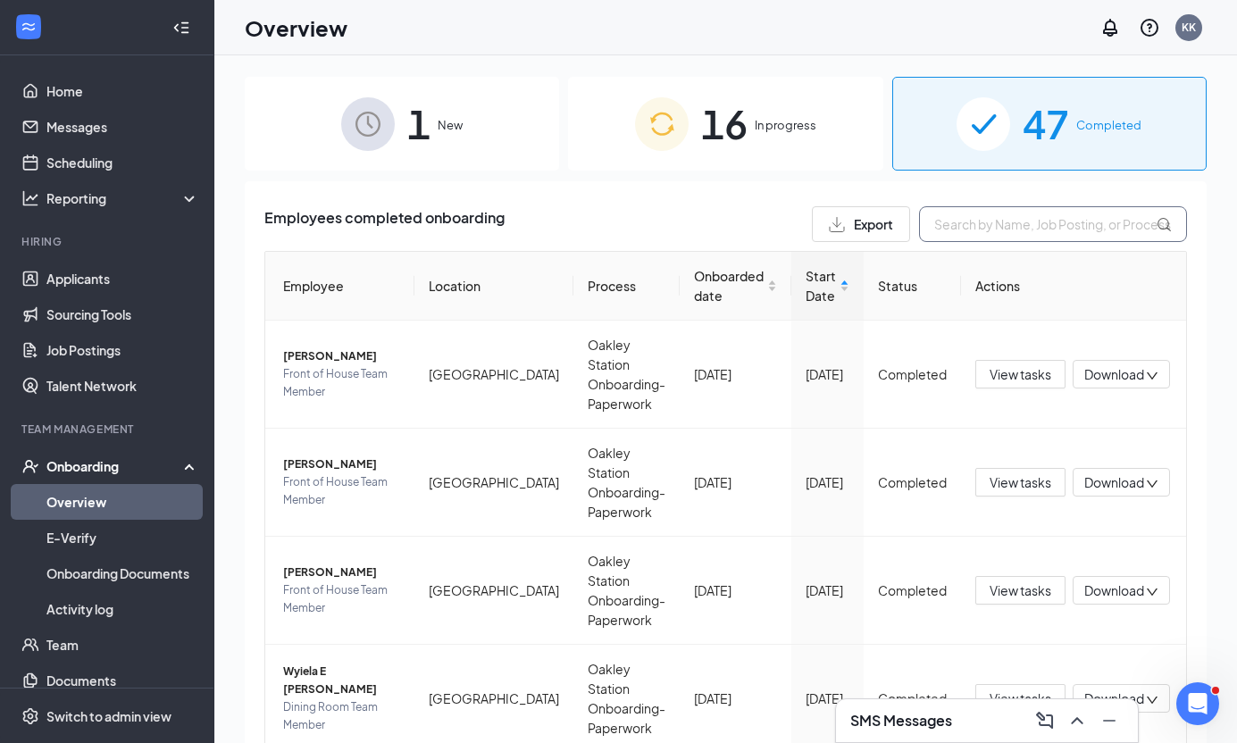
click at [981, 226] on input "text" at bounding box center [1053, 224] width 268 height 36
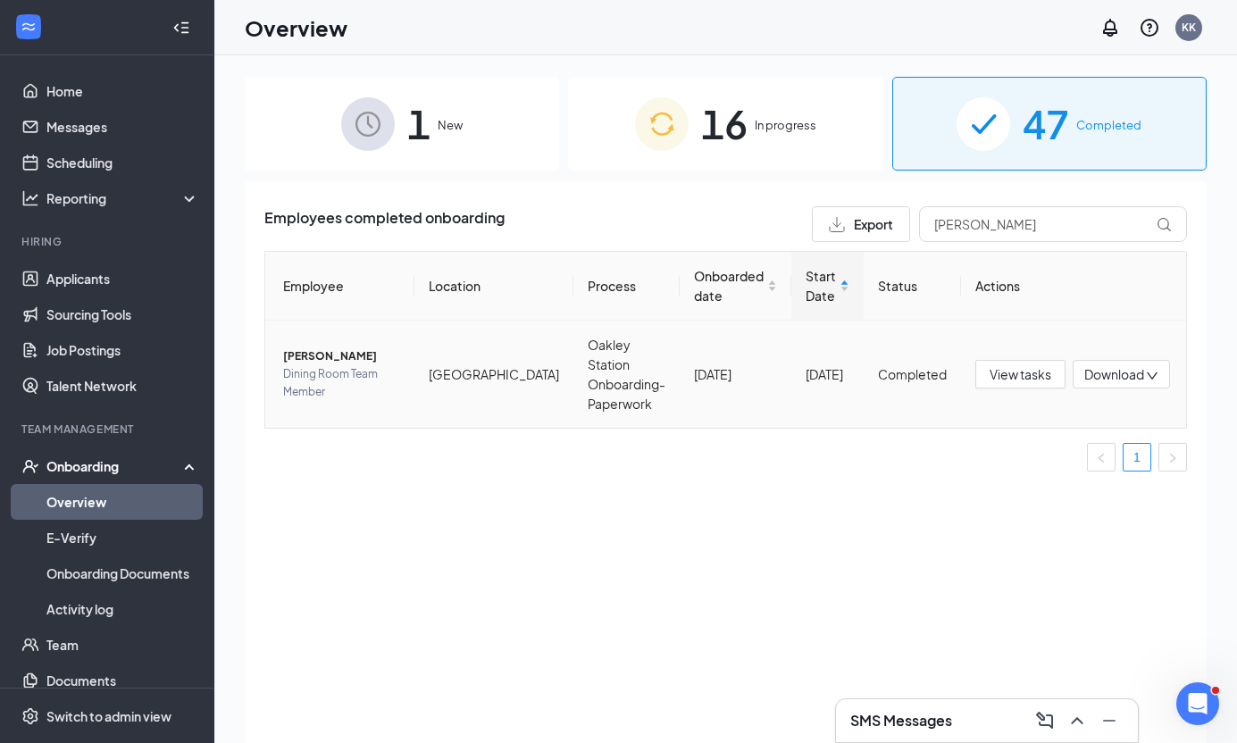
click at [356, 379] on span "Dining Room Team Member" at bounding box center [341, 383] width 117 height 36
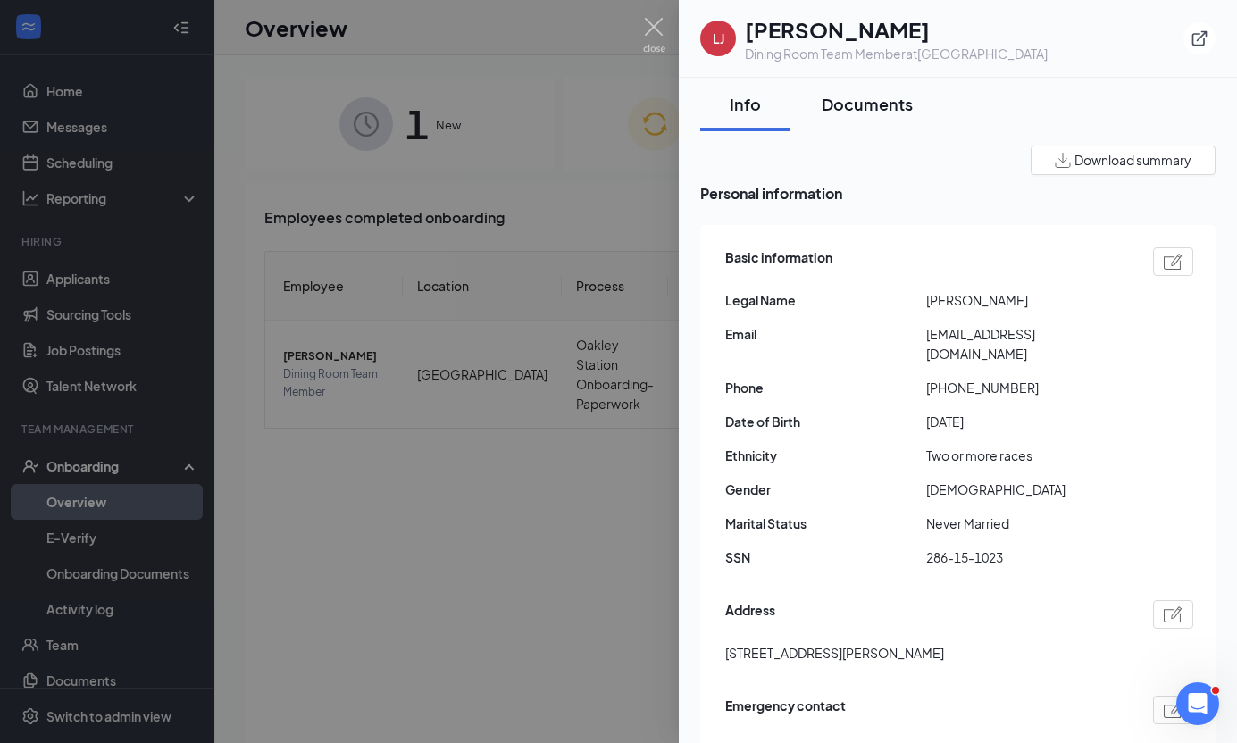
click at [867, 96] on div "Documents" at bounding box center [867, 104] width 91 height 22
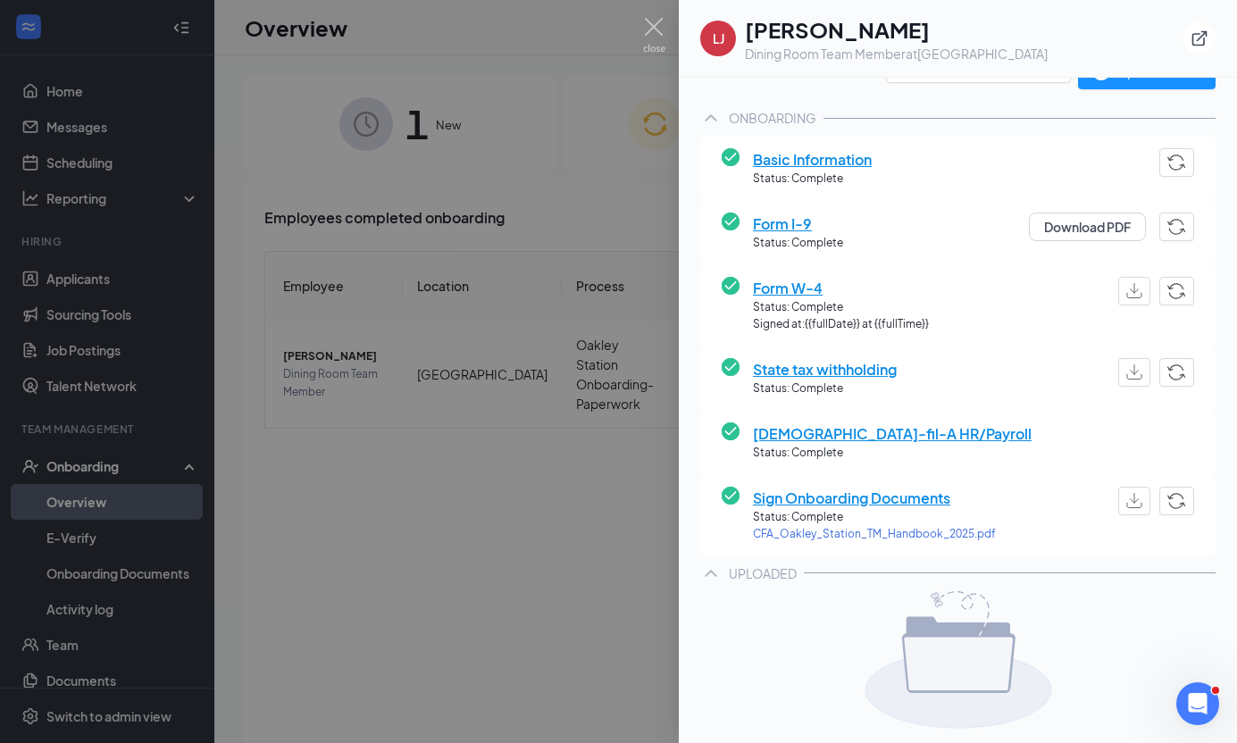
scroll to position [205, 0]
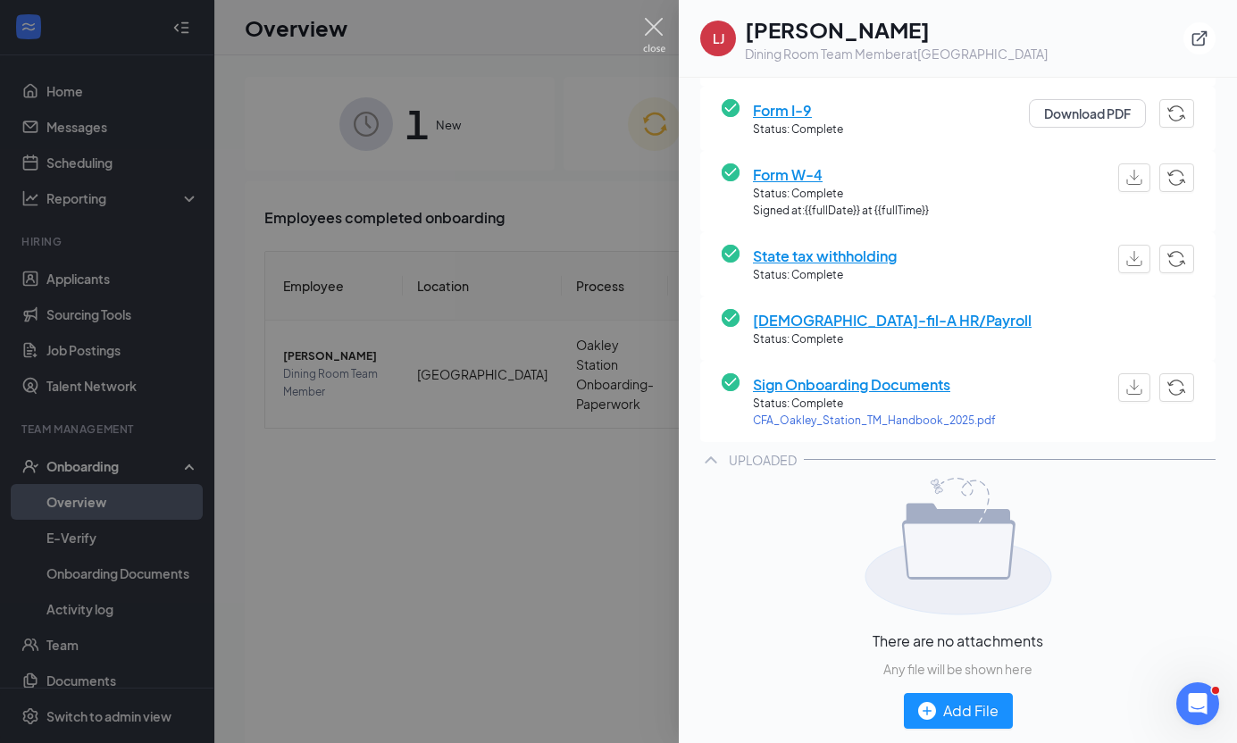
click at [653, 33] on img at bounding box center [654, 35] width 22 height 35
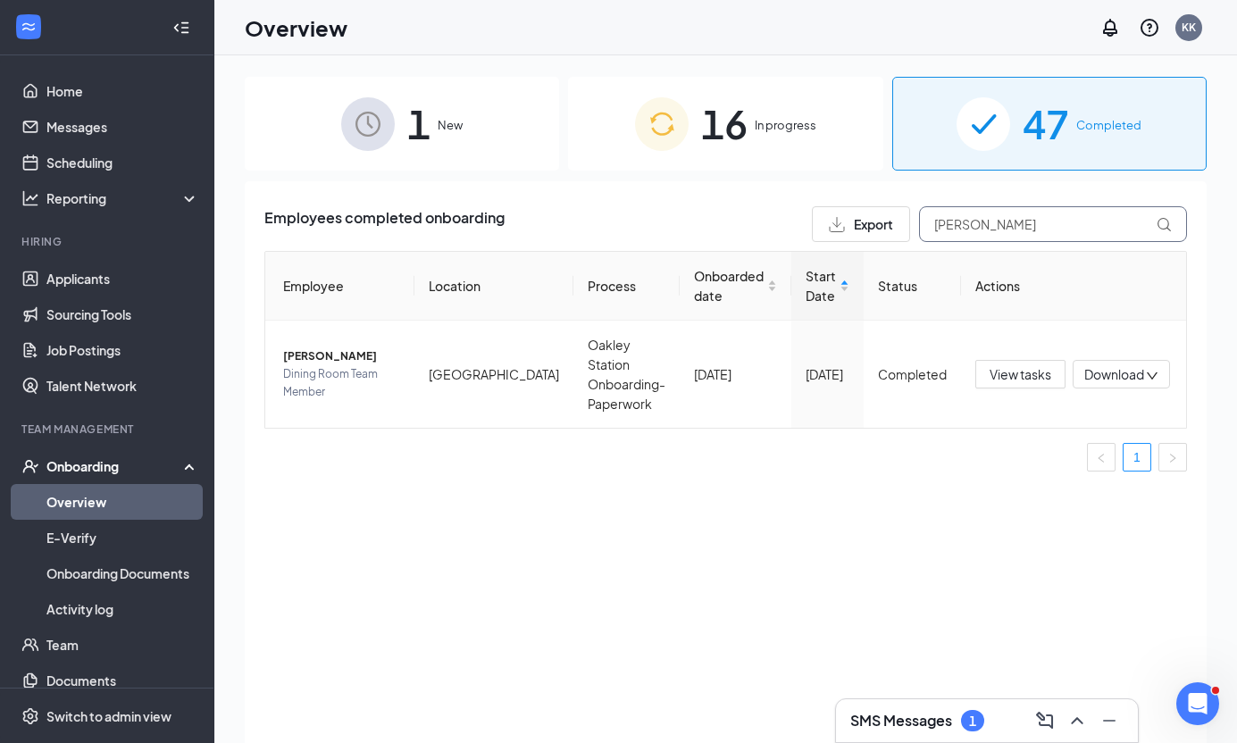
drag, startPoint x: 1001, startPoint y: 225, endPoint x: 879, endPoint y: 248, distance: 124.6
click at [879, 248] on div "Employees completed onboarding Export lamar Employee Location Process Onboarded…" at bounding box center [725, 346] width 923 height 280
type input "[PERSON_NAME]"
click at [381, 365] on span "Jai’Lyn B Johnson" at bounding box center [341, 356] width 117 height 18
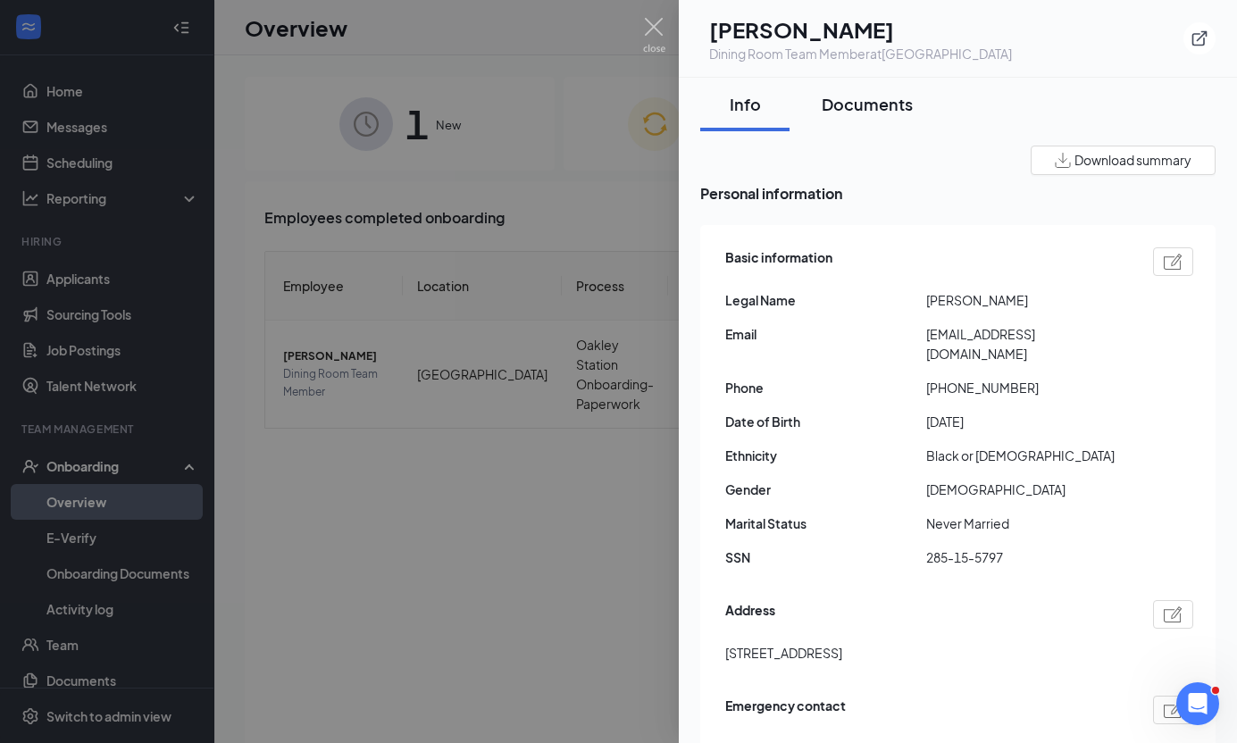
click at [858, 100] on div "Documents" at bounding box center [867, 104] width 91 height 22
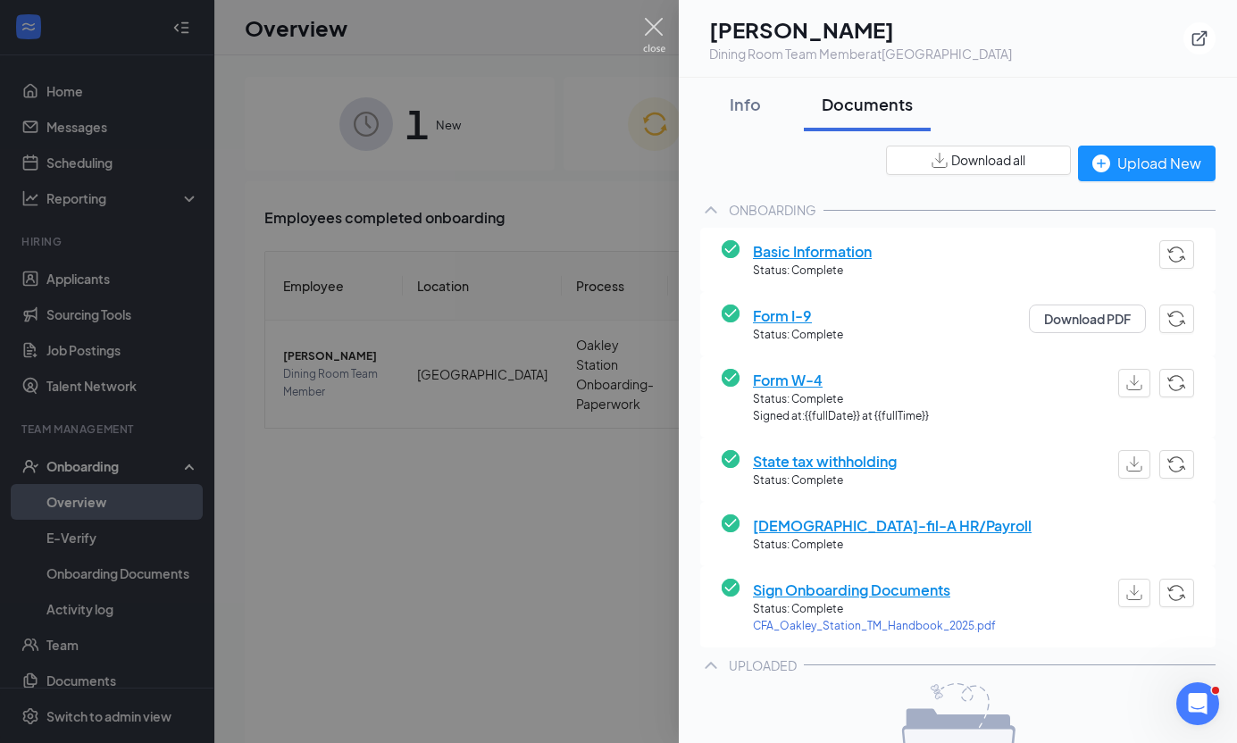
click at [651, 25] on img at bounding box center [654, 35] width 22 height 35
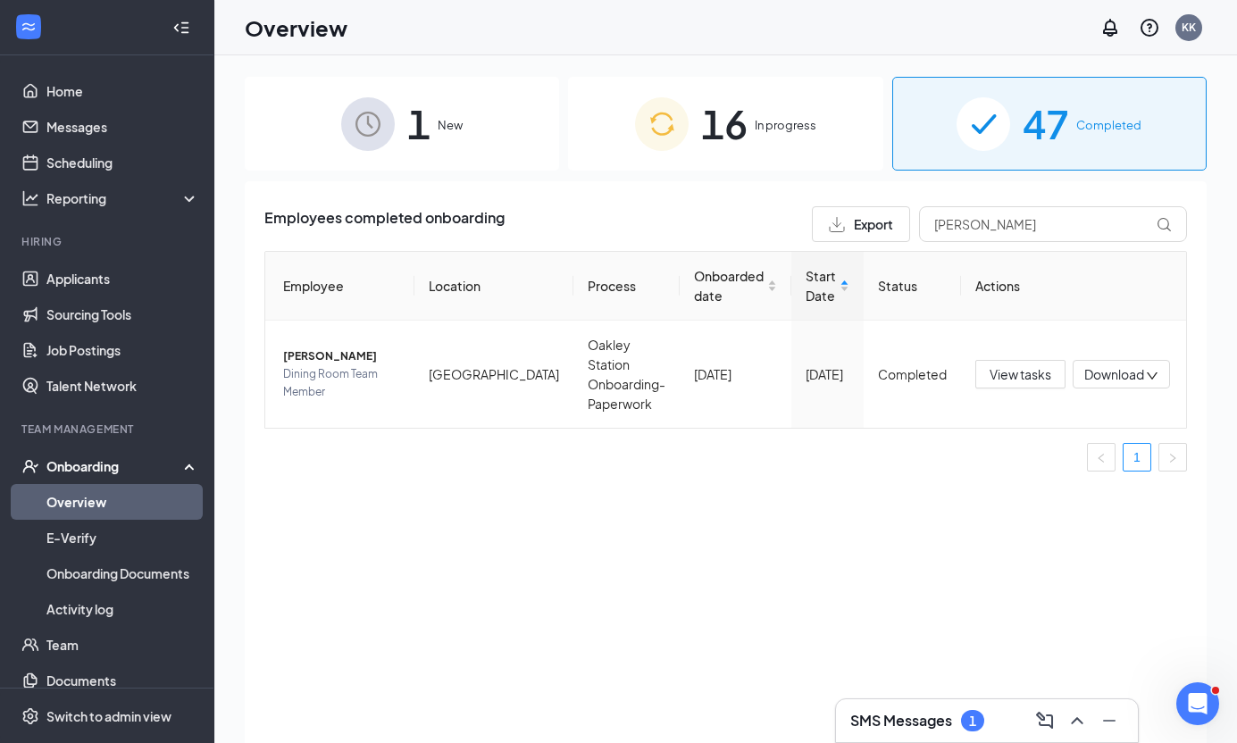
click at [833, 31] on div "Overview KK" at bounding box center [725, 27] width 1023 height 55
click at [778, 129] on span "In progress" at bounding box center [786, 125] width 62 height 18
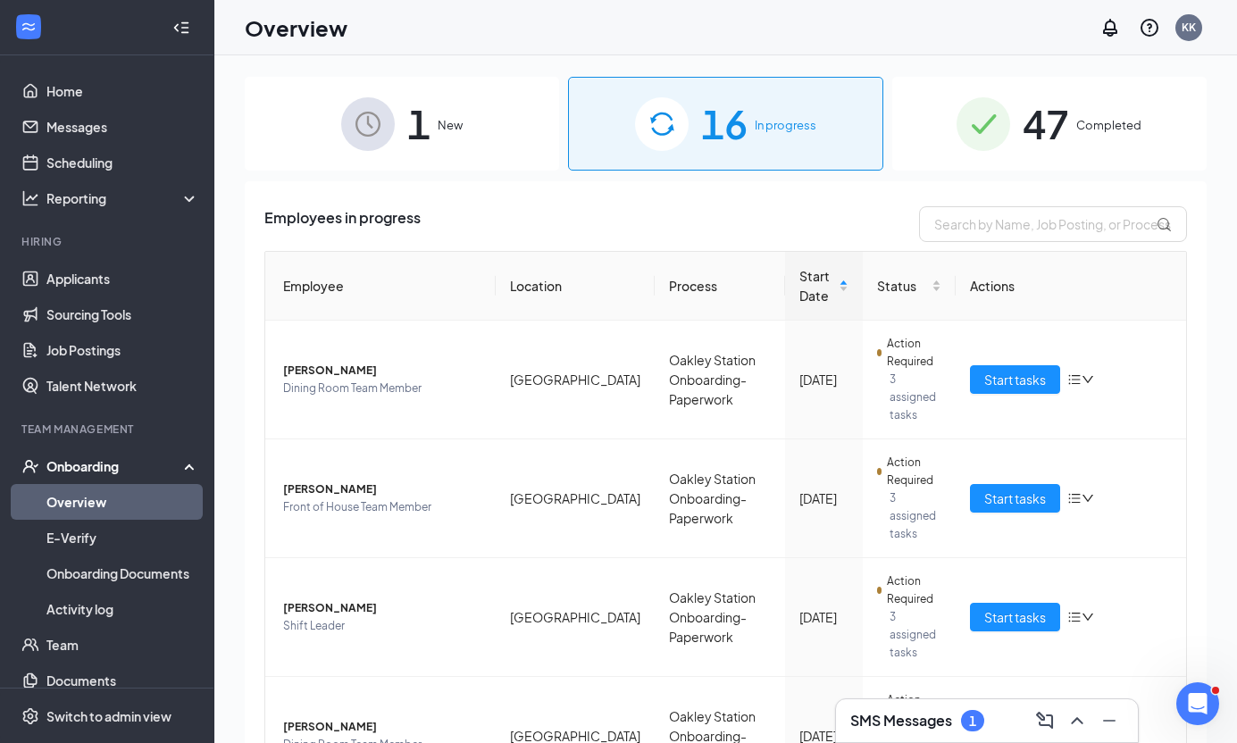
click at [903, 73] on div "1 New 16 In progress 47 Completed Employees in progress Employee Location Proce…" at bounding box center [725, 439] width 1023 height 768
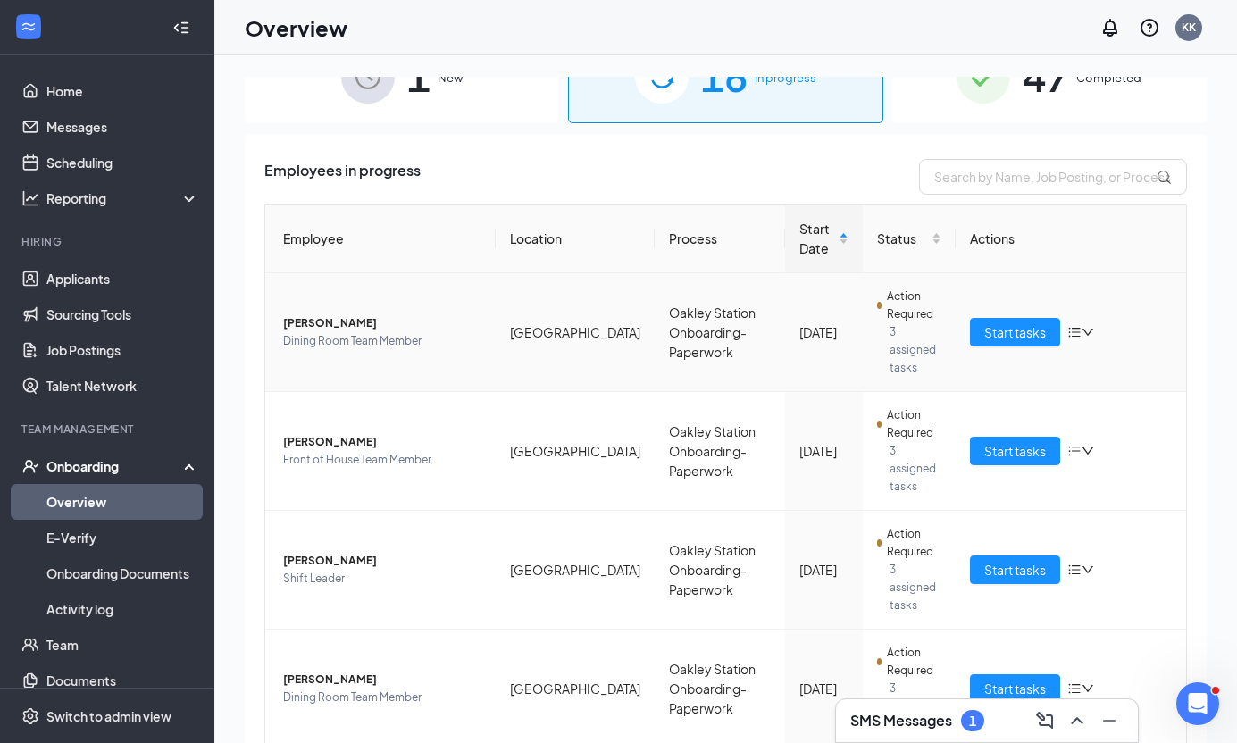
scroll to position [89, 0]
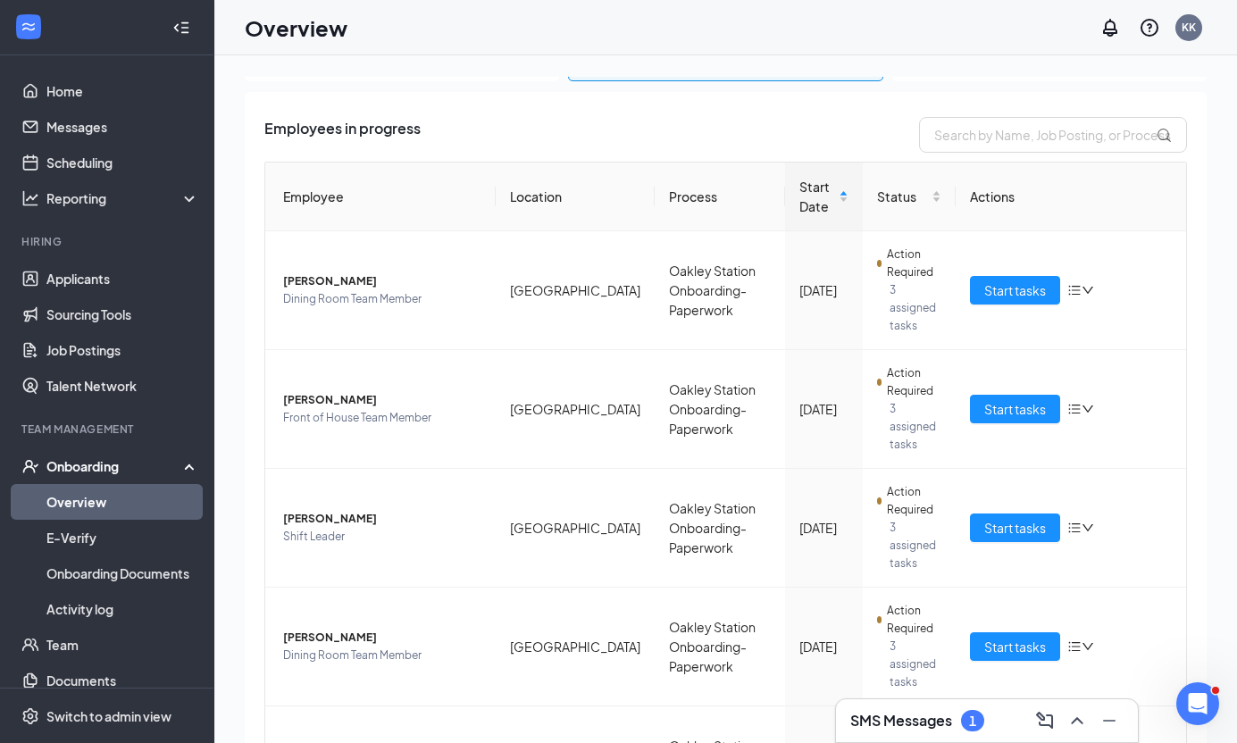
click at [864, 84] on div "1 New 16 In progress 47 Completed Employees in progress Employee Location Proce…" at bounding box center [726, 439] width 962 height 725
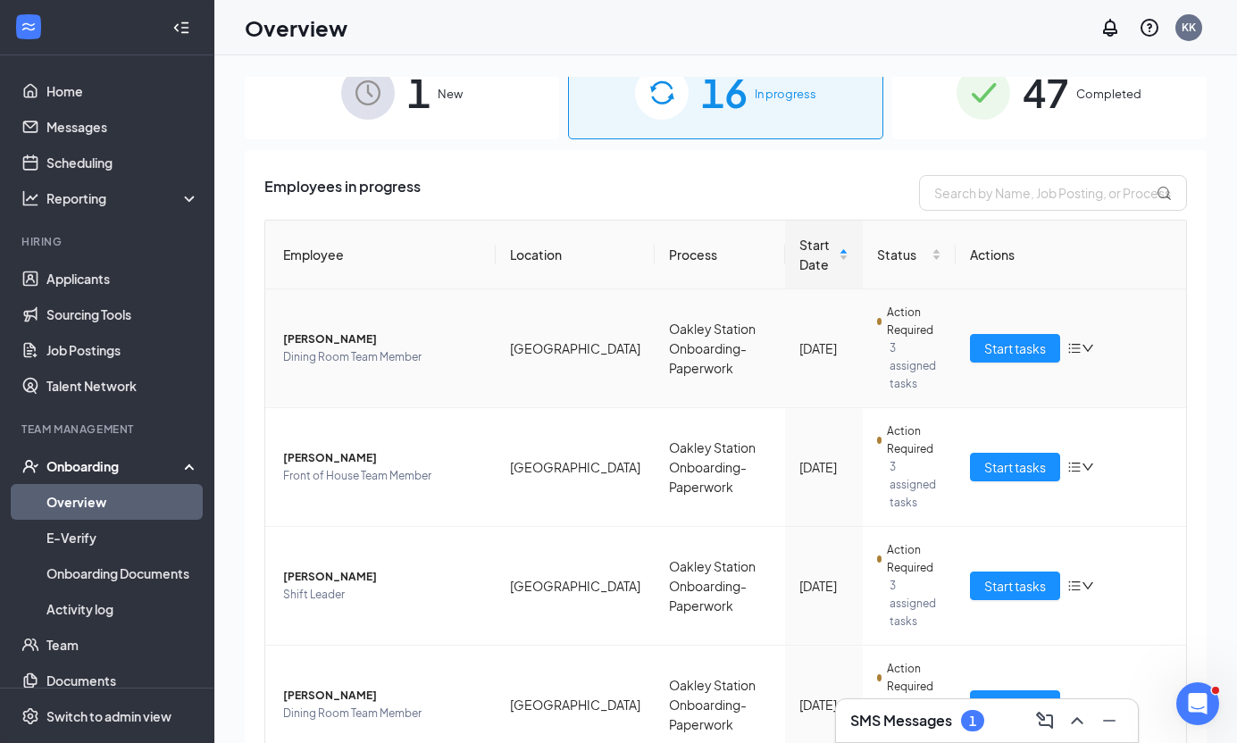
scroll to position [0, 0]
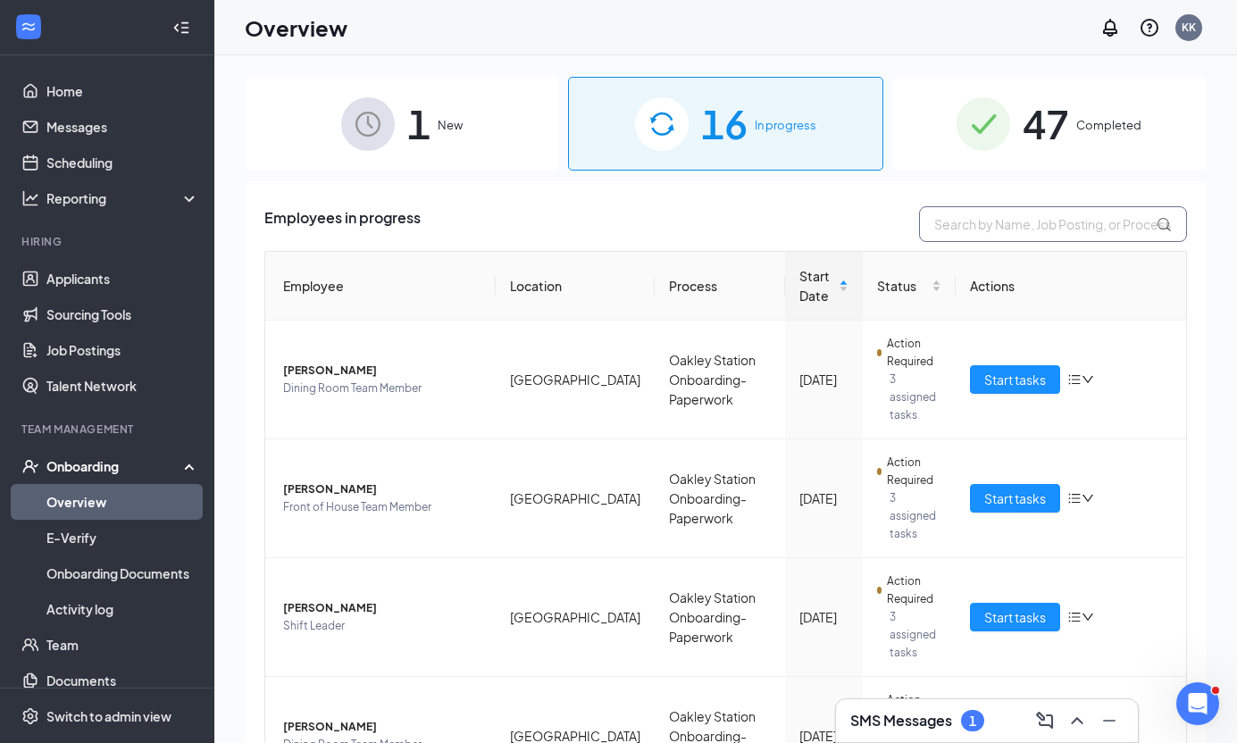
click at [981, 225] on input "text" at bounding box center [1053, 224] width 268 height 36
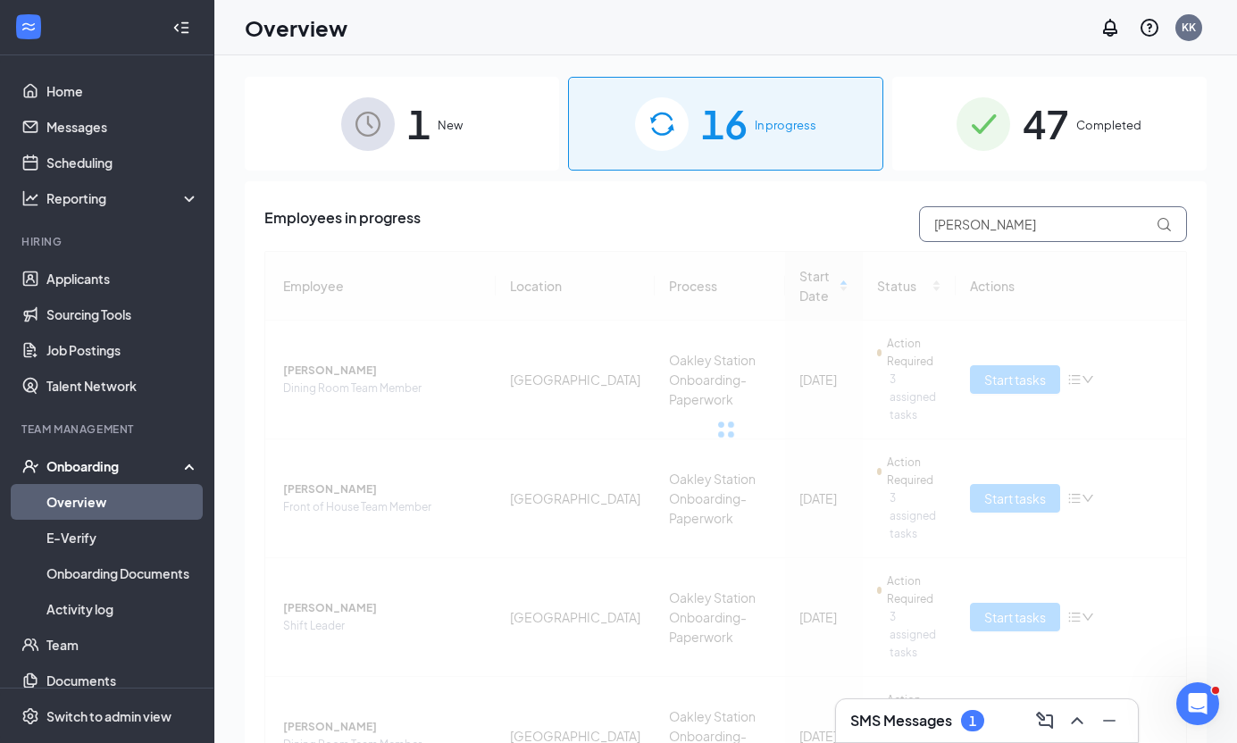
type input "daniel"
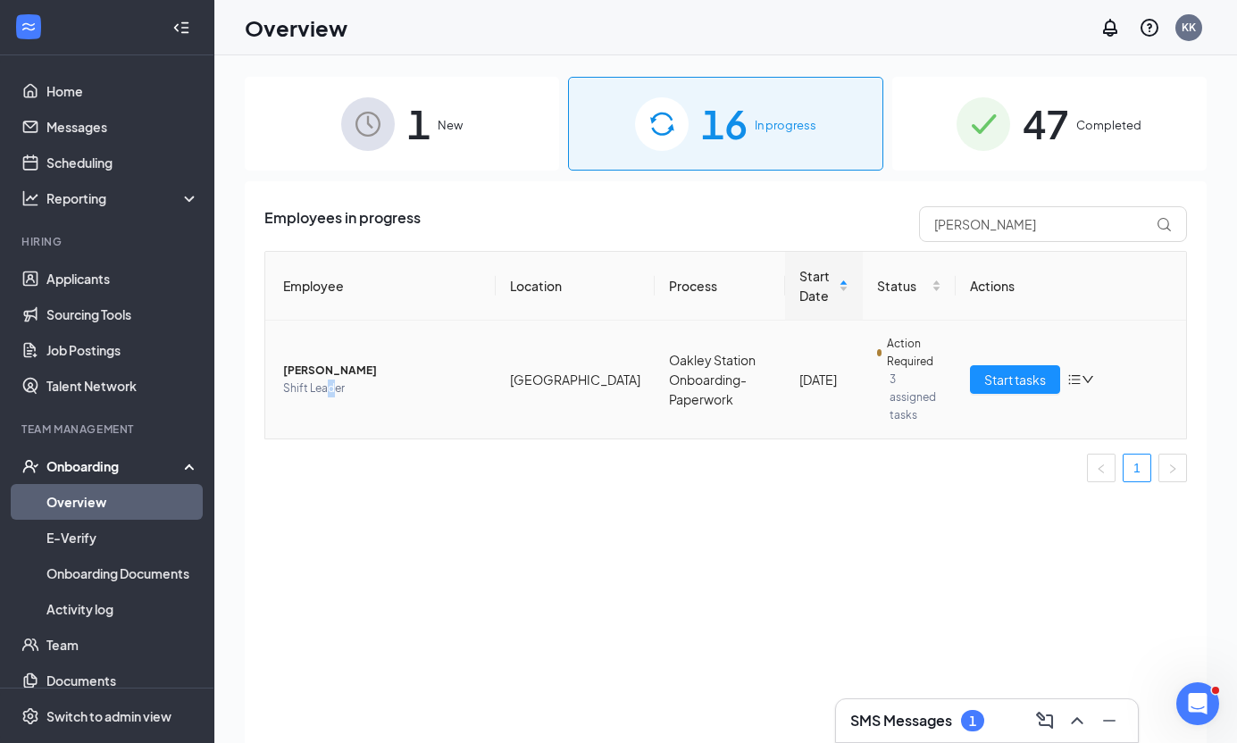
click at [331, 380] on span "Shift Leader" at bounding box center [382, 389] width 198 height 18
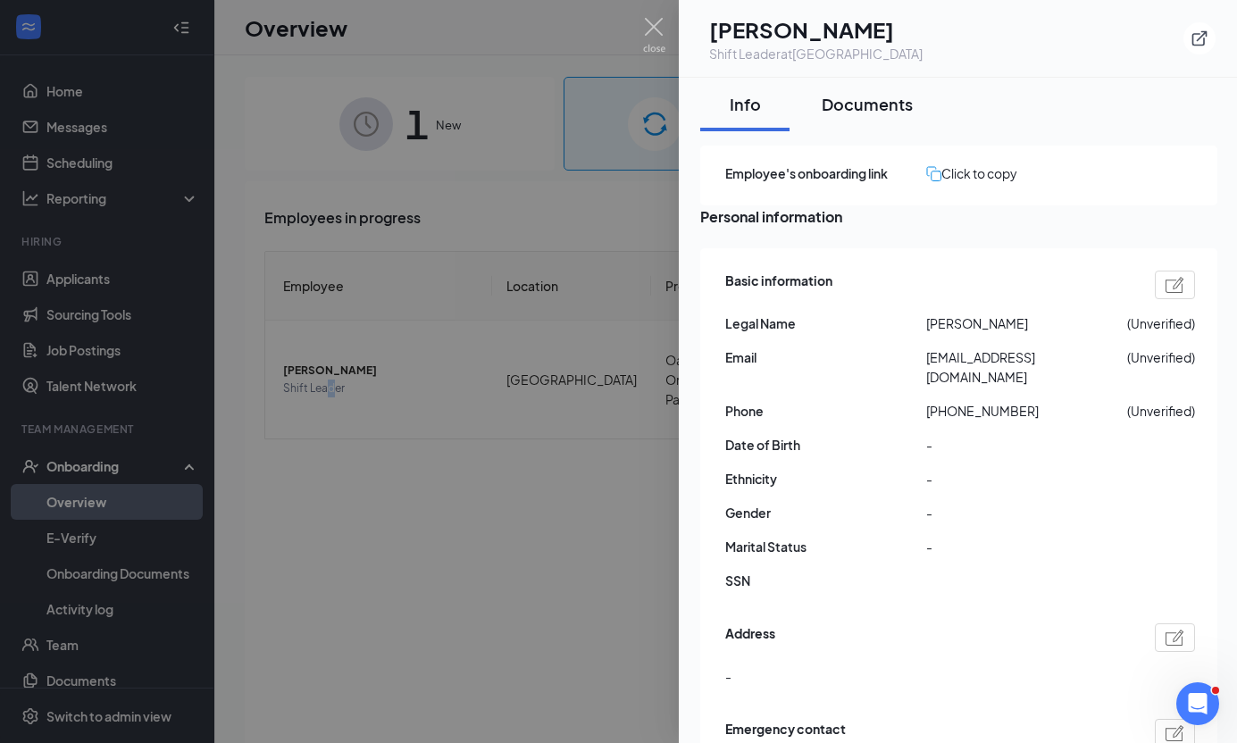
click at [846, 100] on div "Documents" at bounding box center [867, 104] width 91 height 22
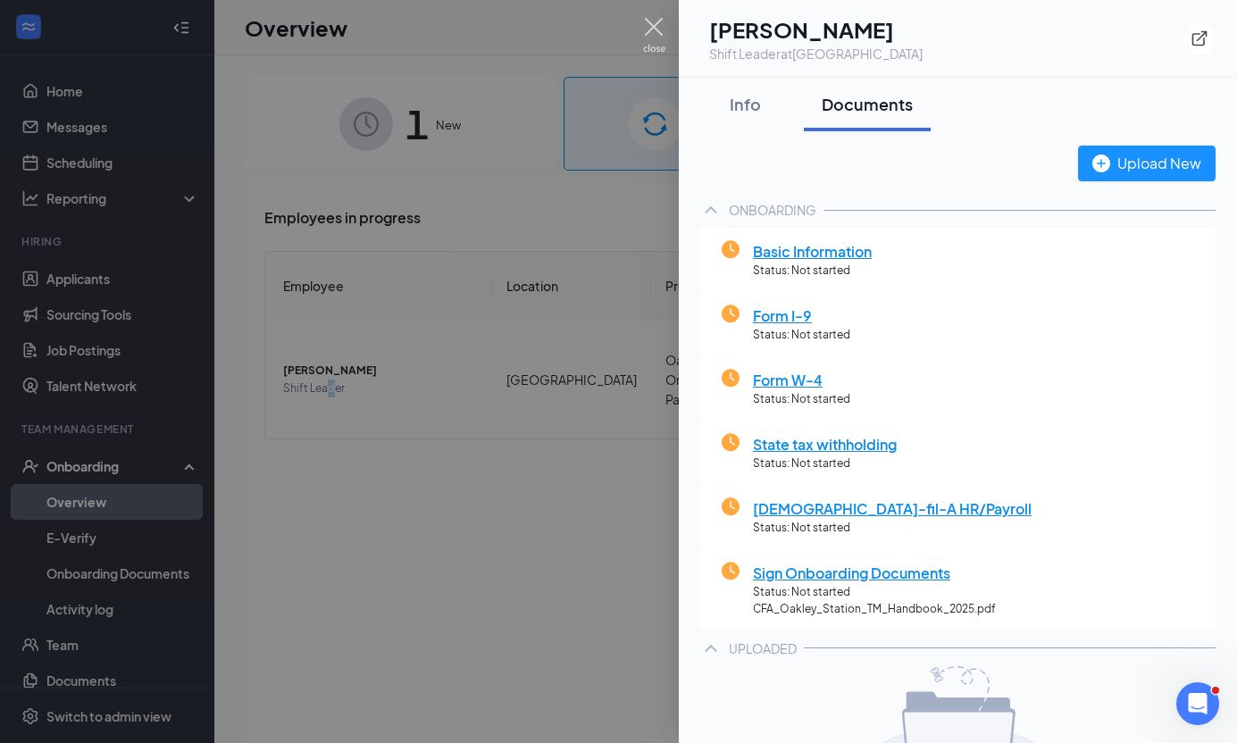
click at [649, 22] on img at bounding box center [654, 35] width 22 height 35
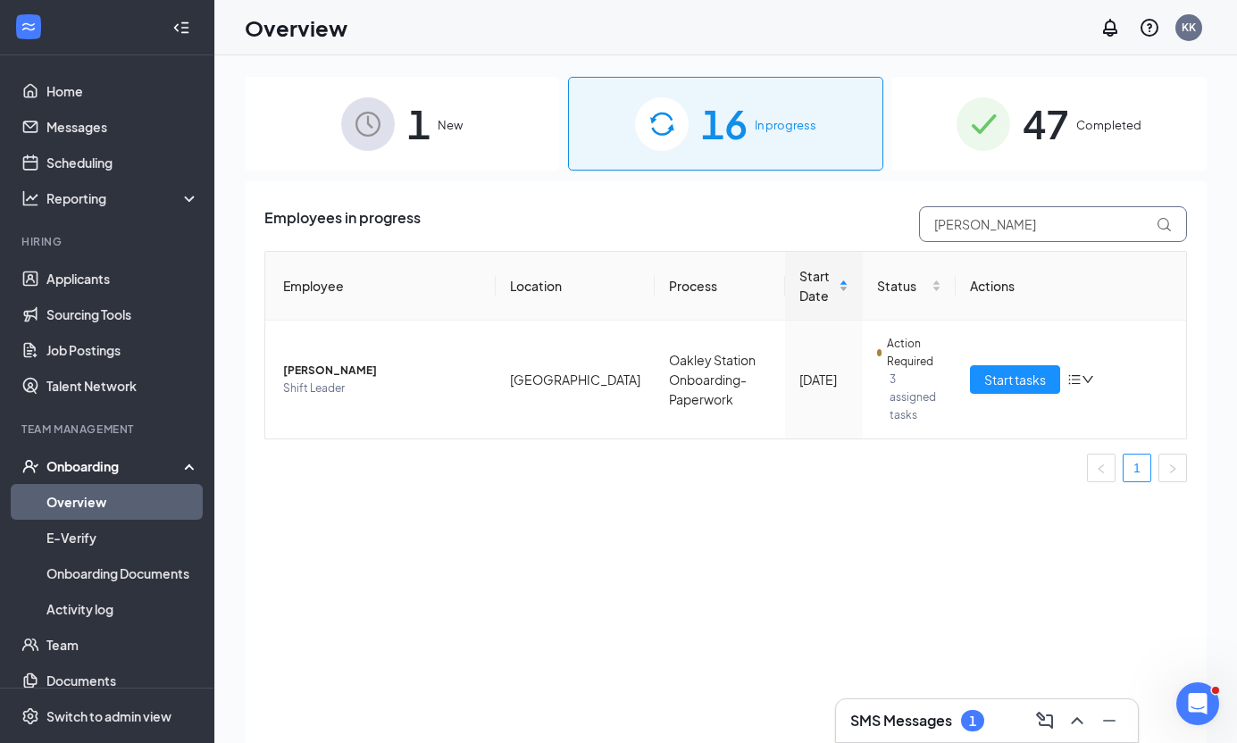
drag, startPoint x: 990, startPoint y: 231, endPoint x: 768, endPoint y: 283, distance: 227.5
click at [768, 283] on div "Employees in progress daniel Employee Location Process Start Date Status Action…" at bounding box center [725, 351] width 923 height 290
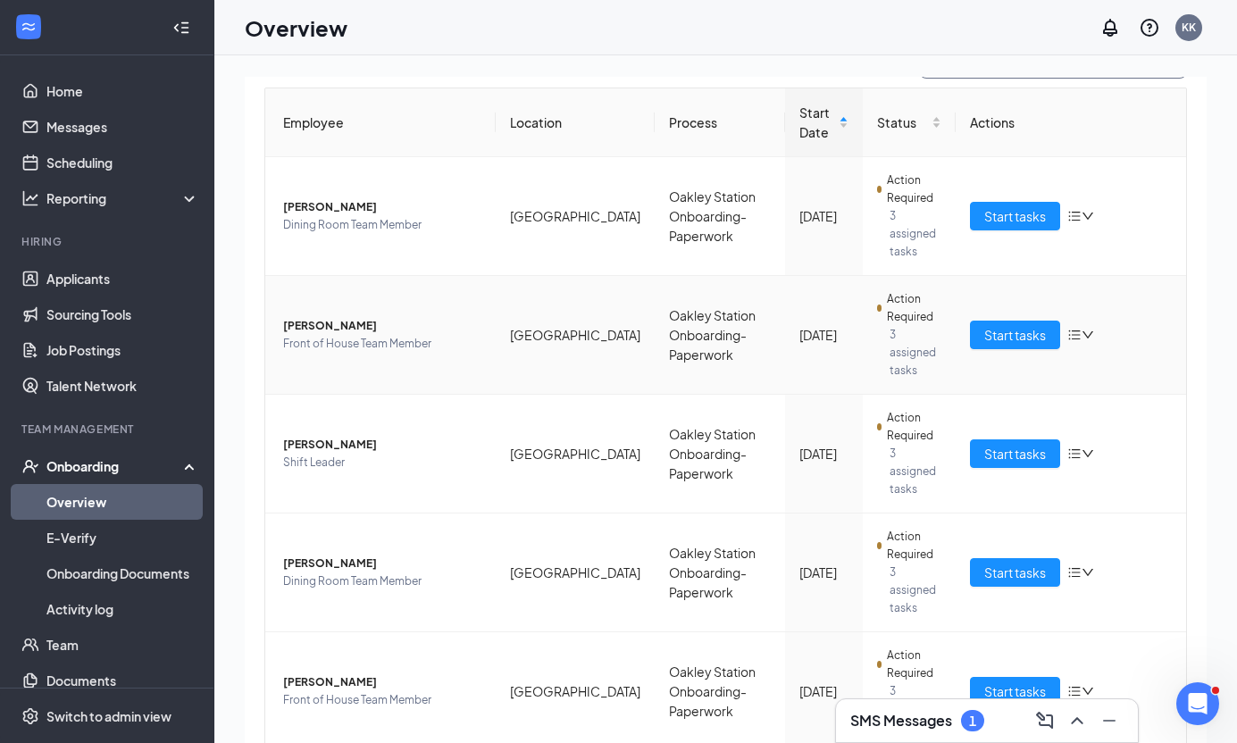
scroll to position [179, 0]
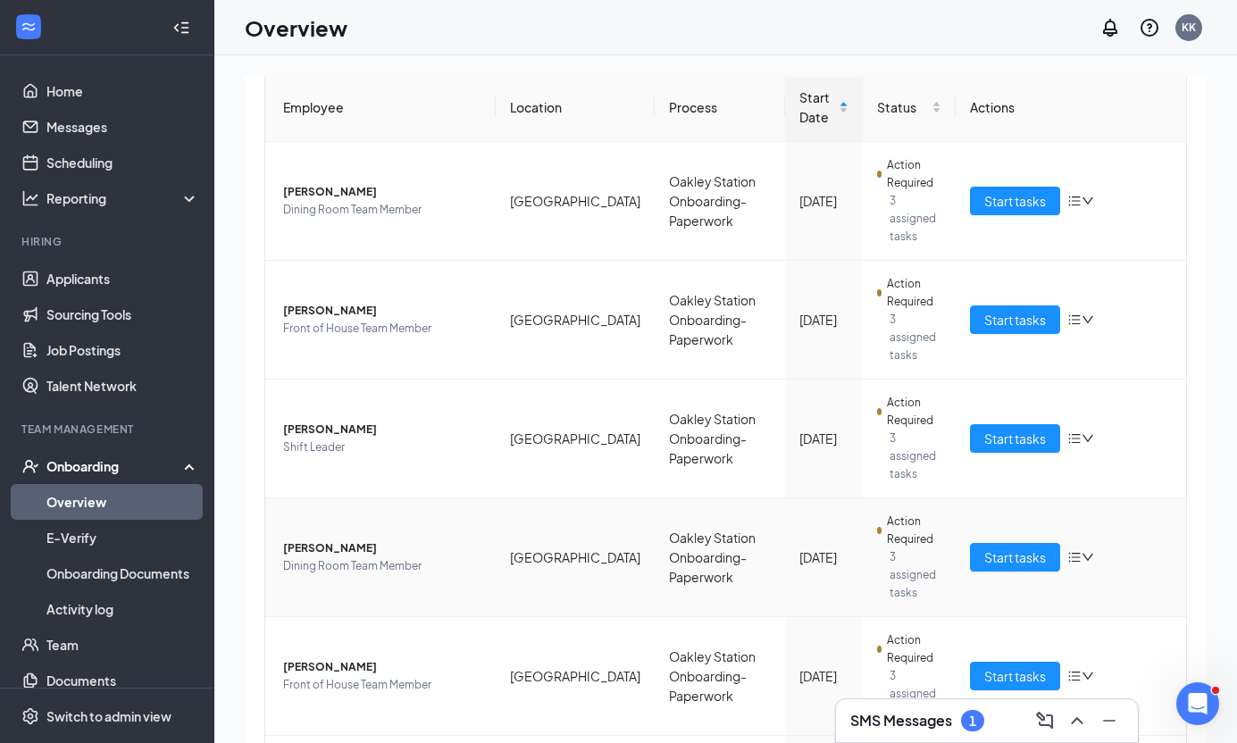
click at [357, 540] on span "[PERSON_NAME]" at bounding box center [382, 549] width 198 height 18
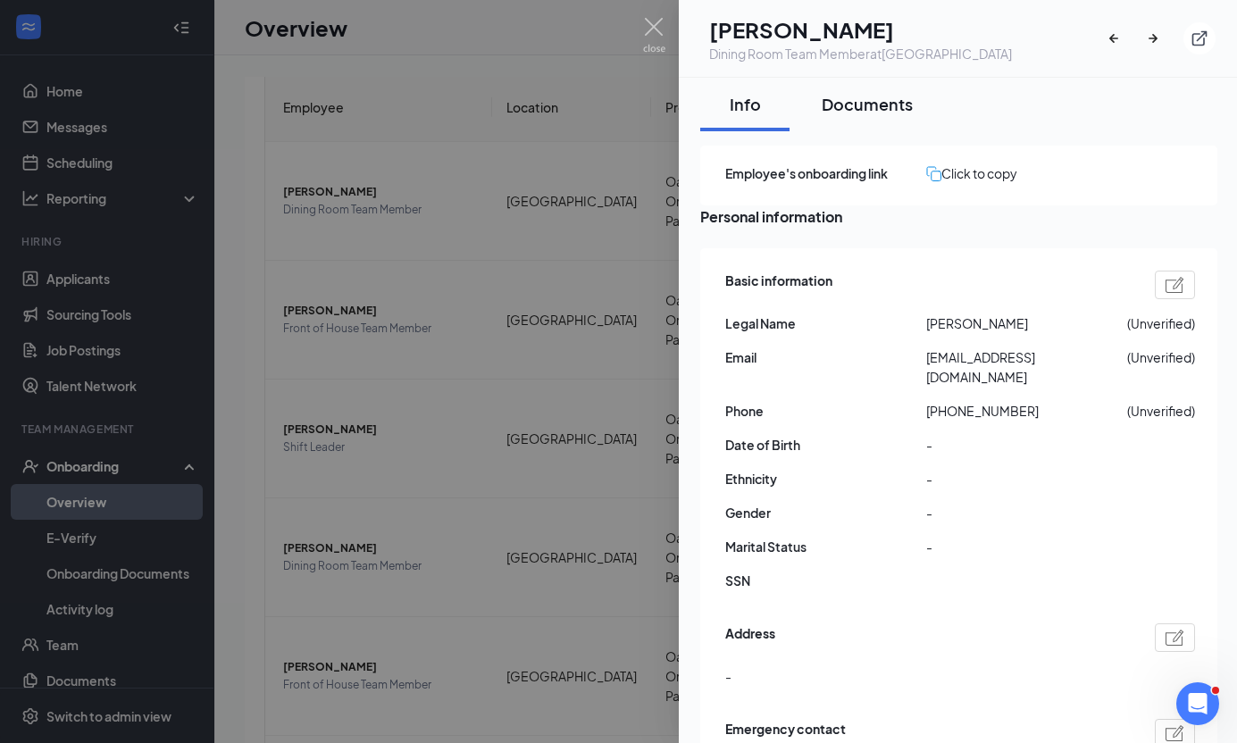
click at [892, 97] on div "Documents" at bounding box center [867, 104] width 91 height 22
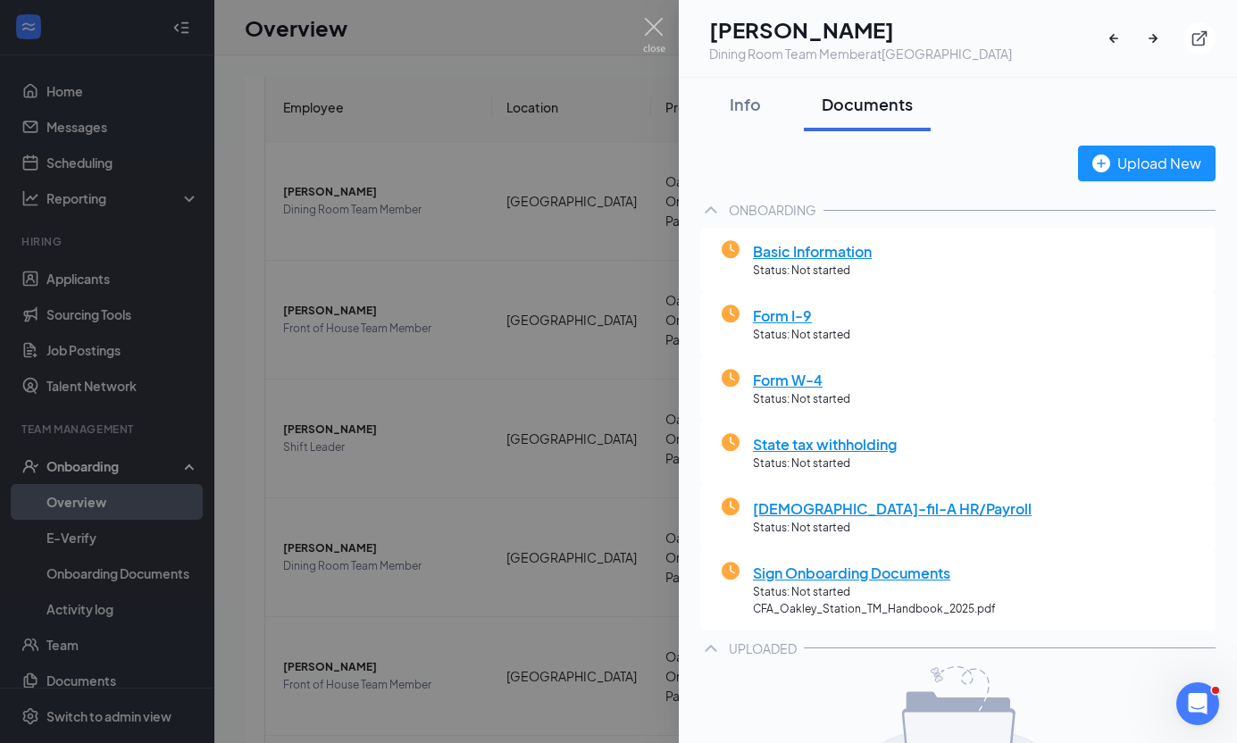
click at [650, 14] on div at bounding box center [618, 371] width 1237 height 743
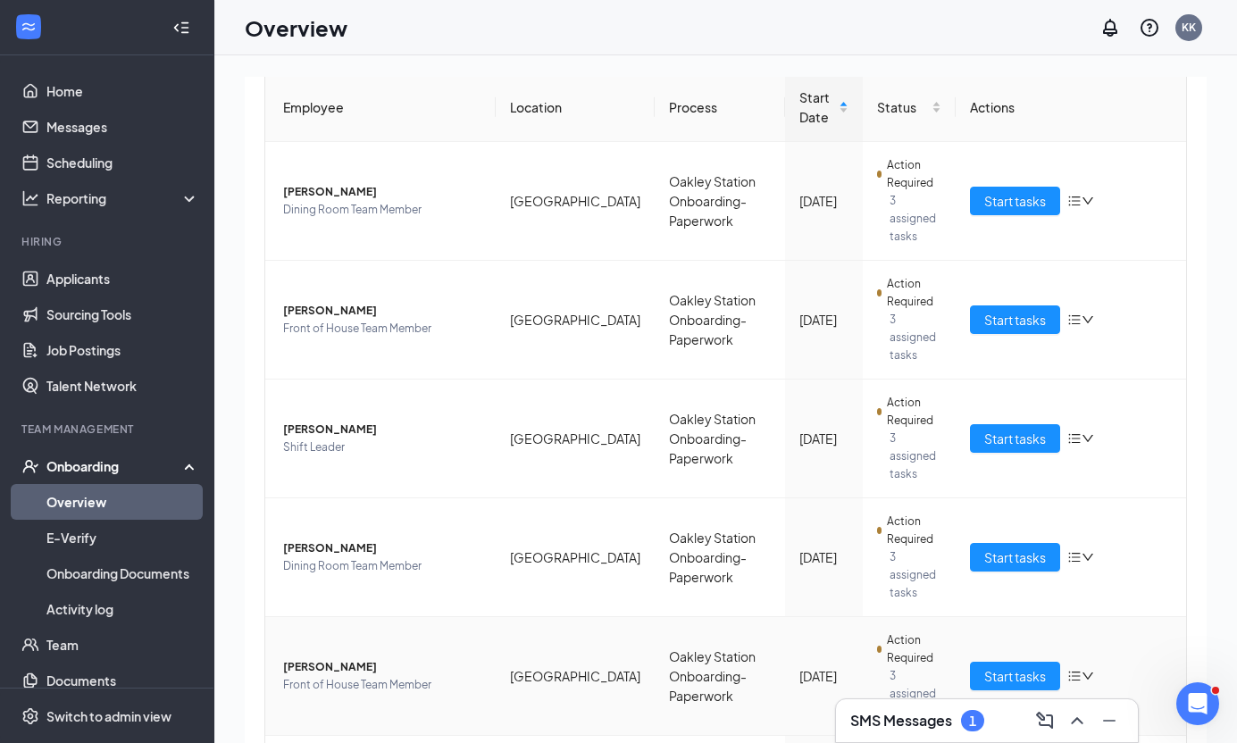
click at [356, 658] on span "[PERSON_NAME]" at bounding box center [382, 667] width 198 height 18
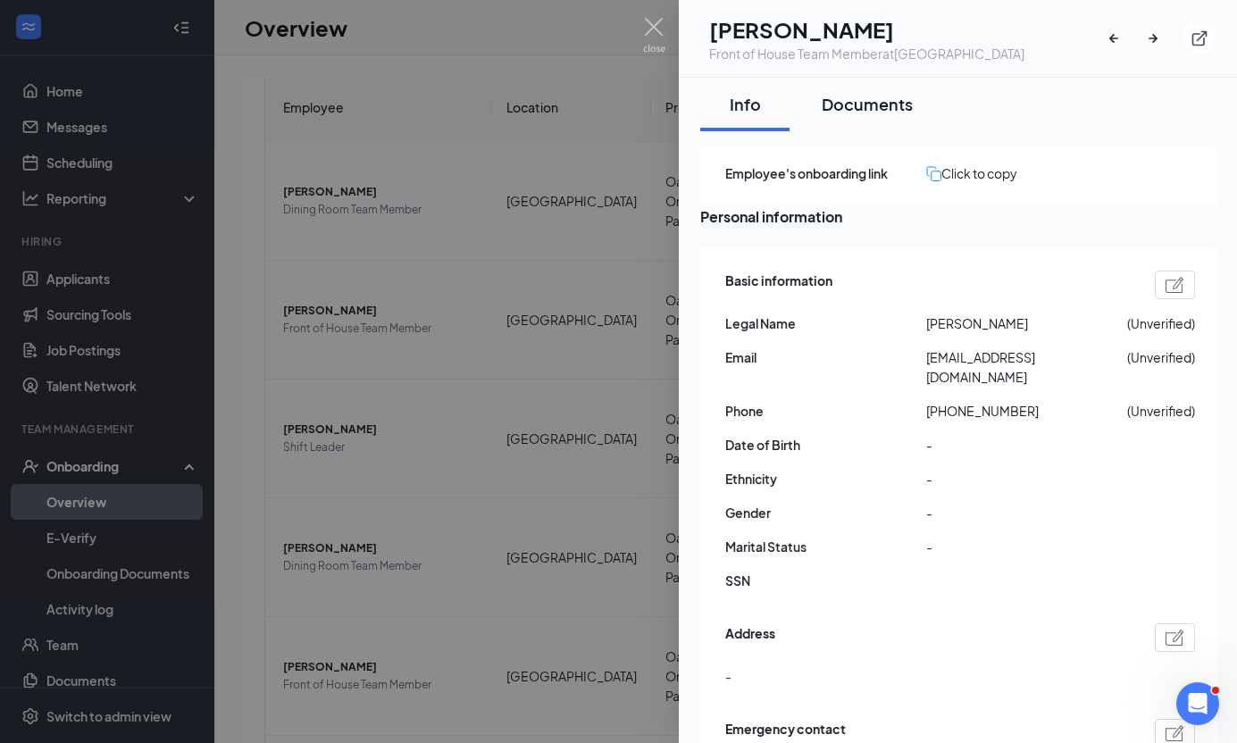
click at [883, 108] on div "Documents" at bounding box center [867, 104] width 91 height 22
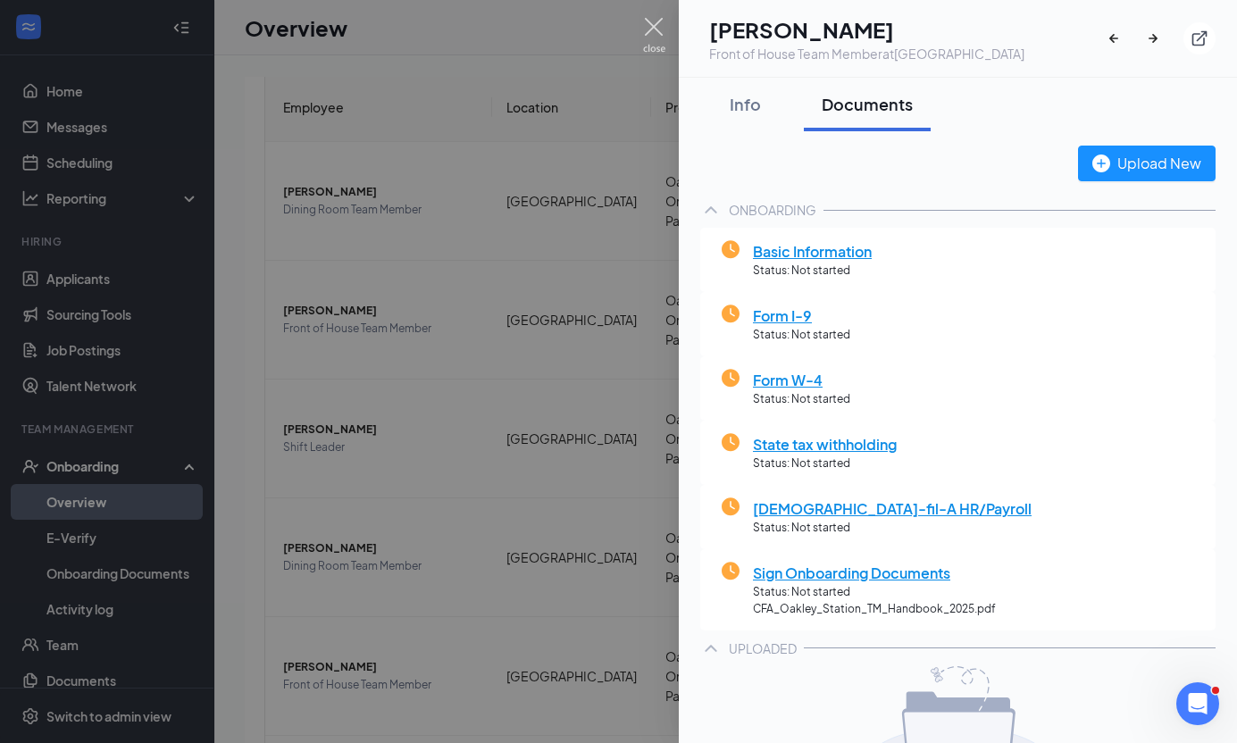
click at [657, 28] on img at bounding box center [654, 35] width 22 height 35
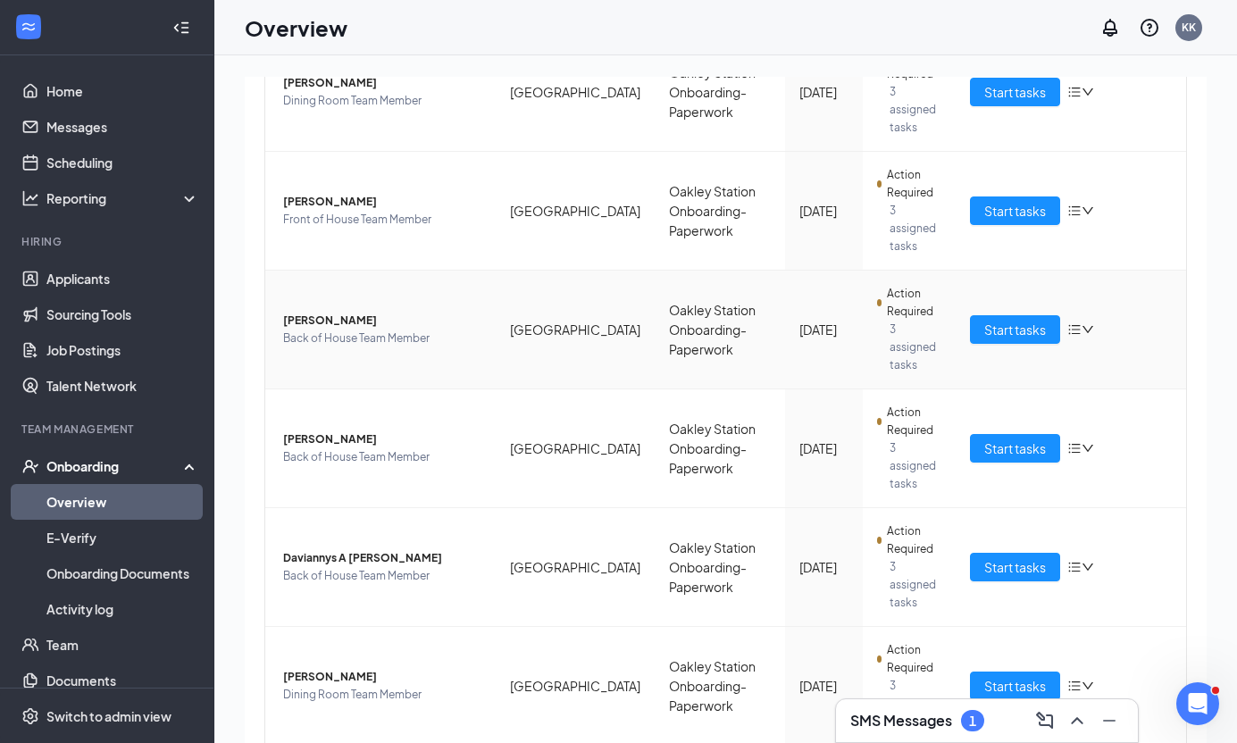
scroll to position [649, 0]
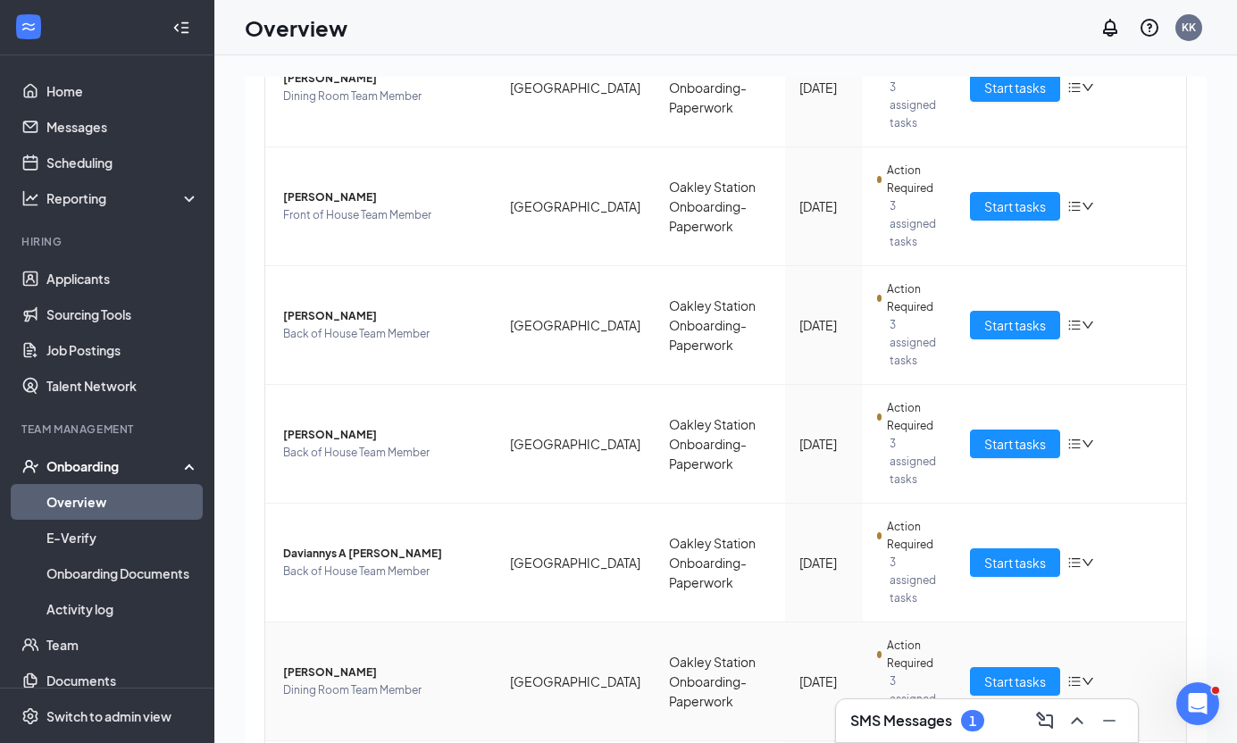
click at [347, 682] on span "Dining Room Team Member" at bounding box center [382, 691] width 198 height 18
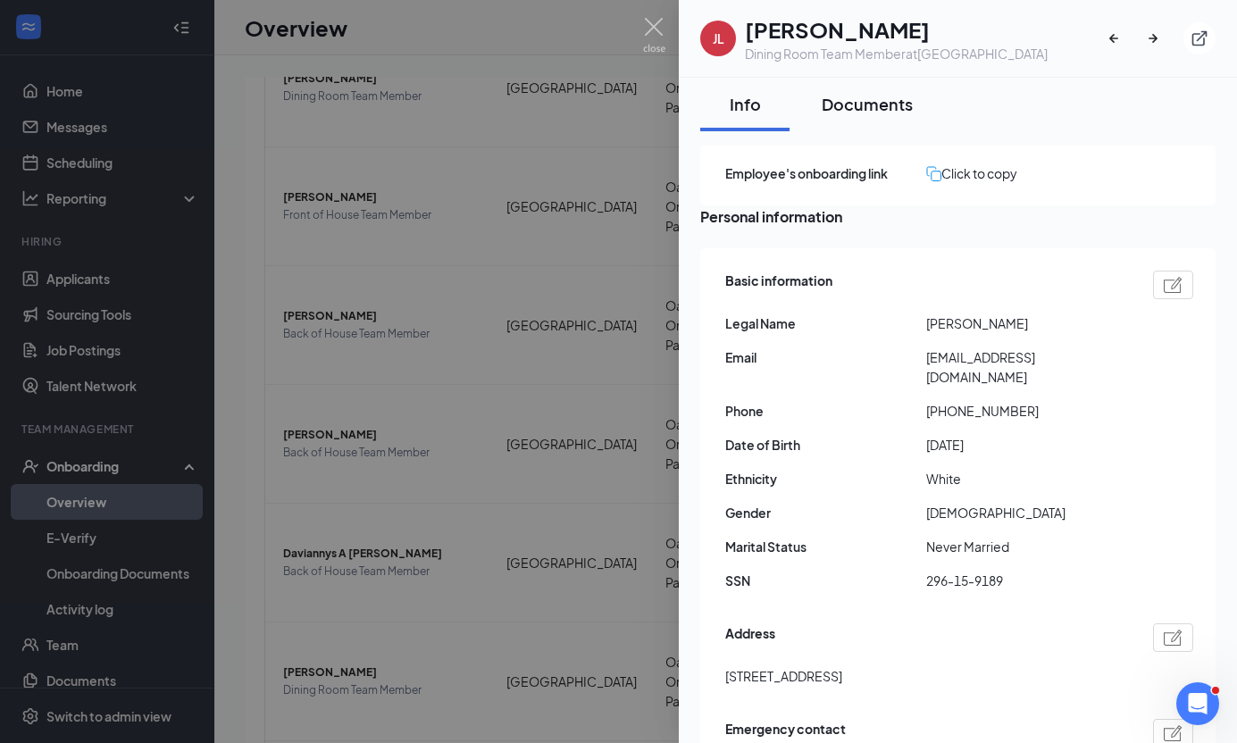
click at [883, 104] on div "Documents" at bounding box center [867, 104] width 91 height 22
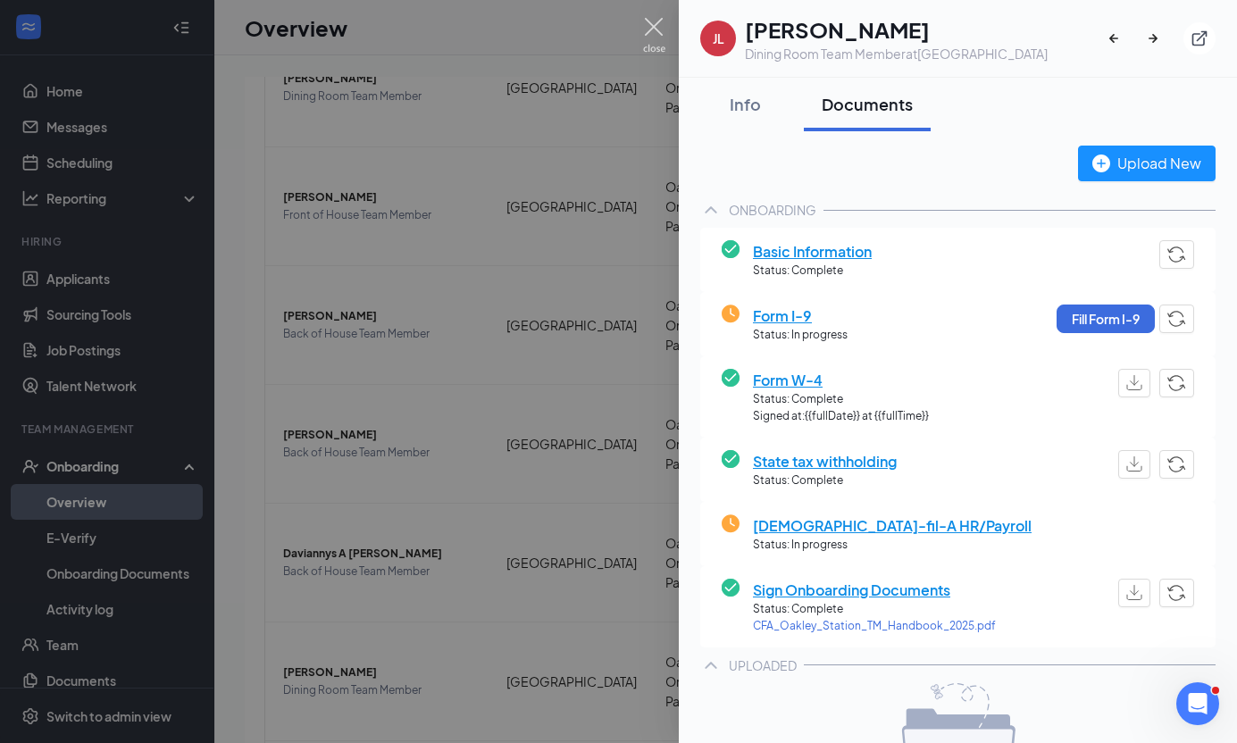
click at [660, 23] on img at bounding box center [654, 35] width 22 height 35
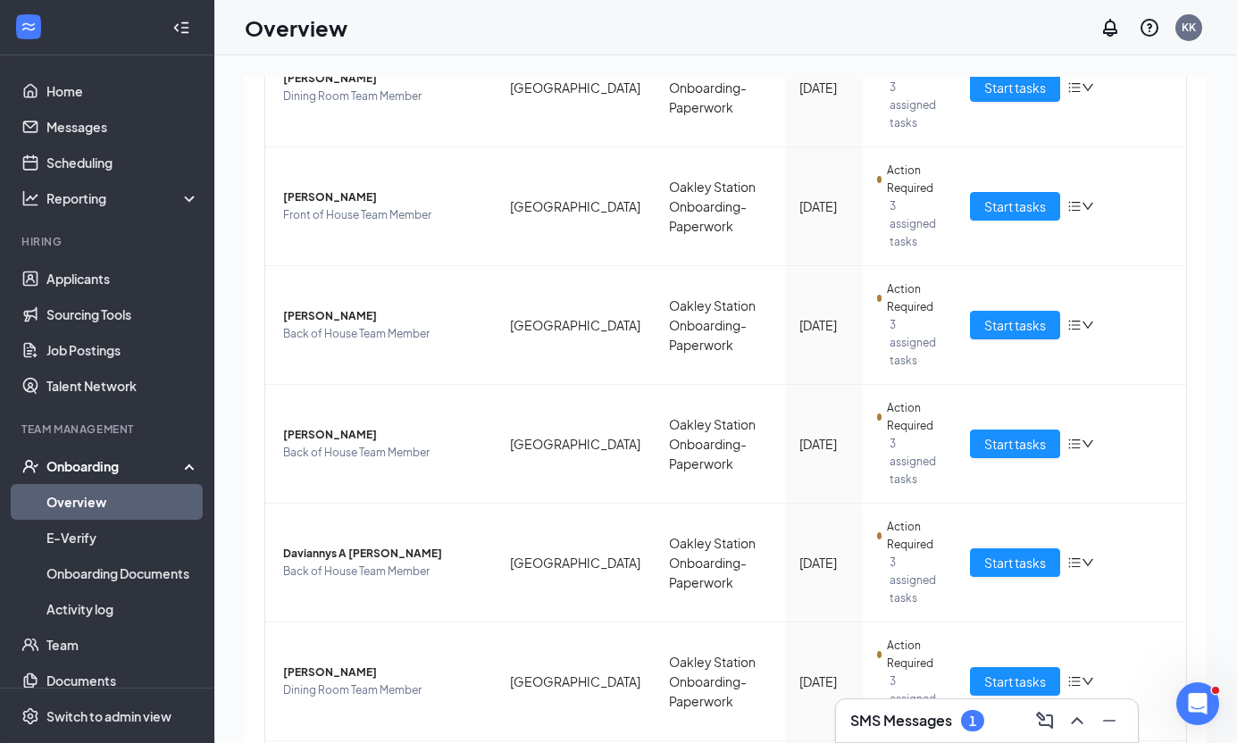
click at [916, 54] on div "Overview KK" at bounding box center [725, 27] width 1023 height 55
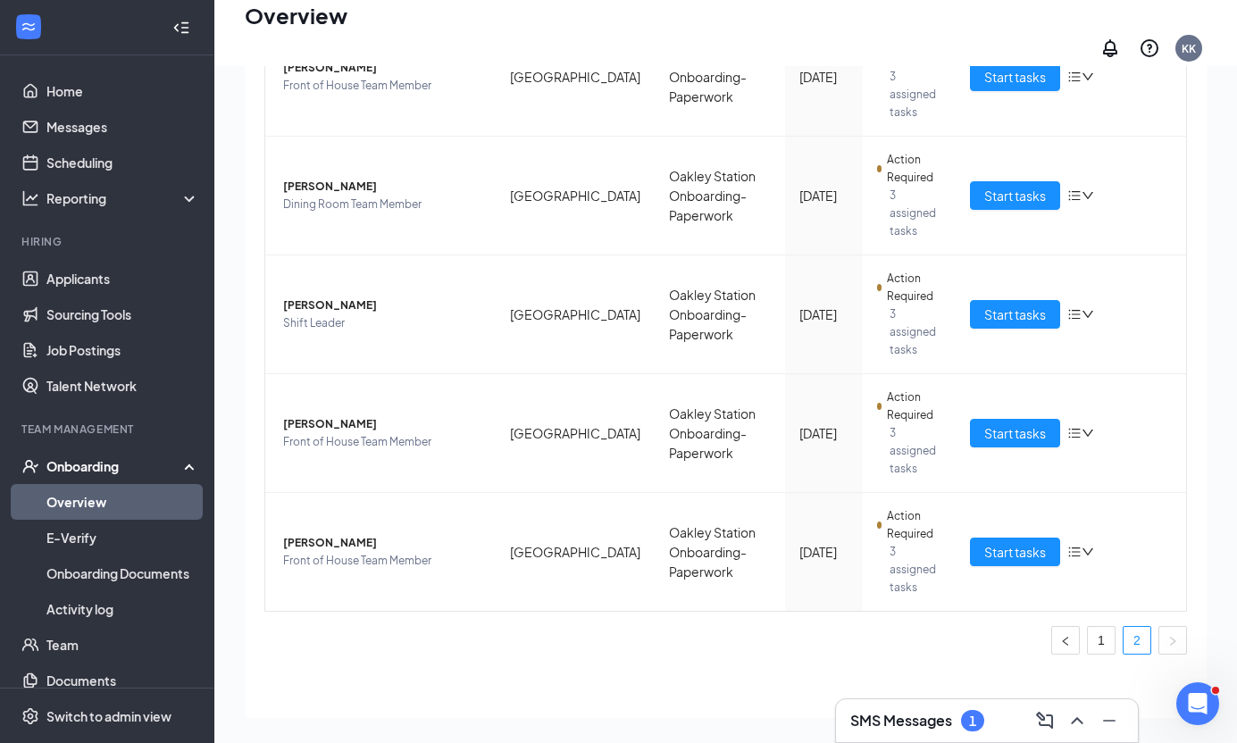
scroll to position [245, 0]
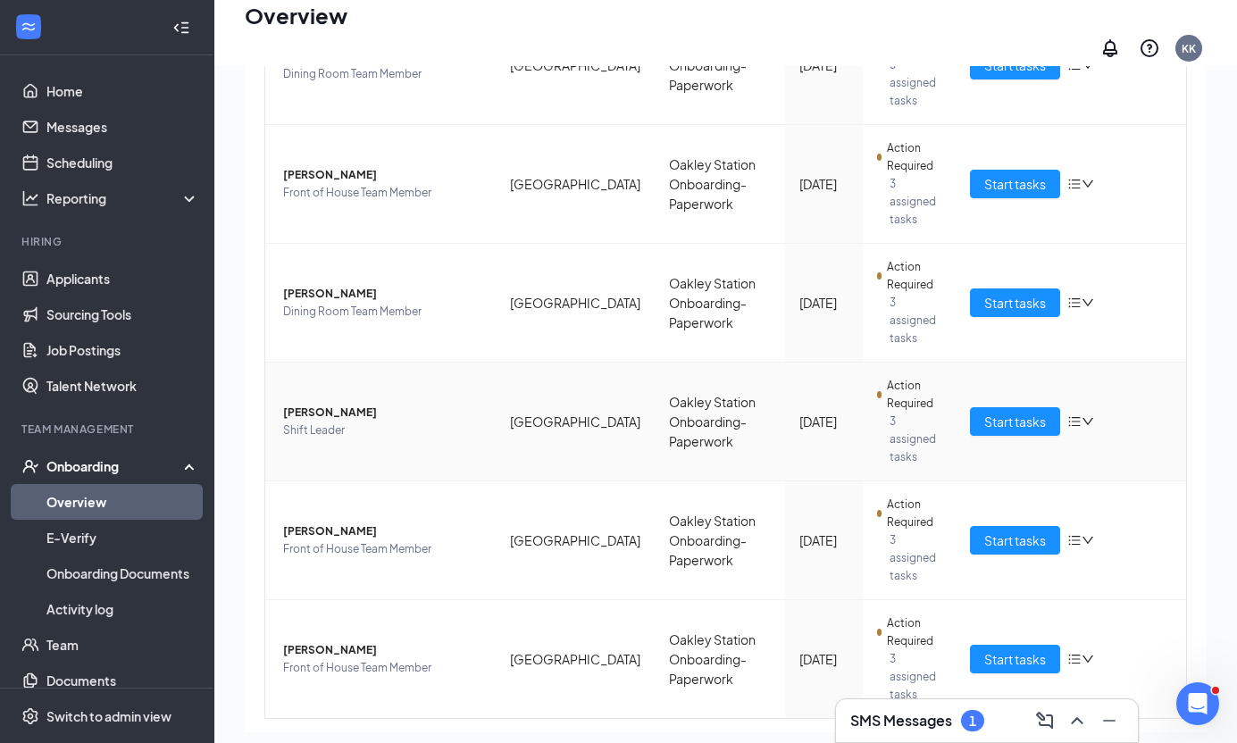
click at [298, 404] on span "[PERSON_NAME]" at bounding box center [382, 413] width 198 height 18
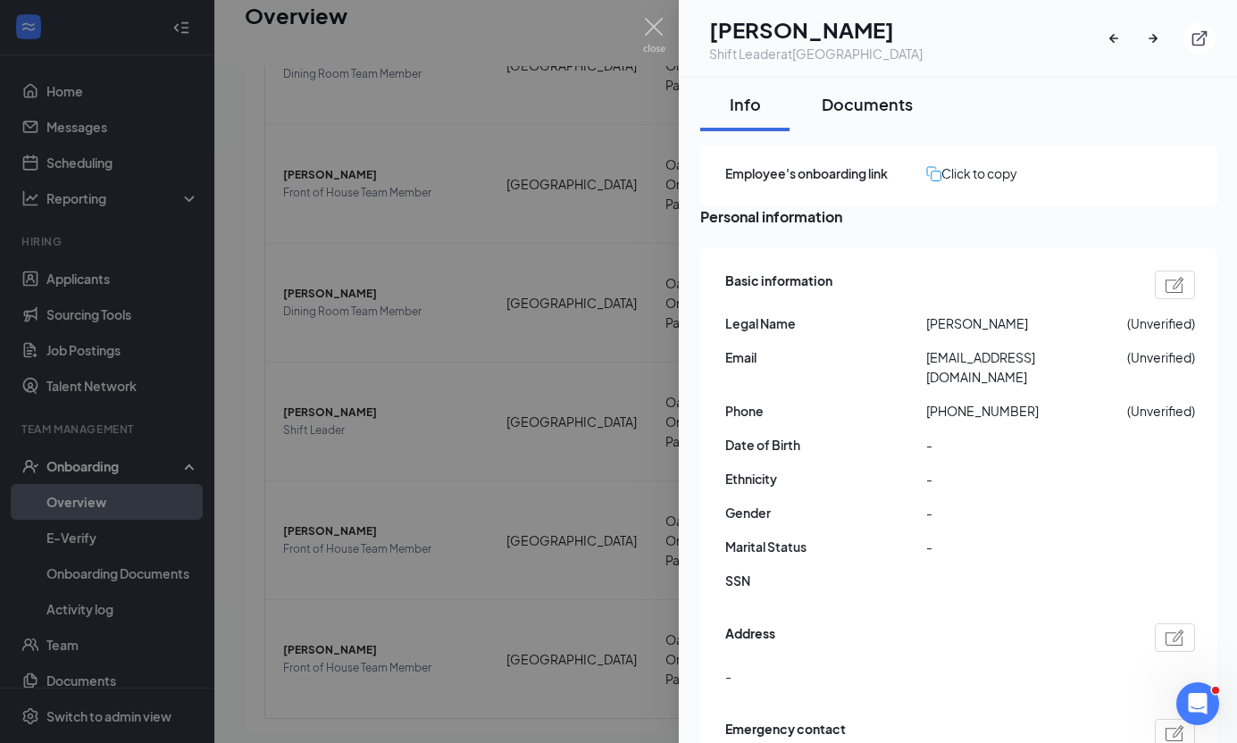
click at [860, 105] on div "Documents" at bounding box center [867, 104] width 91 height 22
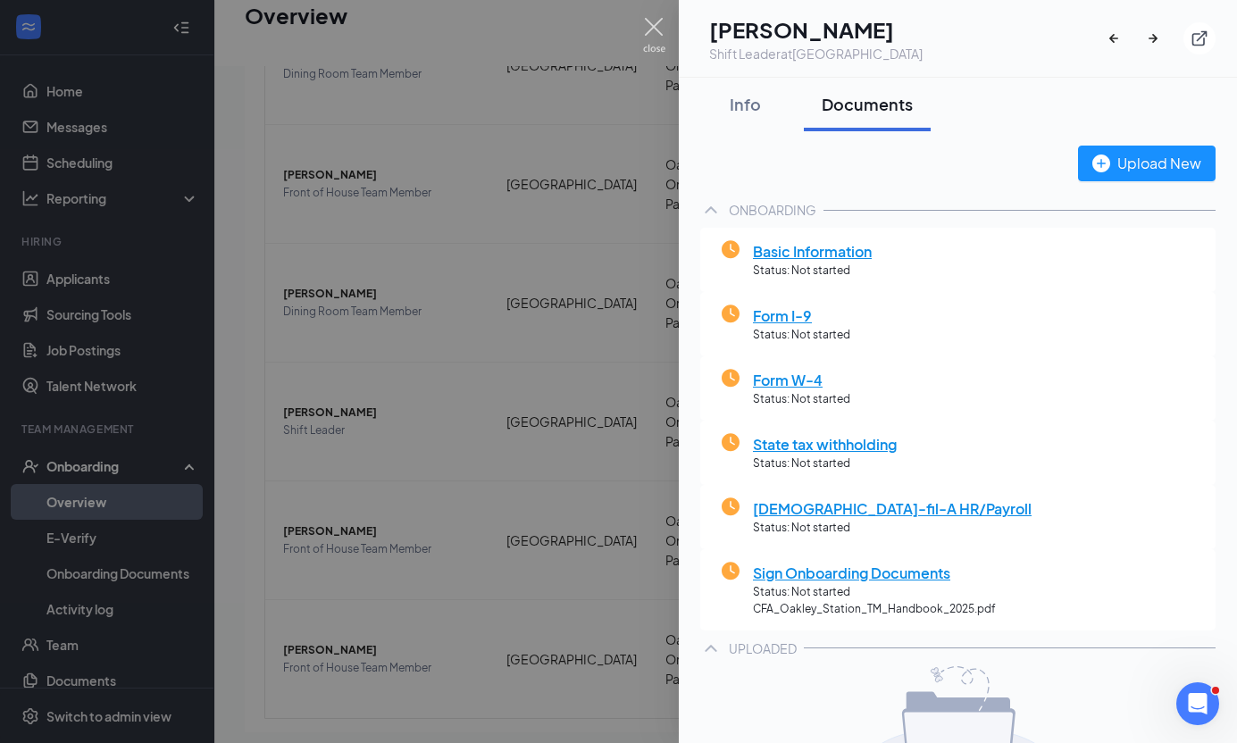
drag, startPoint x: 652, startPoint y: 21, endPoint x: 634, endPoint y: 31, distance: 20.4
click at [650, 21] on img at bounding box center [654, 35] width 22 height 35
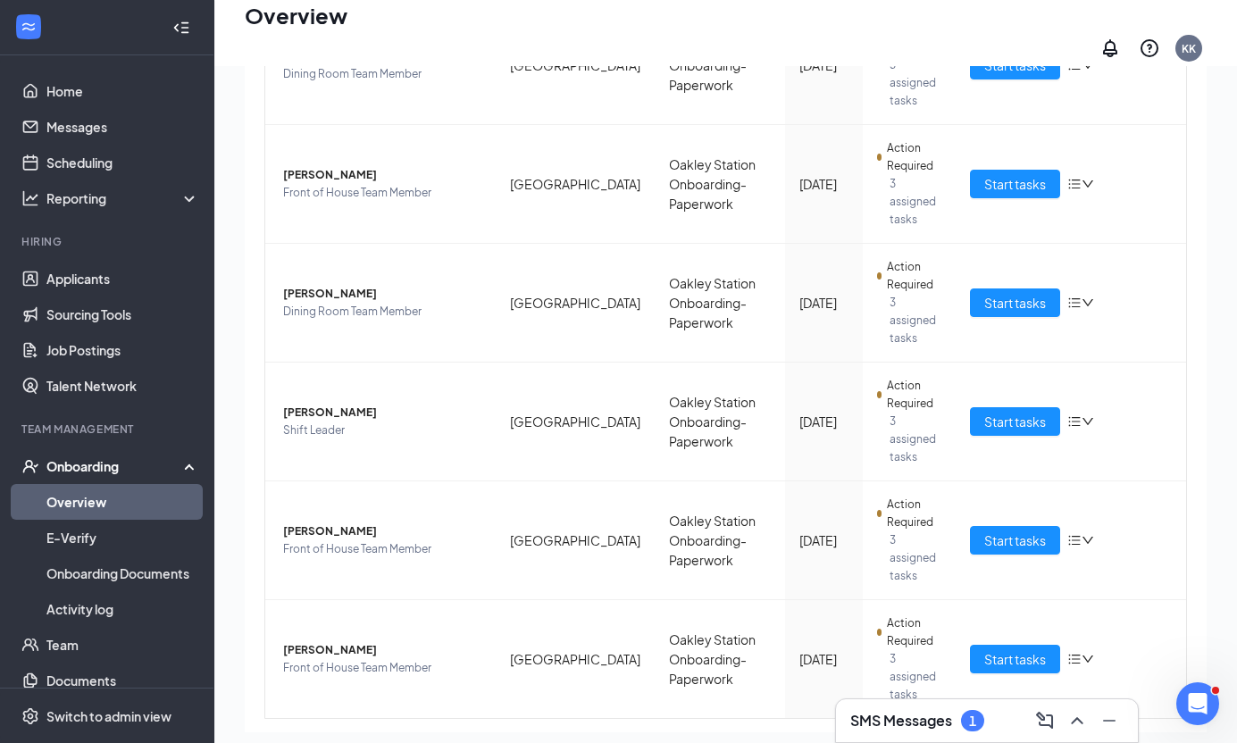
click at [929, 716] on h3 "SMS Messages" at bounding box center [901, 721] width 102 height 20
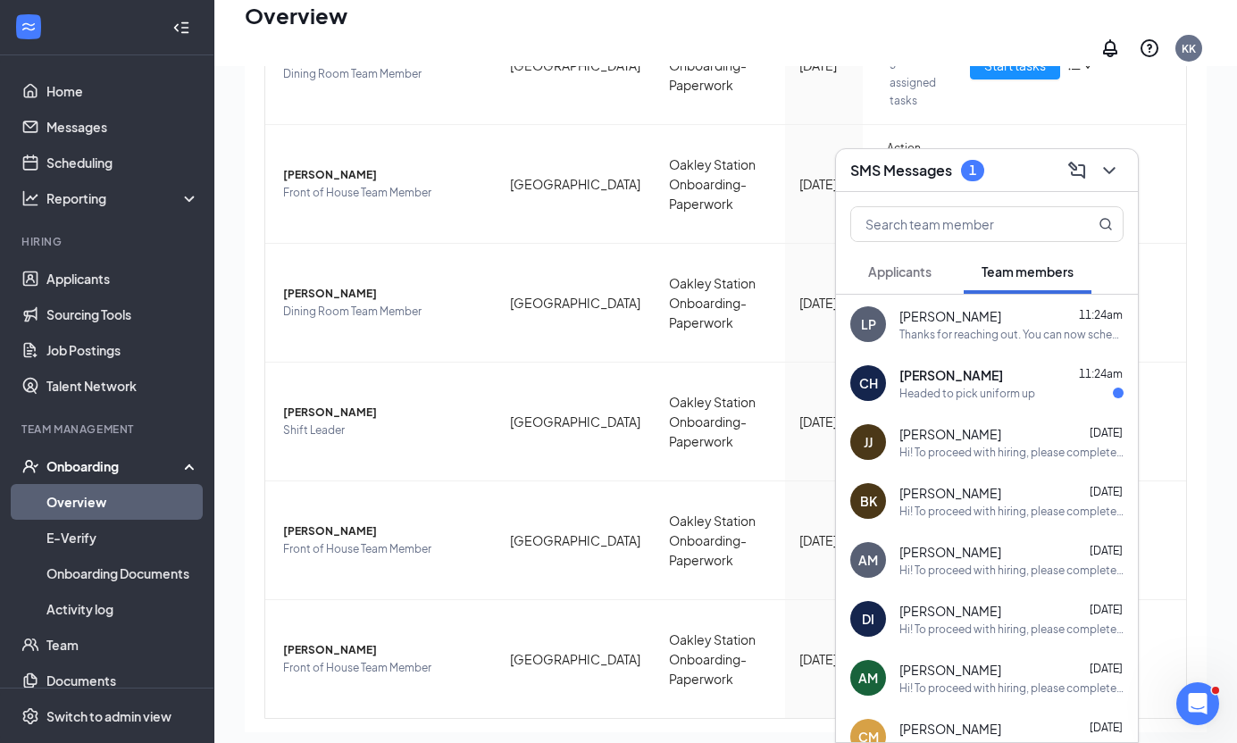
click at [975, 386] on div "Headed to pick uniform up" at bounding box center [968, 393] width 136 height 15
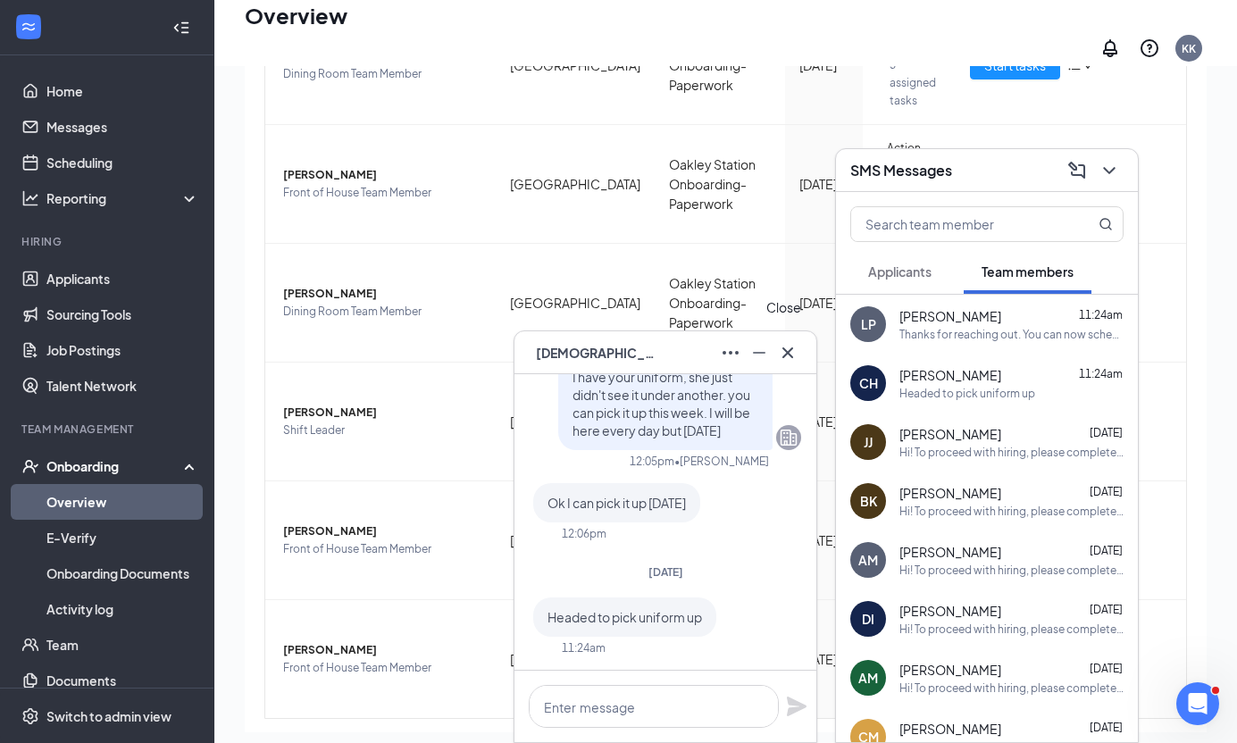
click at [785, 361] on icon "Cross" at bounding box center [787, 352] width 21 height 21
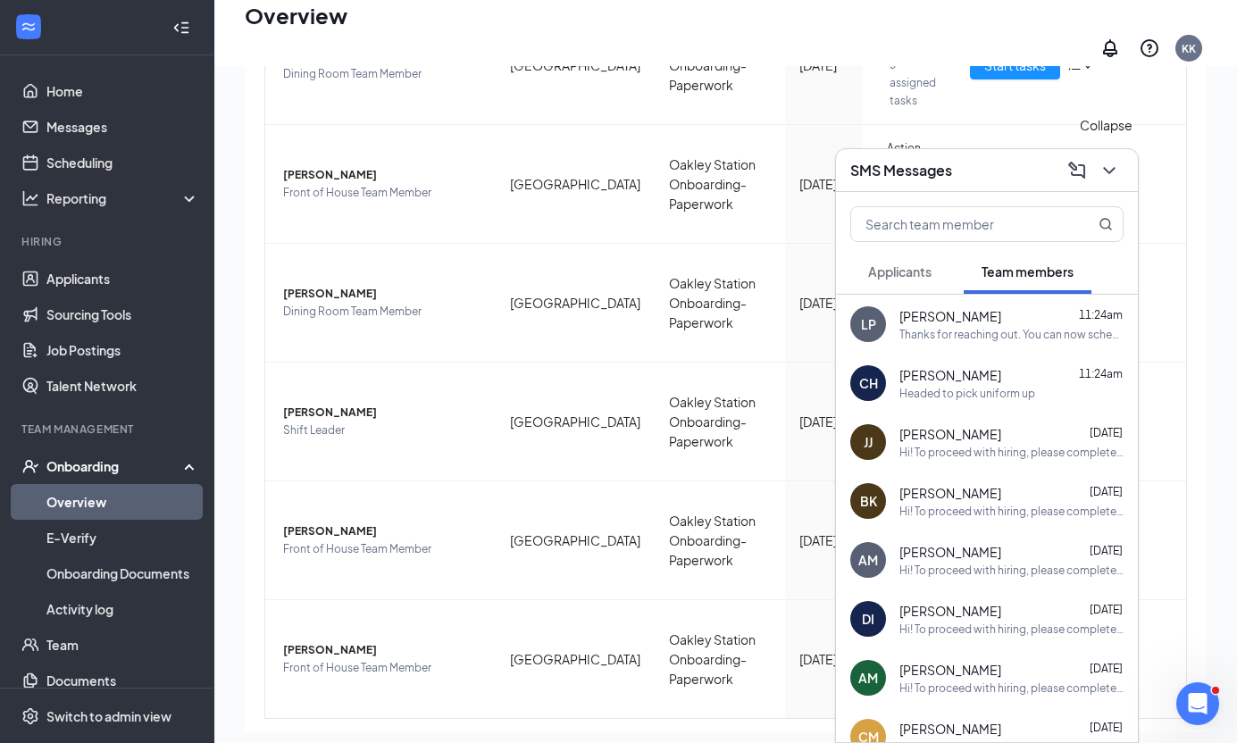
click at [981, 165] on icon "ChevronDown" at bounding box center [1109, 170] width 21 height 21
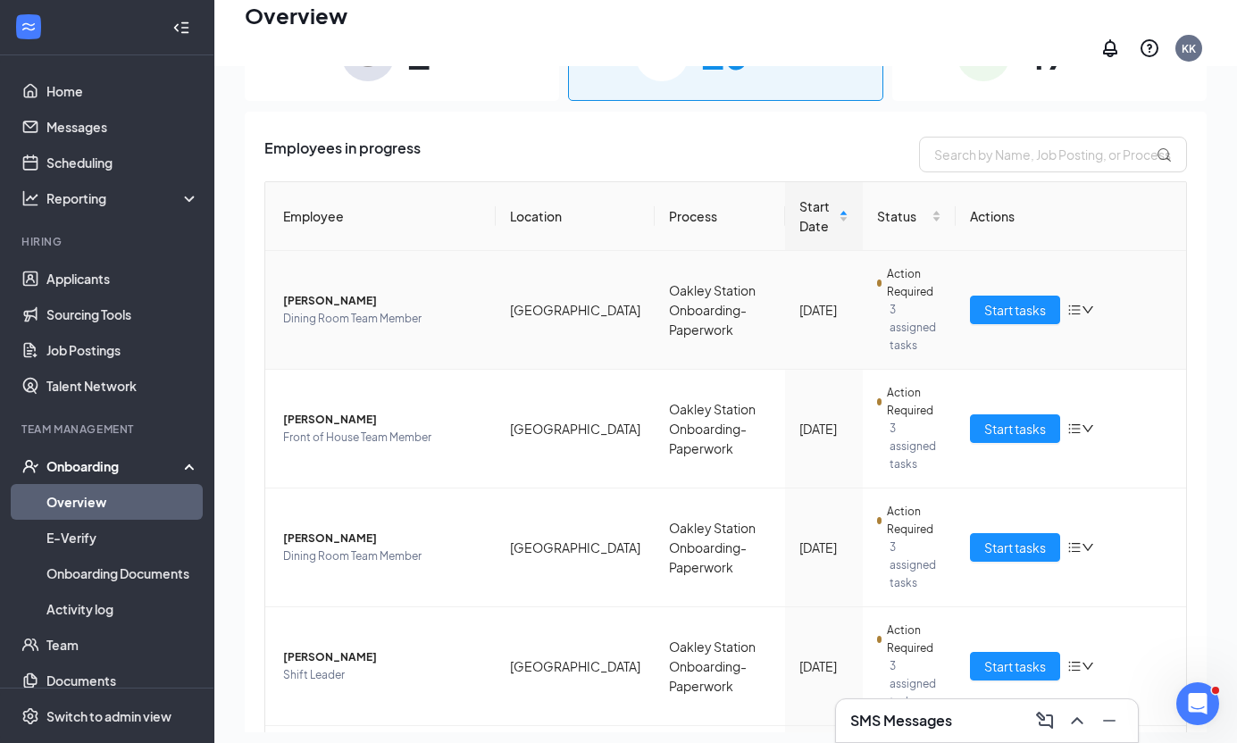
click at [371, 292] on span "Malia S Walker-Williams" at bounding box center [382, 301] width 198 height 18
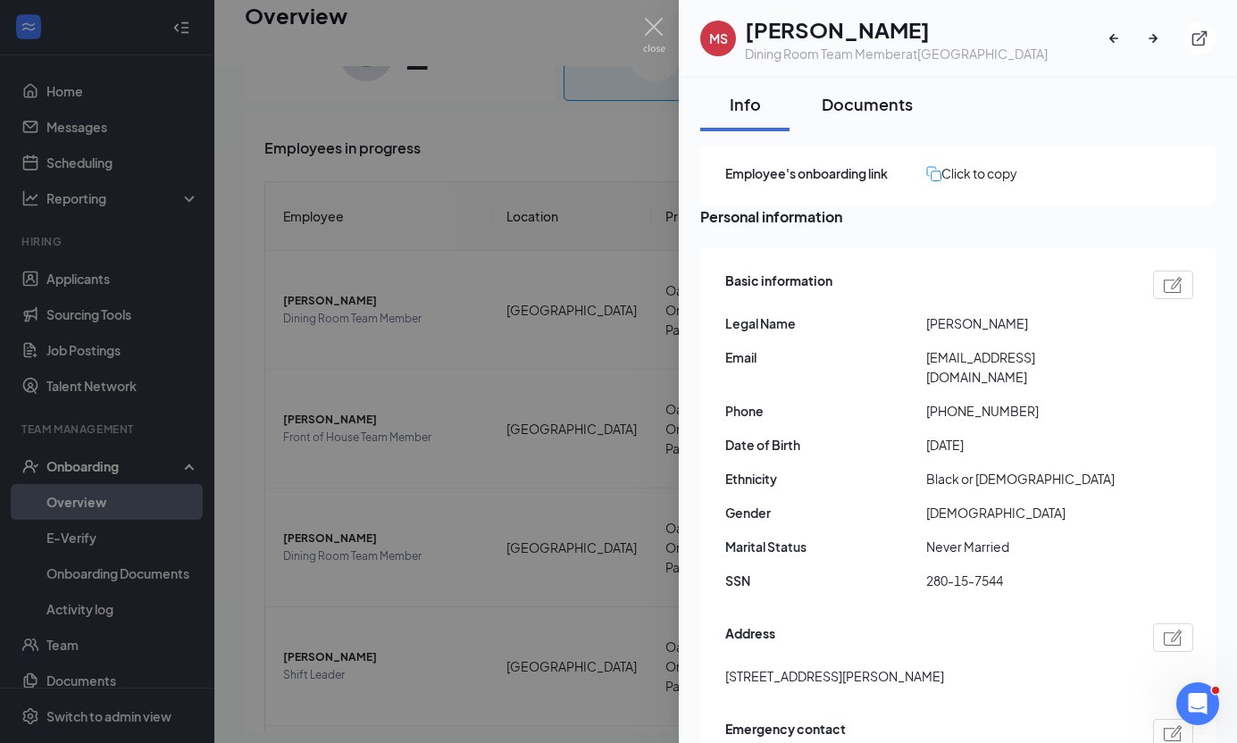
click at [899, 110] on div "Documents" at bounding box center [867, 104] width 91 height 22
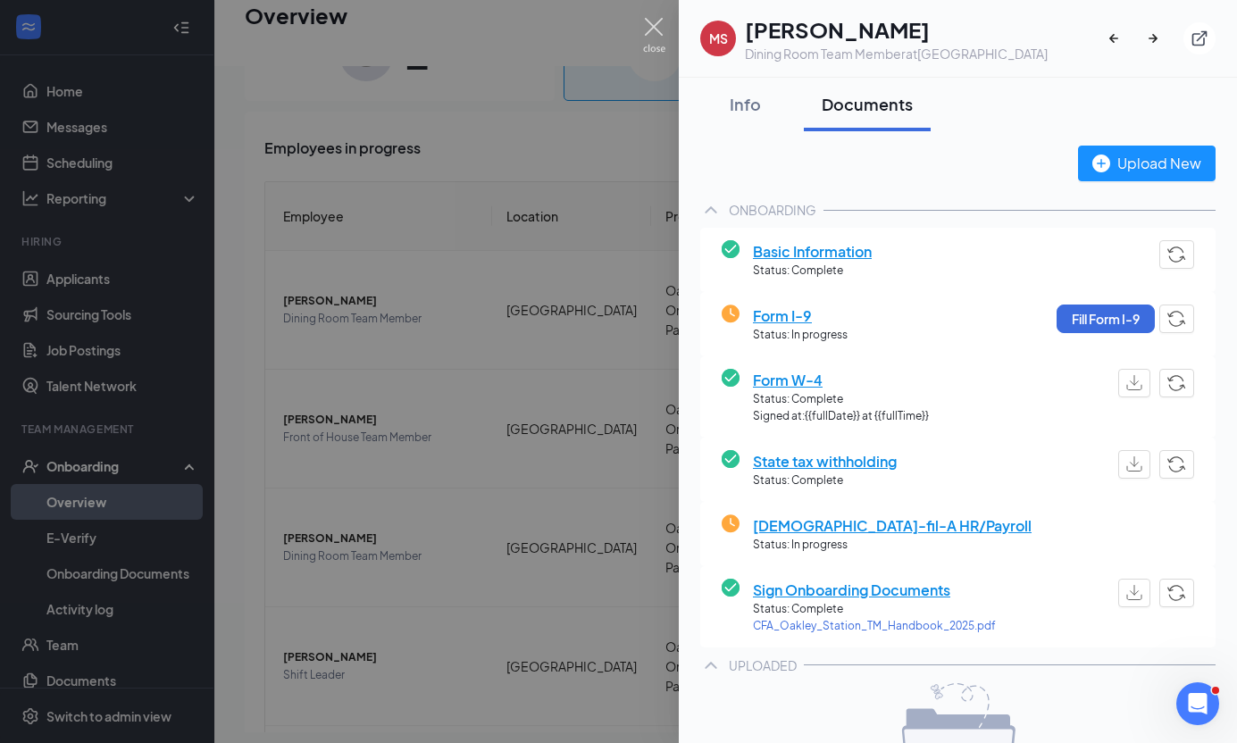
click at [643, 25] on img at bounding box center [654, 35] width 22 height 35
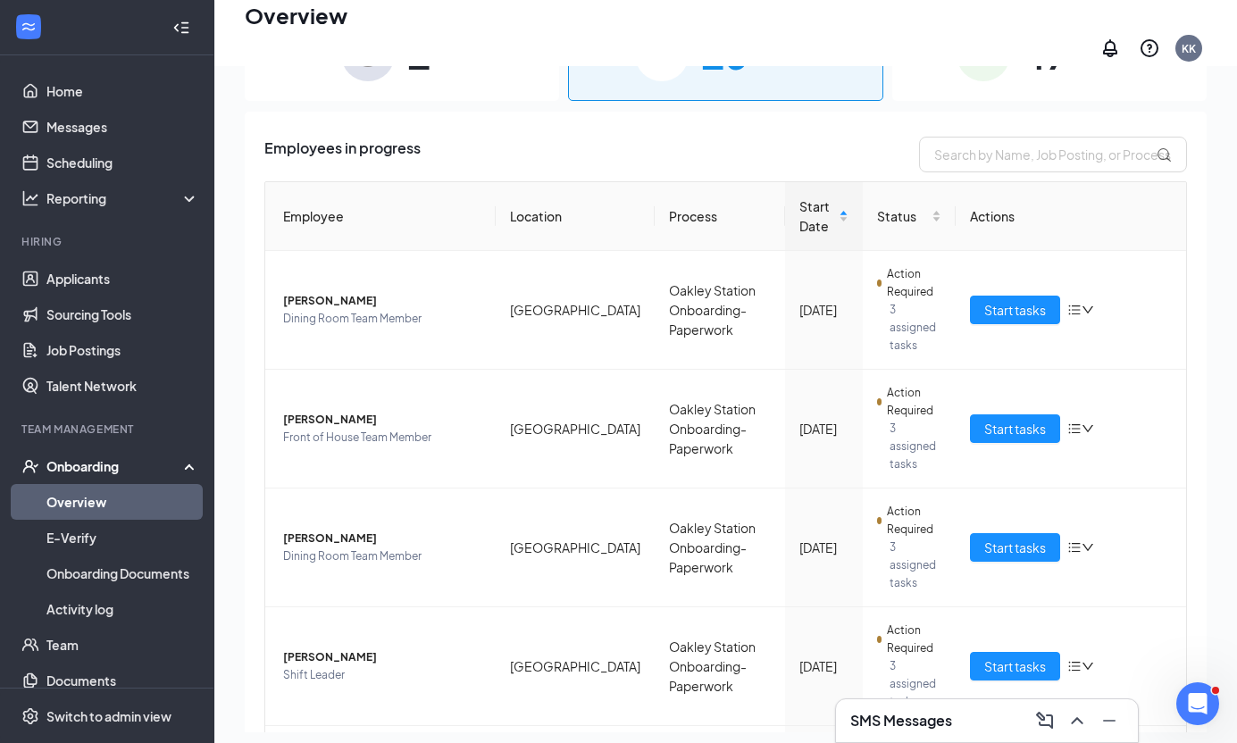
click at [941, 112] on div "Employees in progress Employee Location Process Start Date Status Actions Malia…" at bounding box center [726, 591] width 962 height 958
click at [301, 411] on span "Jazlynn Casey" at bounding box center [382, 420] width 198 height 18
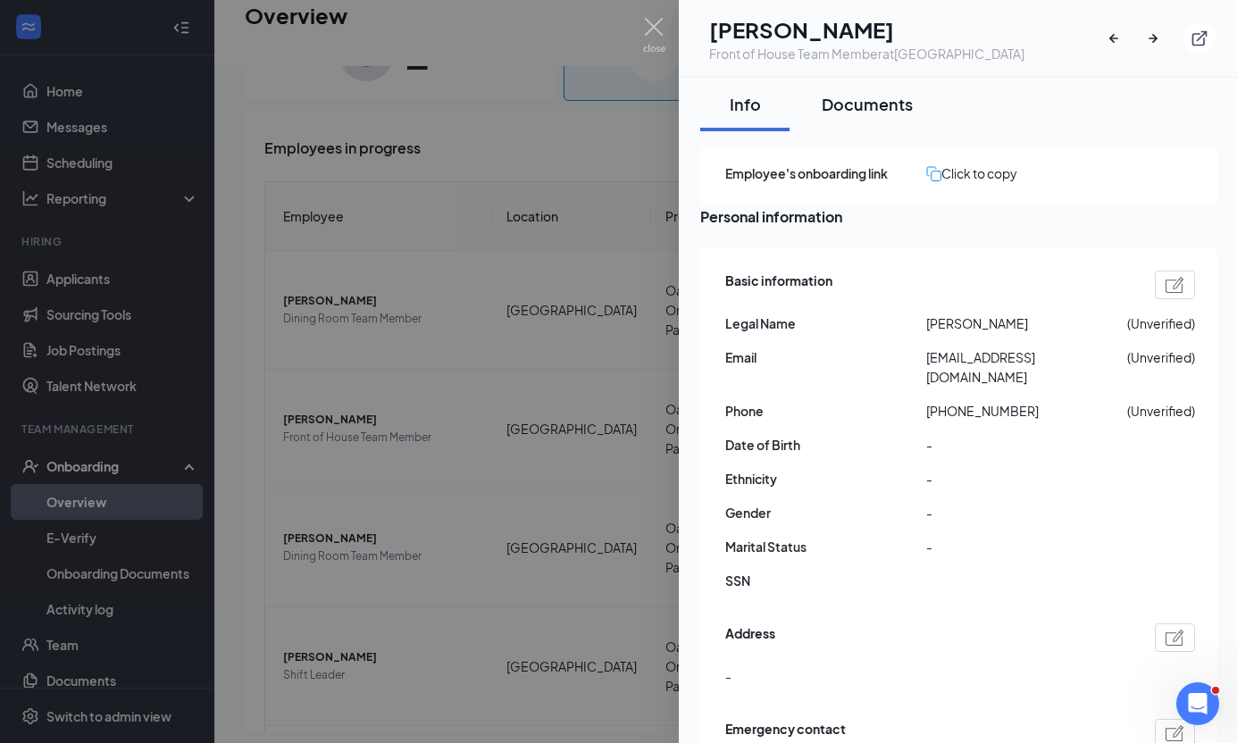
click at [843, 94] on div "Documents" at bounding box center [867, 104] width 91 height 22
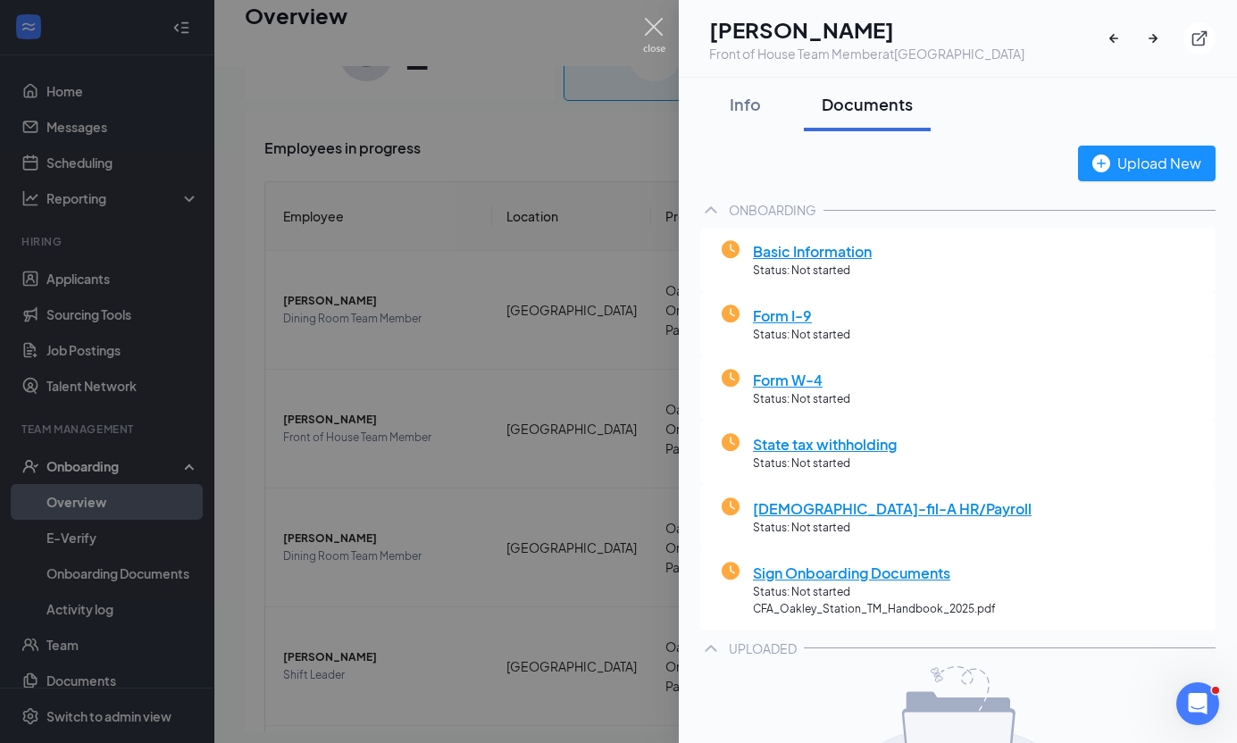
click at [657, 21] on img at bounding box center [654, 35] width 22 height 35
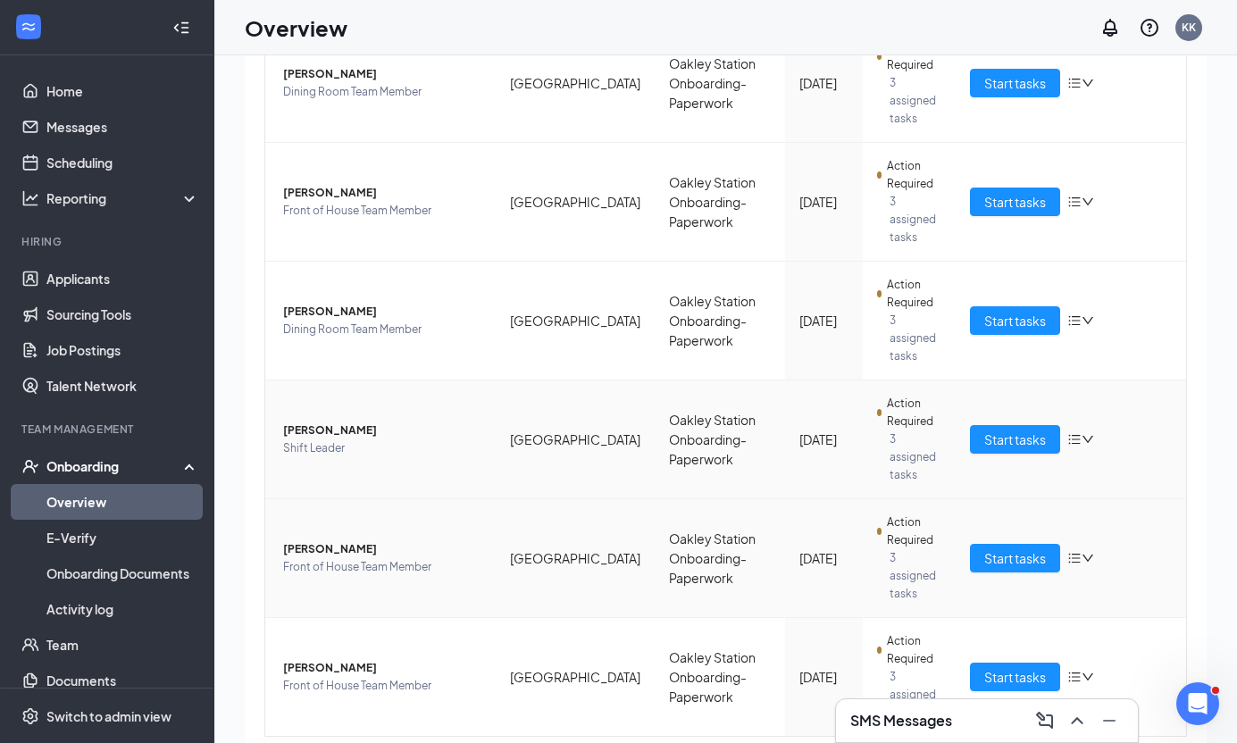
scroll to position [80, 0]
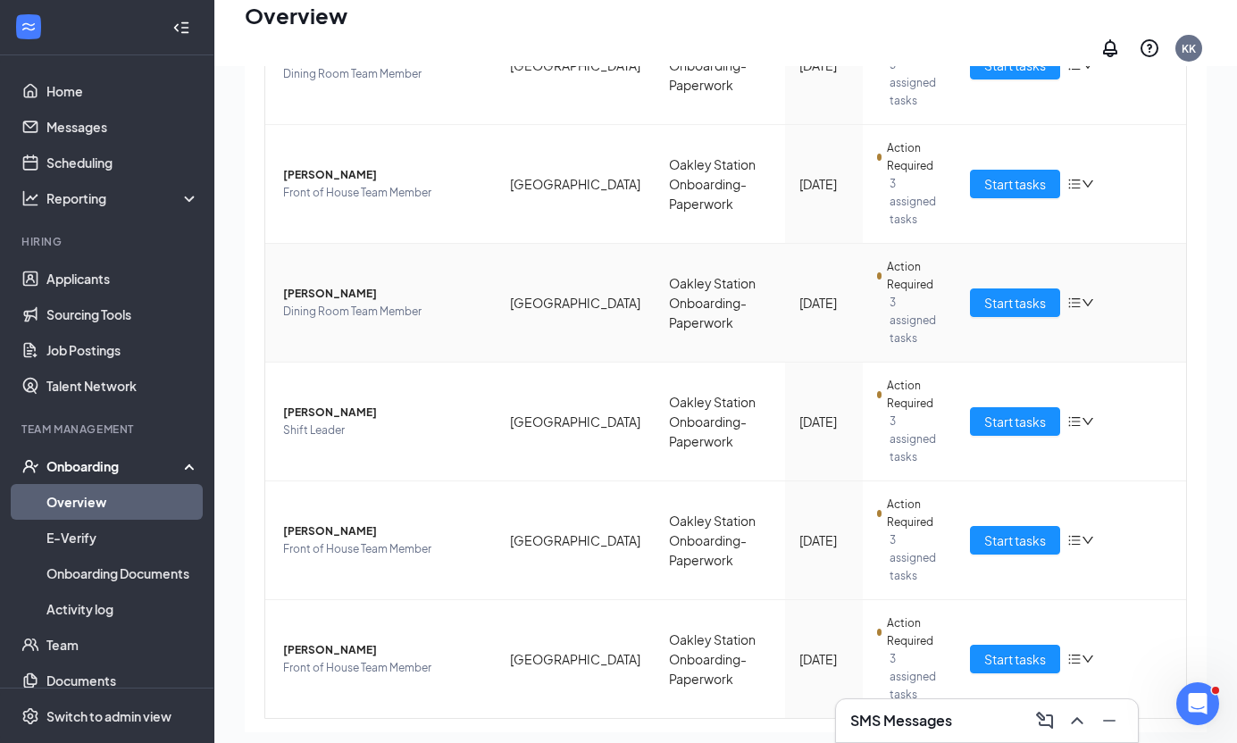
click at [360, 285] on span "Noelle I Brundage" at bounding box center [382, 294] width 198 height 18
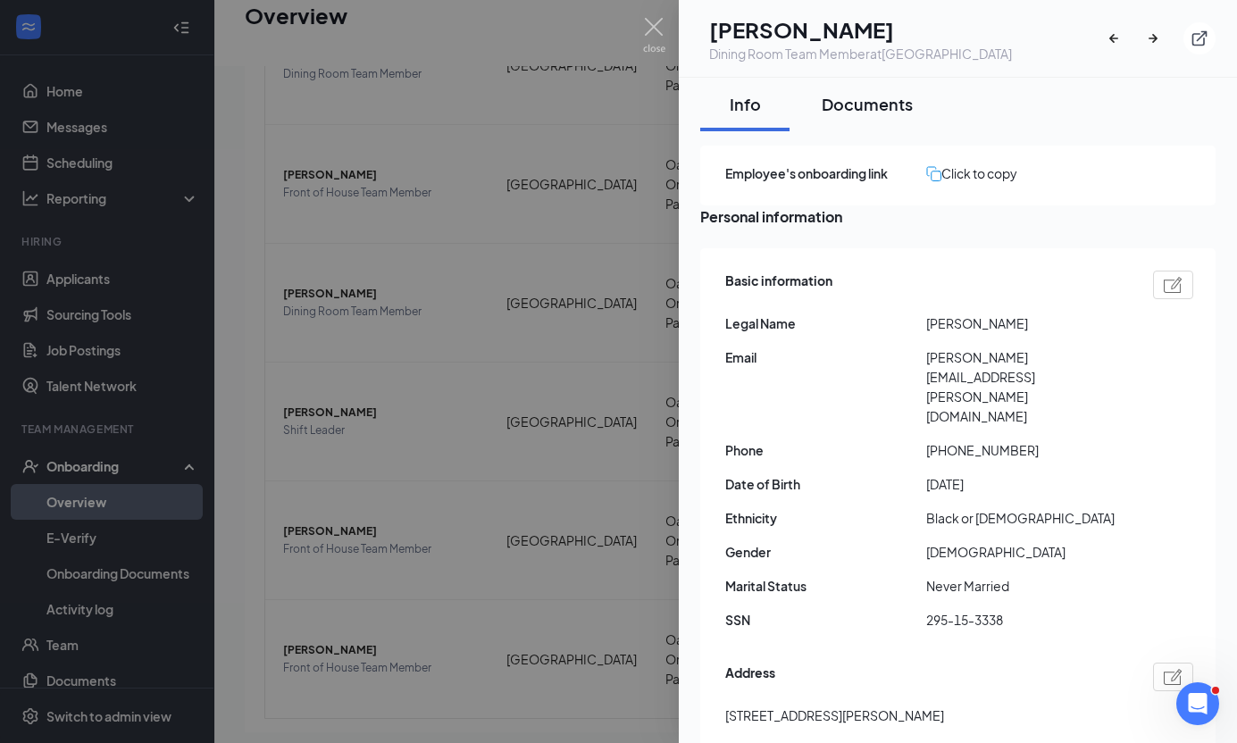
click at [880, 102] on div "Documents" at bounding box center [867, 104] width 91 height 22
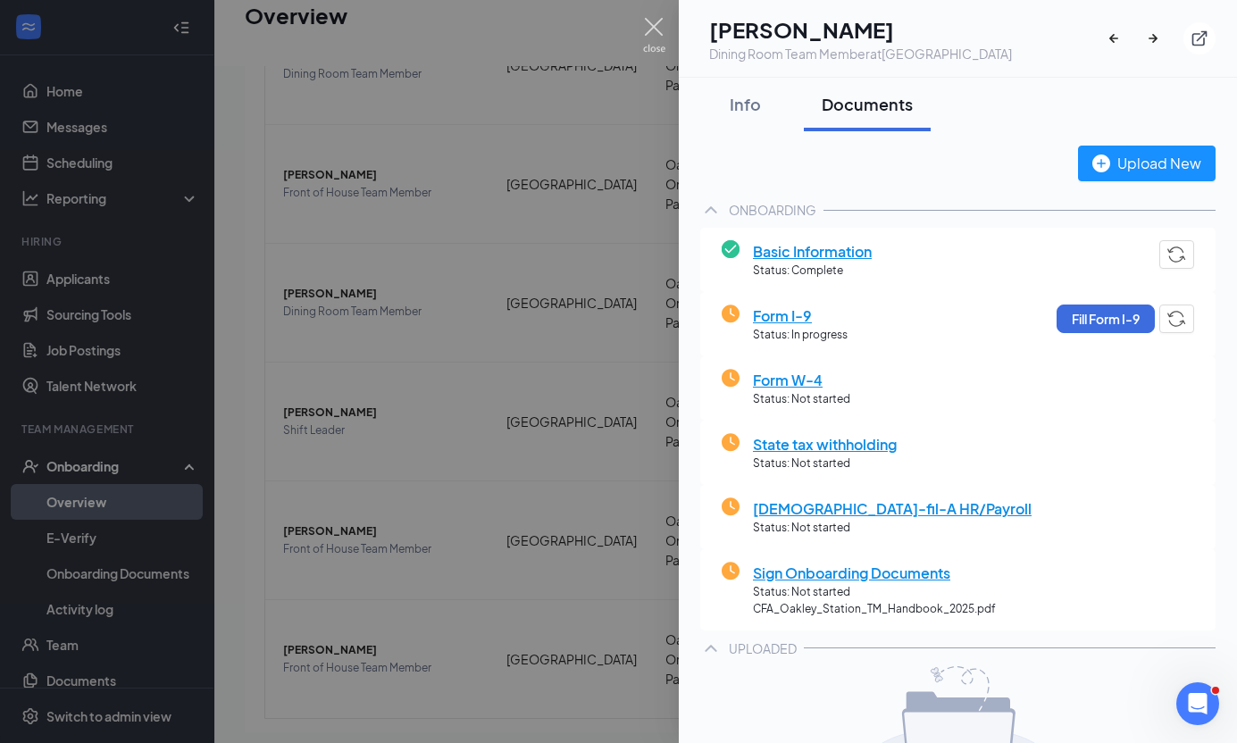
click at [648, 24] on img at bounding box center [654, 35] width 22 height 35
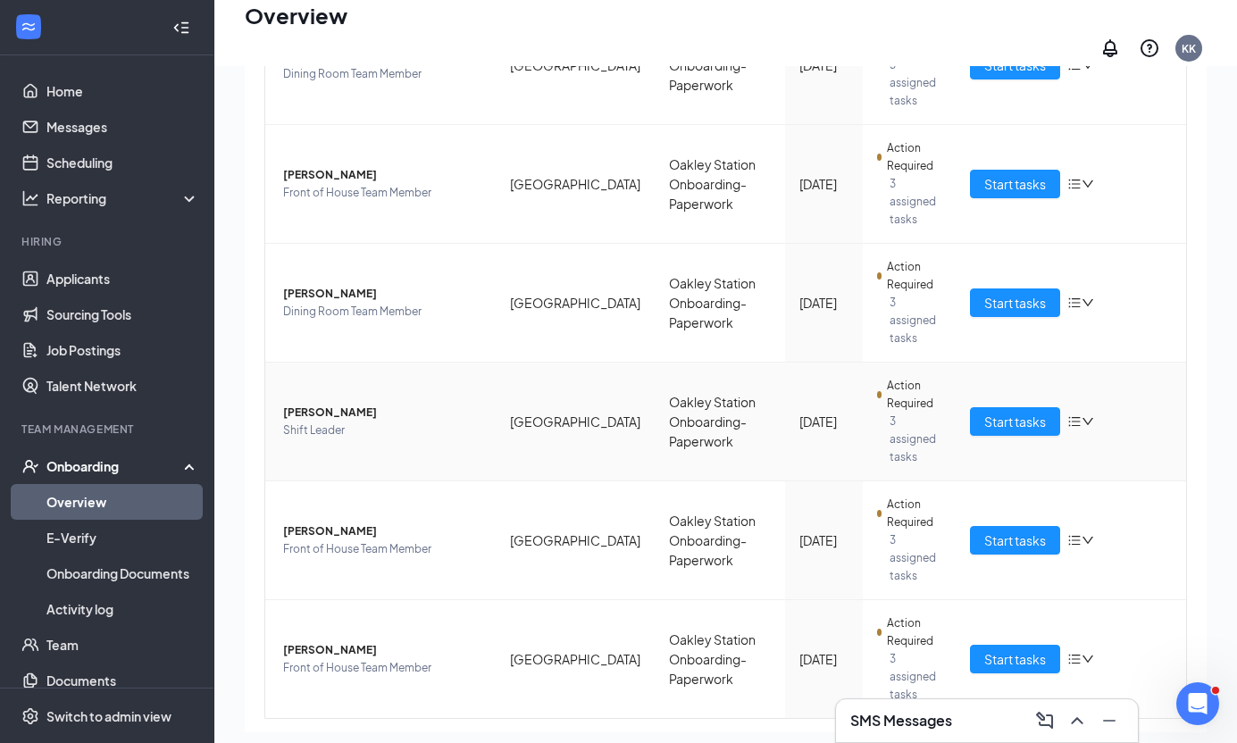
click at [321, 404] on span "[PERSON_NAME]" at bounding box center [382, 413] width 198 height 18
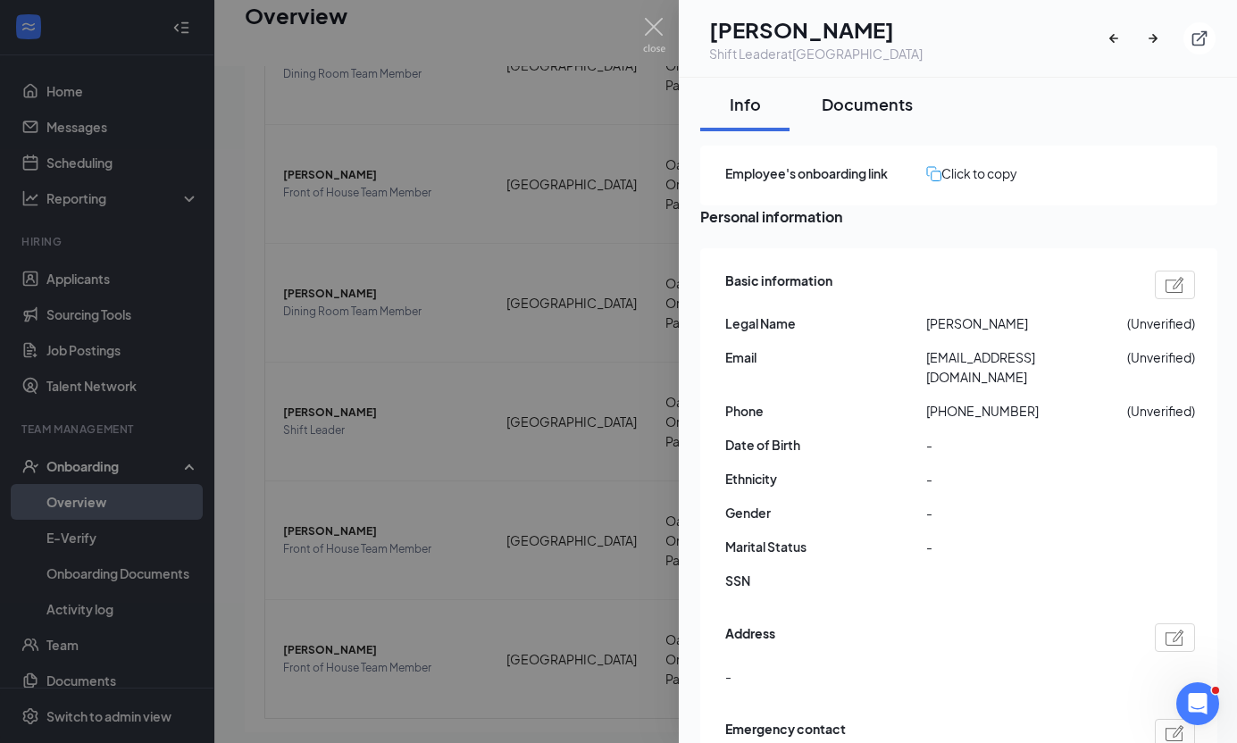
click at [892, 115] on button "Documents" at bounding box center [867, 105] width 127 height 54
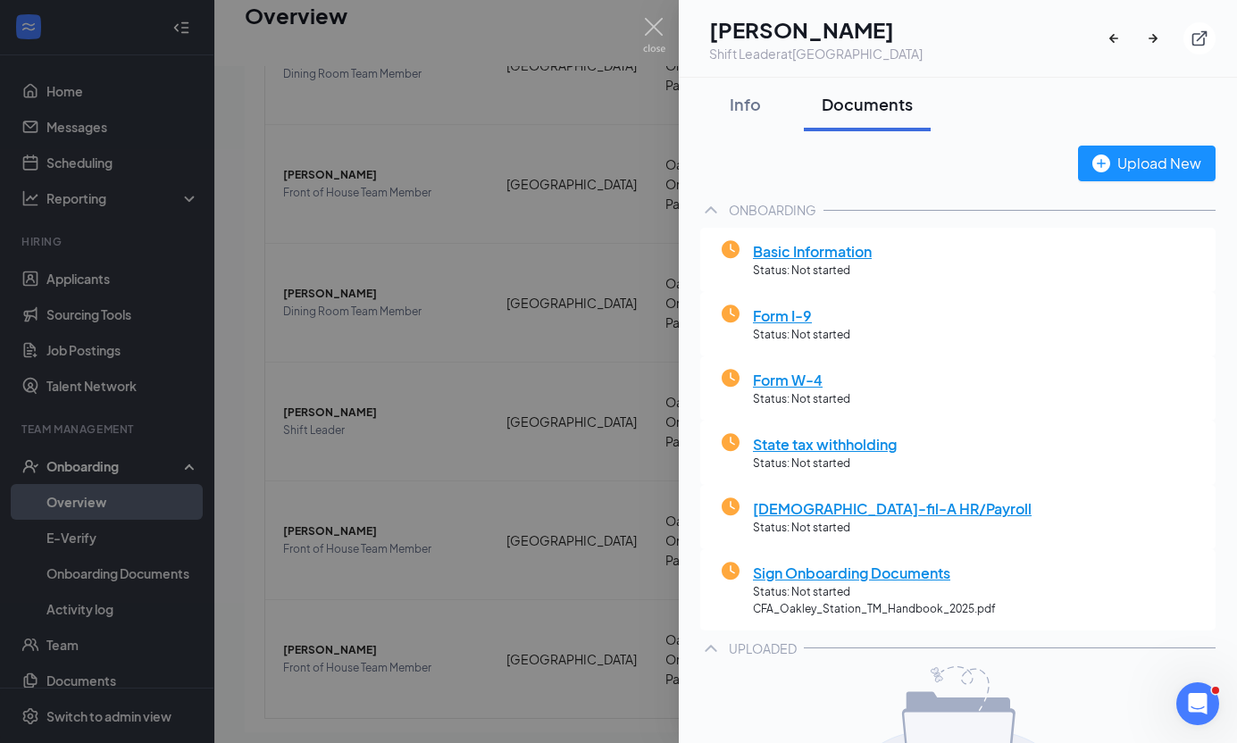
click at [665, 15] on div at bounding box center [618, 371] width 1237 height 743
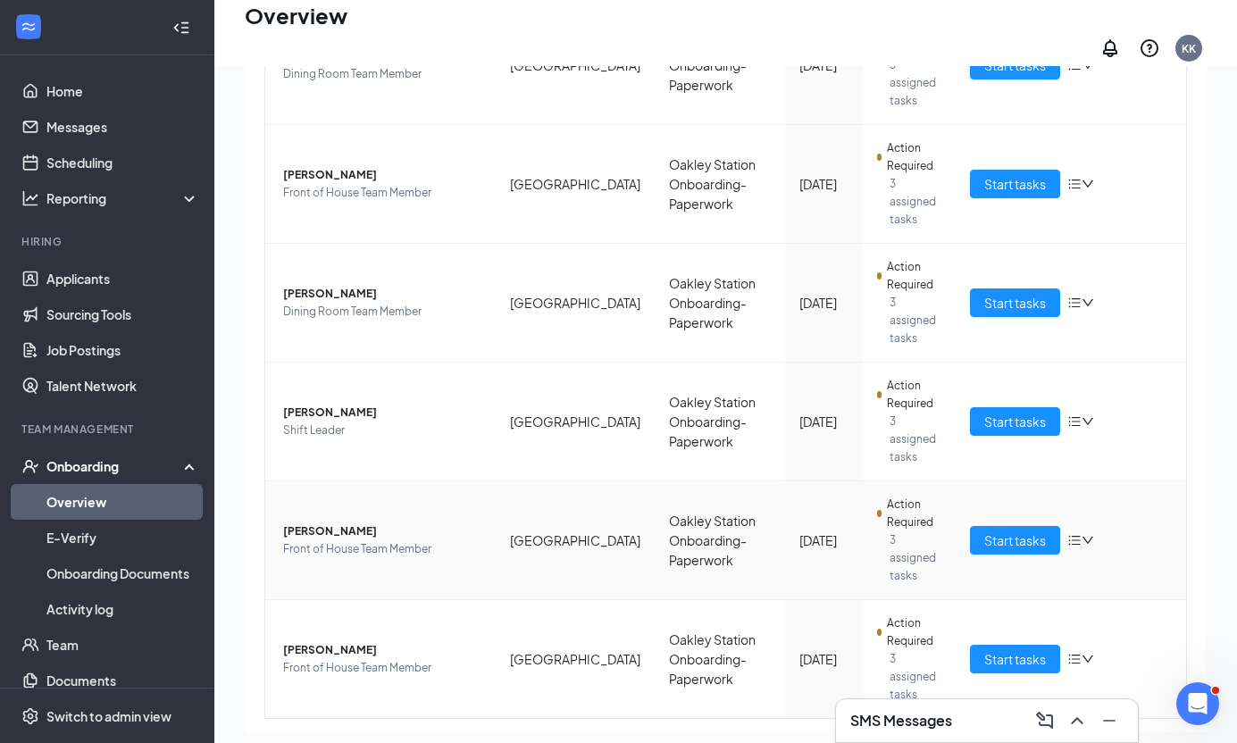
click at [364, 523] on span "Edison Gonzalez" at bounding box center [382, 532] width 198 height 18
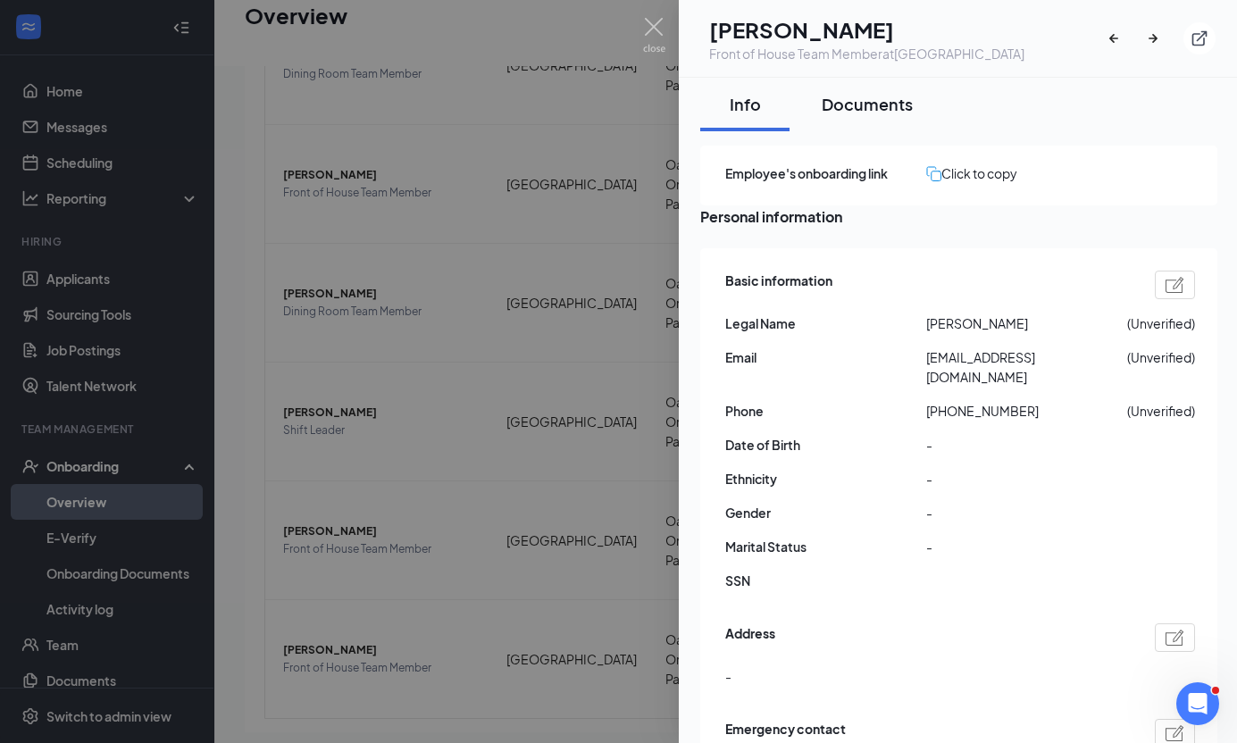
click at [858, 110] on div "Documents" at bounding box center [867, 104] width 91 height 22
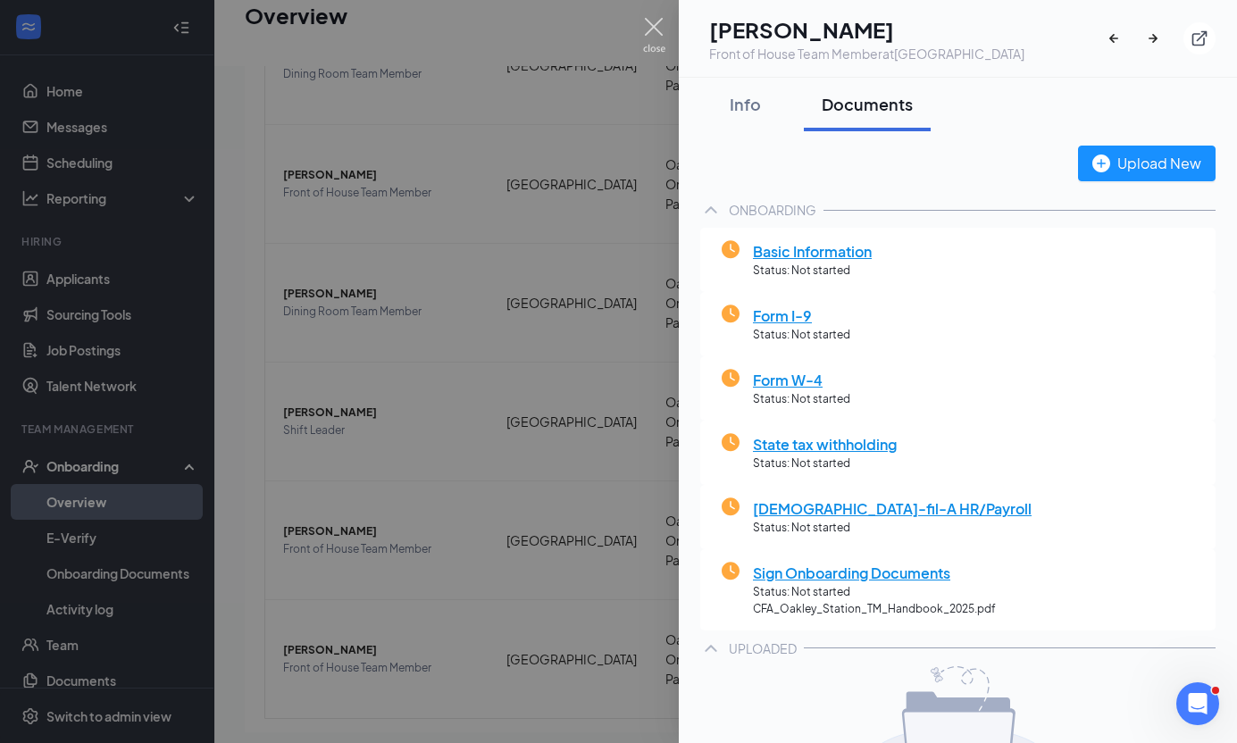
click at [657, 28] on img at bounding box center [654, 35] width 22 height 35
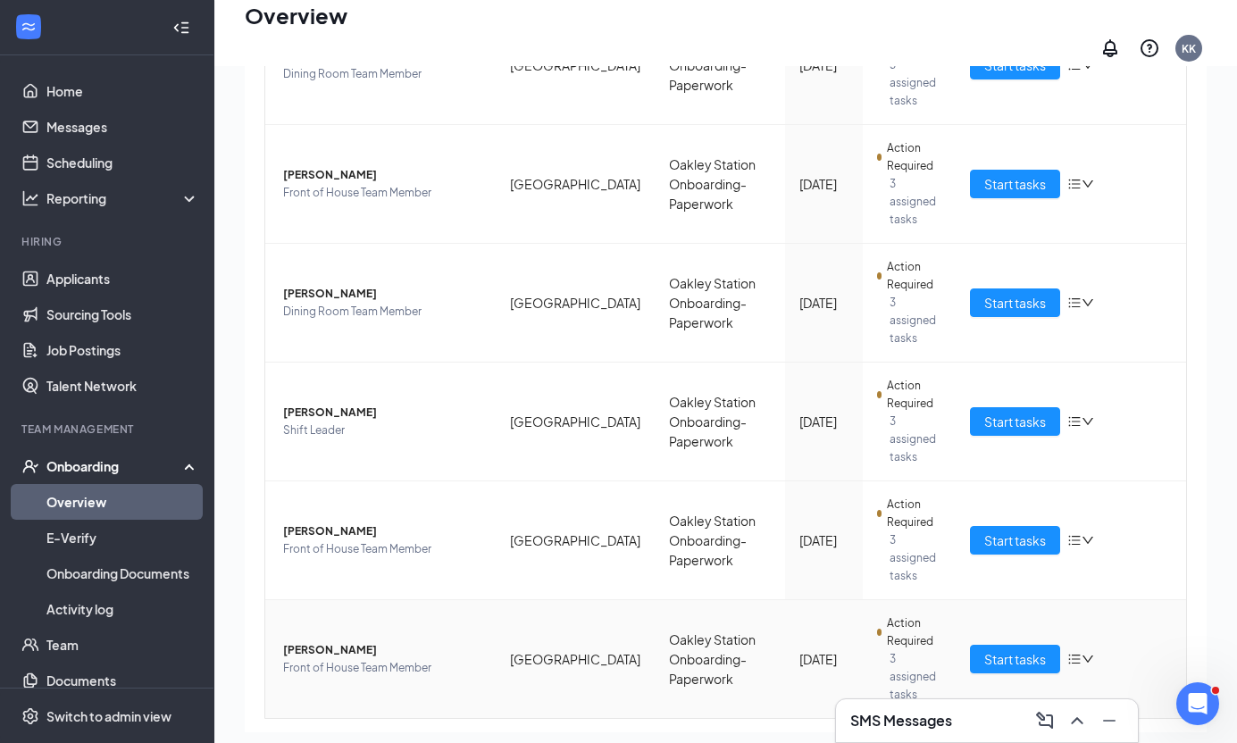
click at [387, 641] on span "Angeli D Lozano-lopez" at bounding box center [382, 650] width 198 height 18
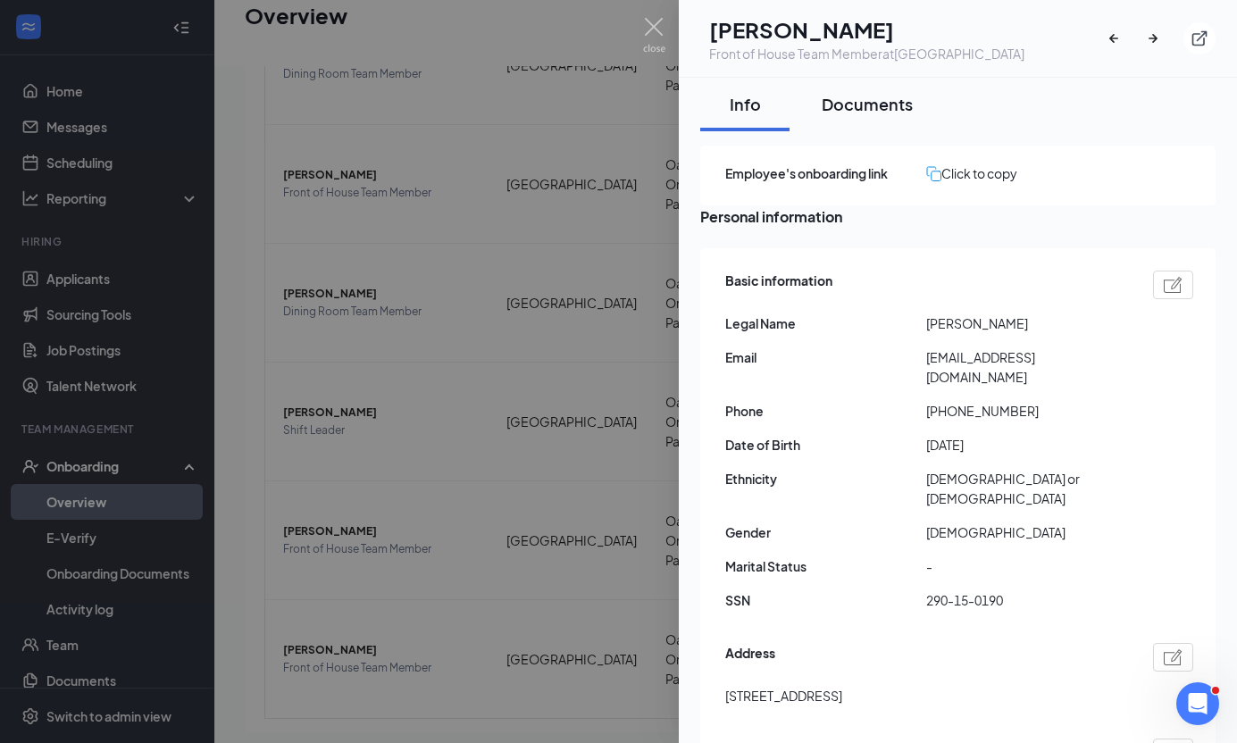
click at [863, 112] on div "Documents" at bounding box center [867, 104] width 91 height 22
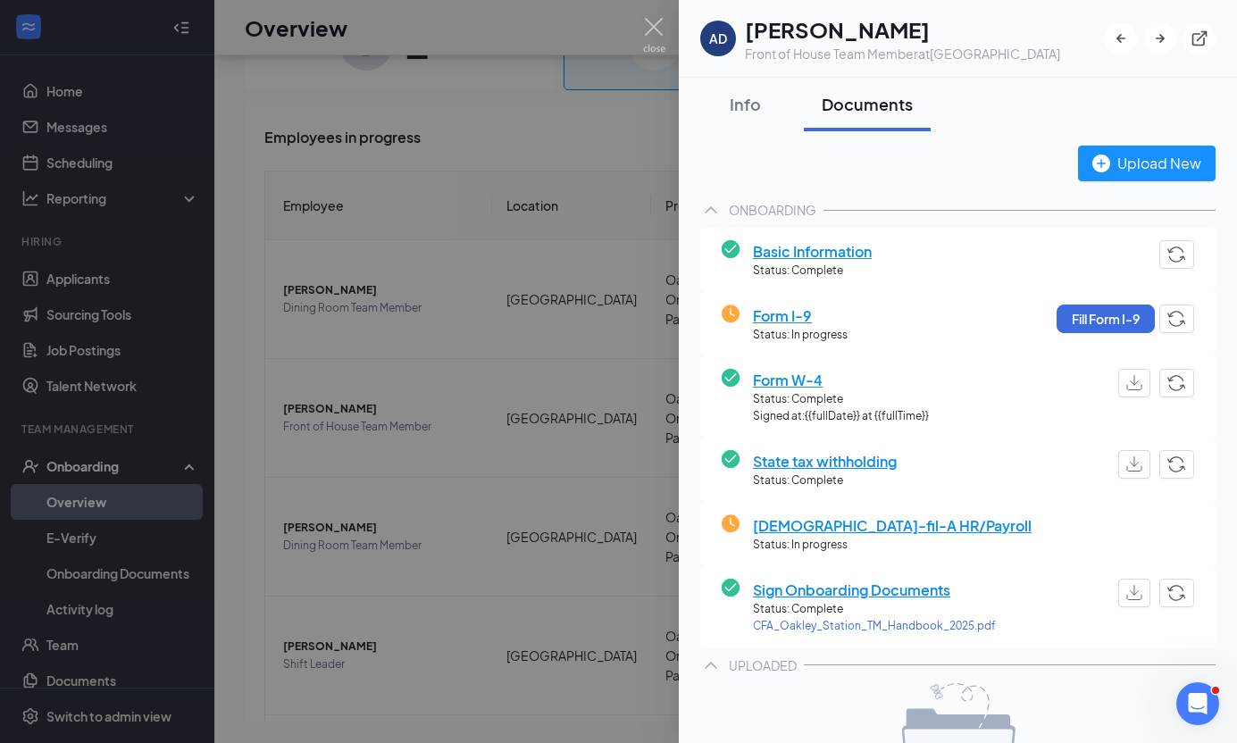
scroll to position [245, 0]
